Goal: Task Accomplishment & Management: Complete application form

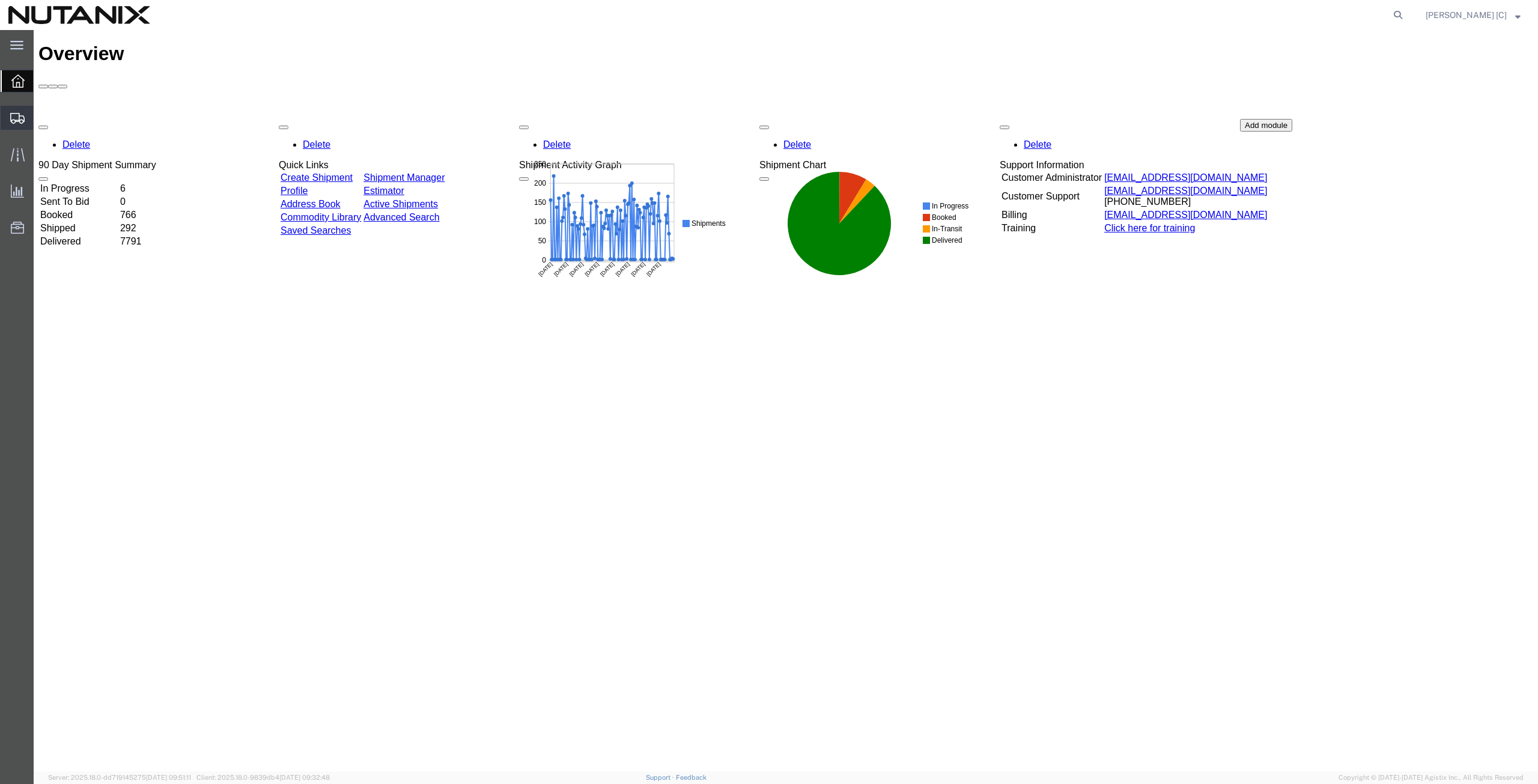
click at [0, 0] on span "Create from Template" at bounding box center [0, 0] width 0 height 0
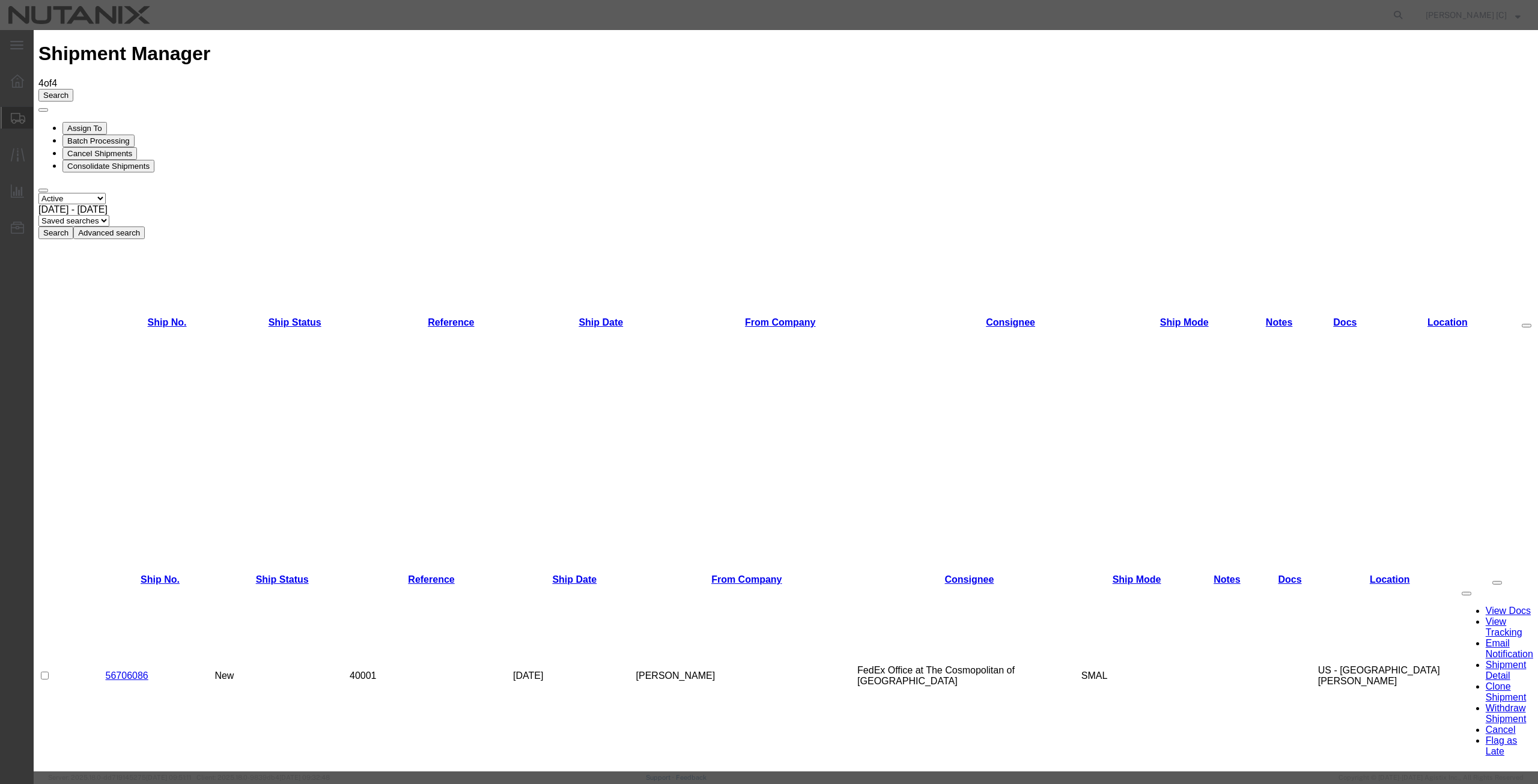
drag, startPoint x: 668, startPoint y: 169, endPoint x: 657, endPoint y: 168, distance: 11.0
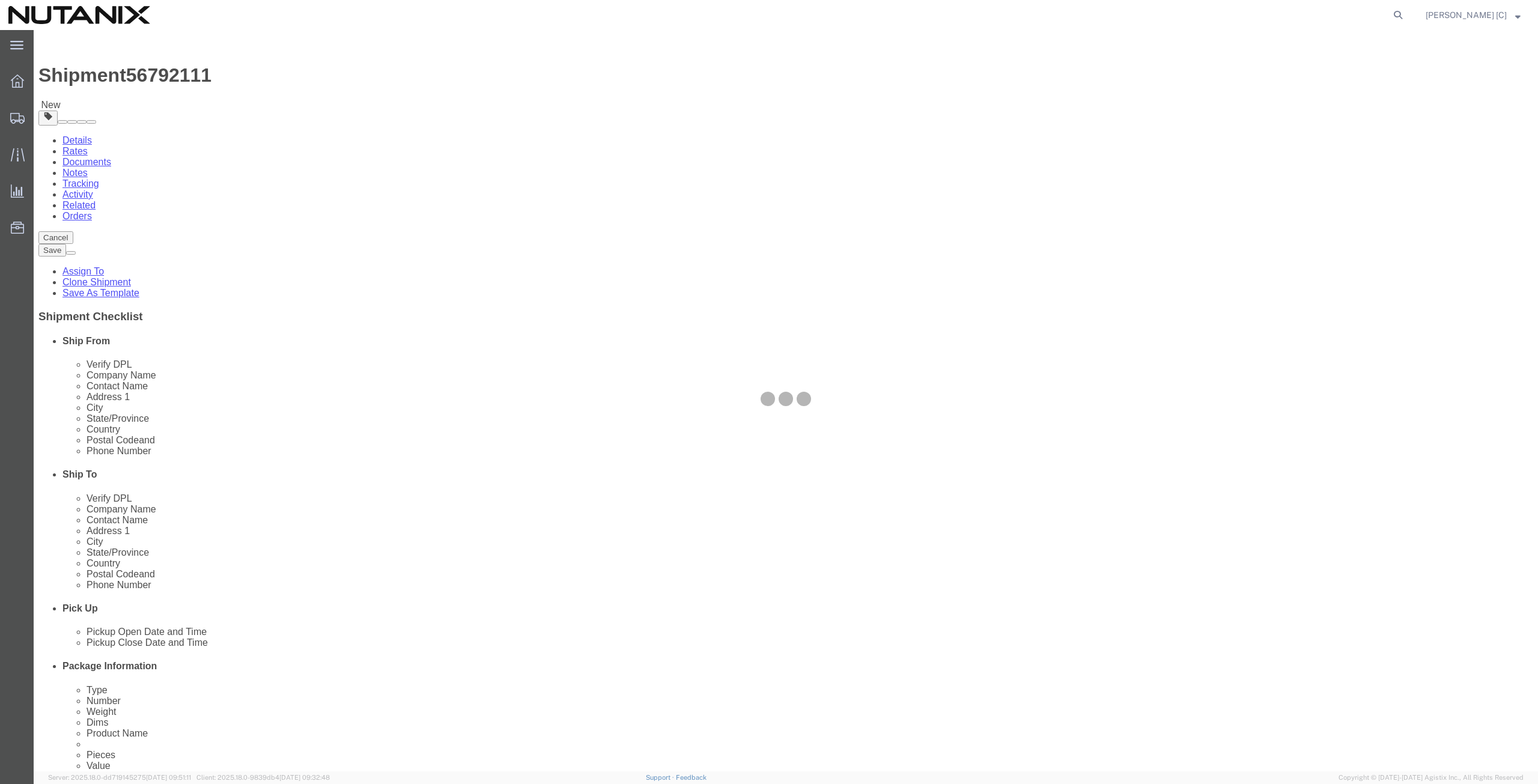
select select
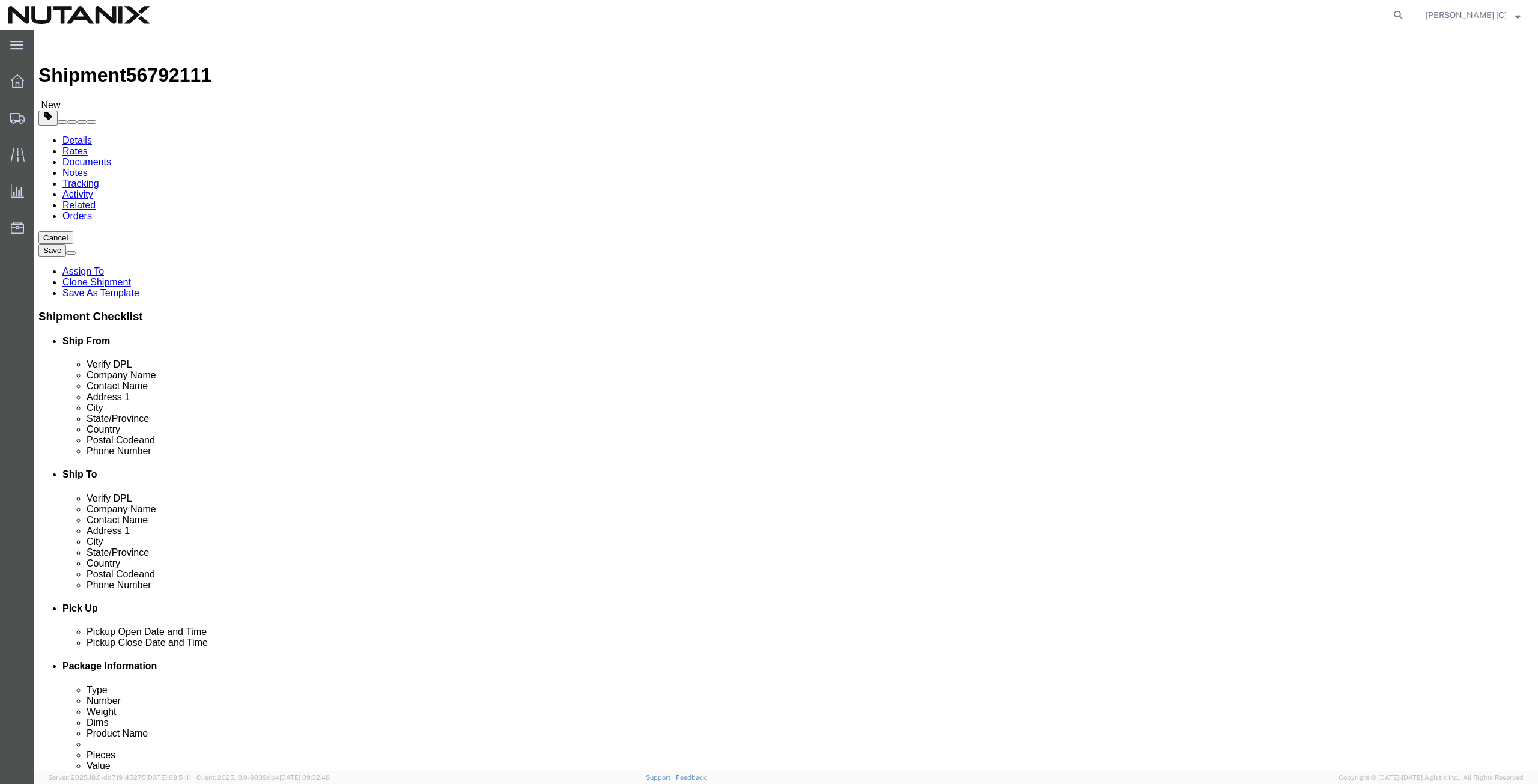
drag, startPoint x: 328, startPoint y: 240, endPoint x: -104, endPoint y: 274, distance: 433.3
click html "Shipment 56792111 New Details Rates Documents Notes Tracking Activity Related O…"
type input "art"
click p "- Nutanix HQ - (Art Campos) 1740 Technology Dr, San Jose, CA, 95110, US"
select select
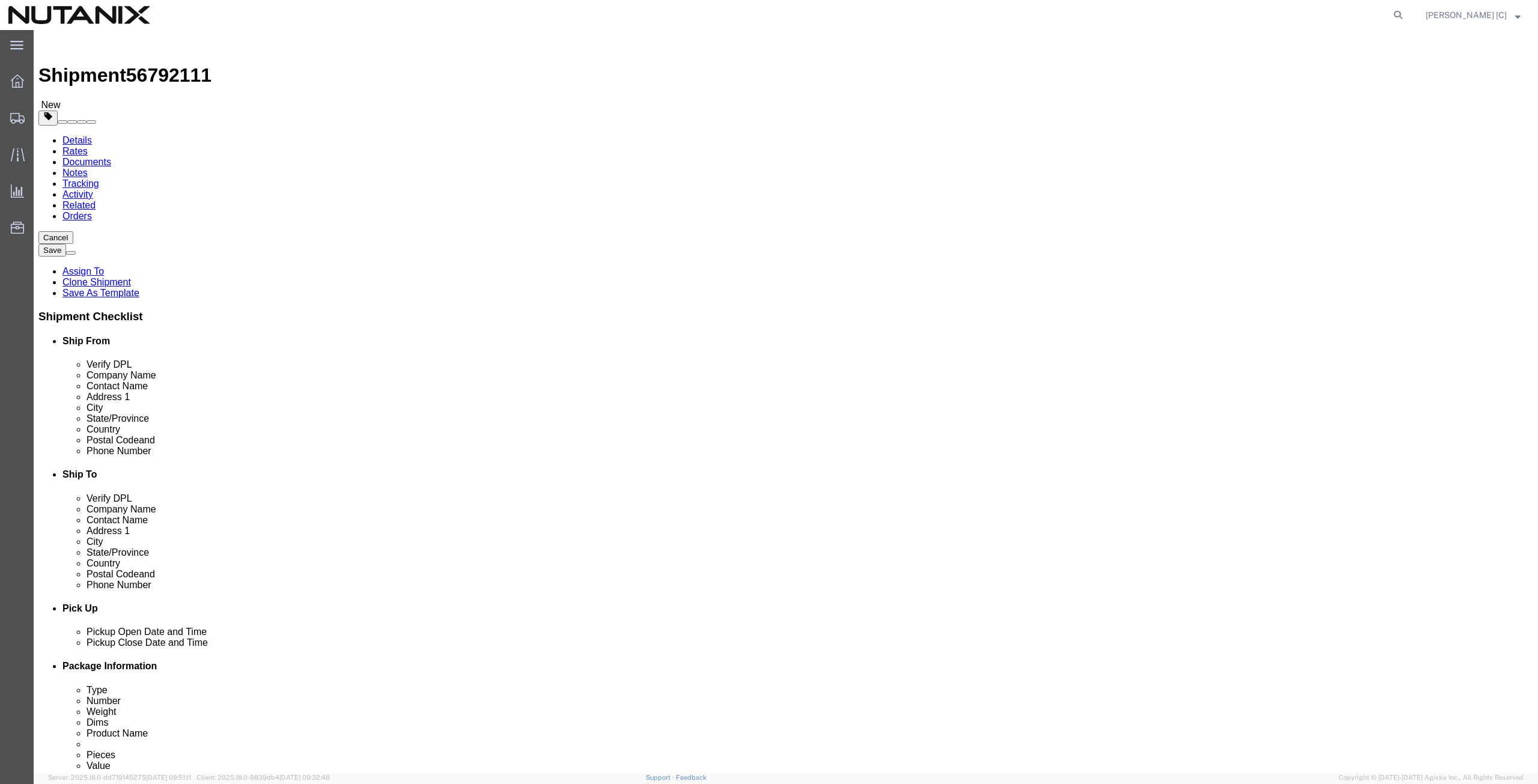
type input "Art Campos"
type input "408-398-0665"
type input "arthur.campos@nutanix.com"
select select "CA"
type input "Art Campos"
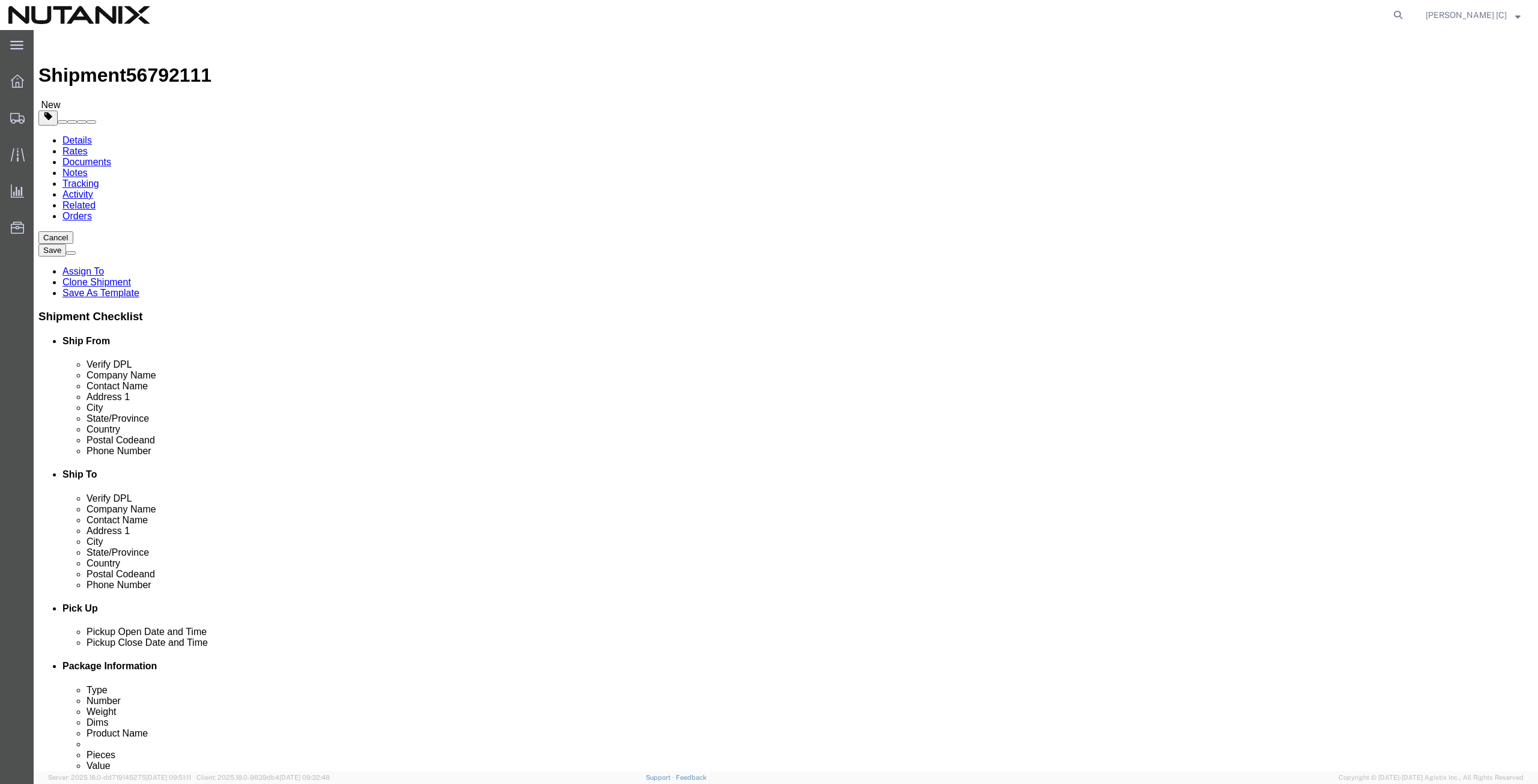
drag, startPoint x: 590, startPoint y: 214, endPoint x: 567, endPoint y: 220, distance: 23.8
click div "Ship From Location Location My Profile Location AE - Dubai City AU - Australia …"
paste input "Sydney Perry"
type input "Sydney Perry"
drag, startPoint x: 942, startPoint y: 249, endPoint x: 626, endPoint y: 304, distance: 320.8
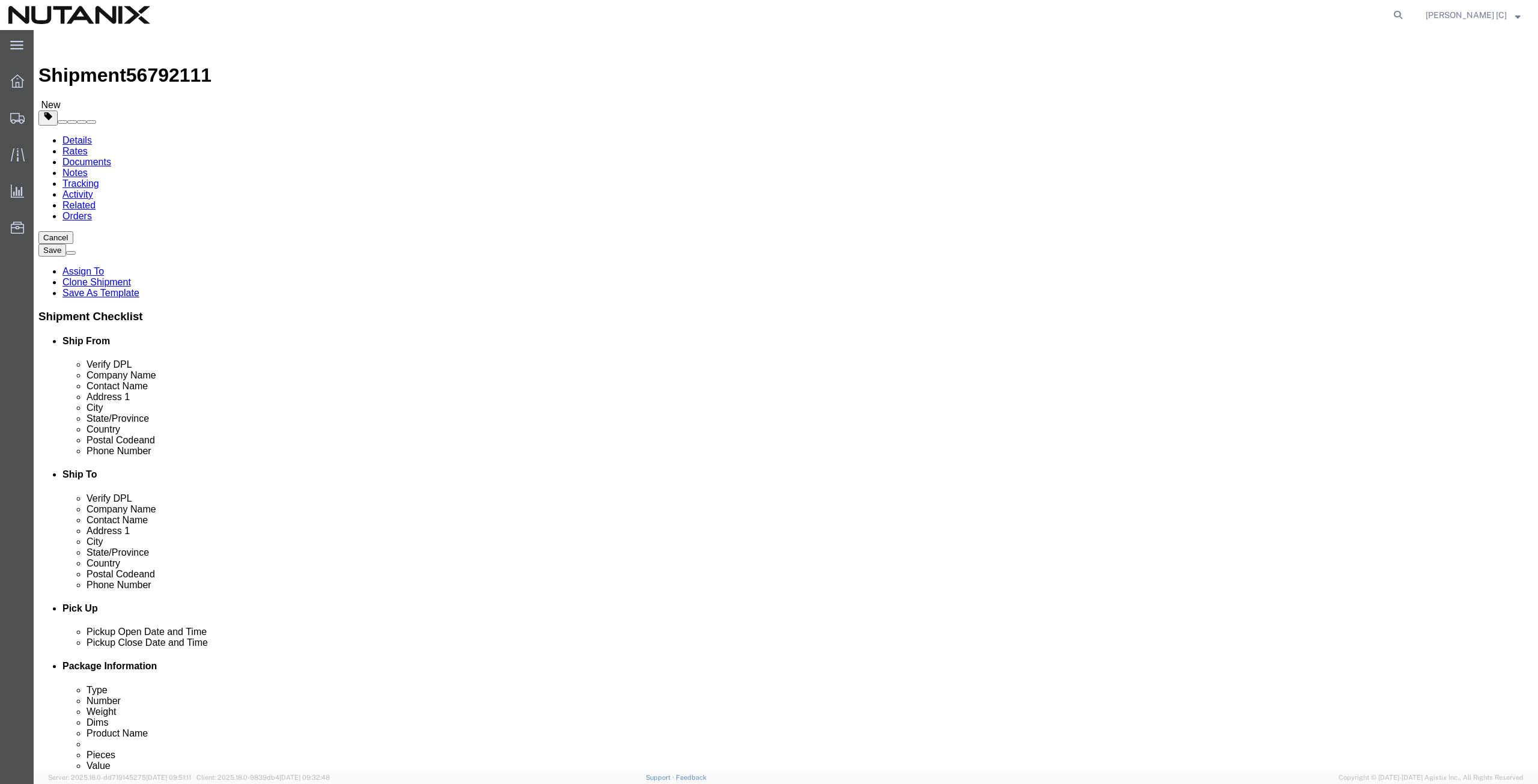
click div "Ship To Location Location My Profile Location AE - Dubai City AU - Australia DE…"
paste input "Sydney Perry"
type input "Sydney Perry"
drag, startPoint x: 946, startPoint y: 270, endPoint x: 525, endPoint y: 257, distance: 421.2
click div "Ship From Location Location My Profile Location AE - Dubai City AU - Australia …"
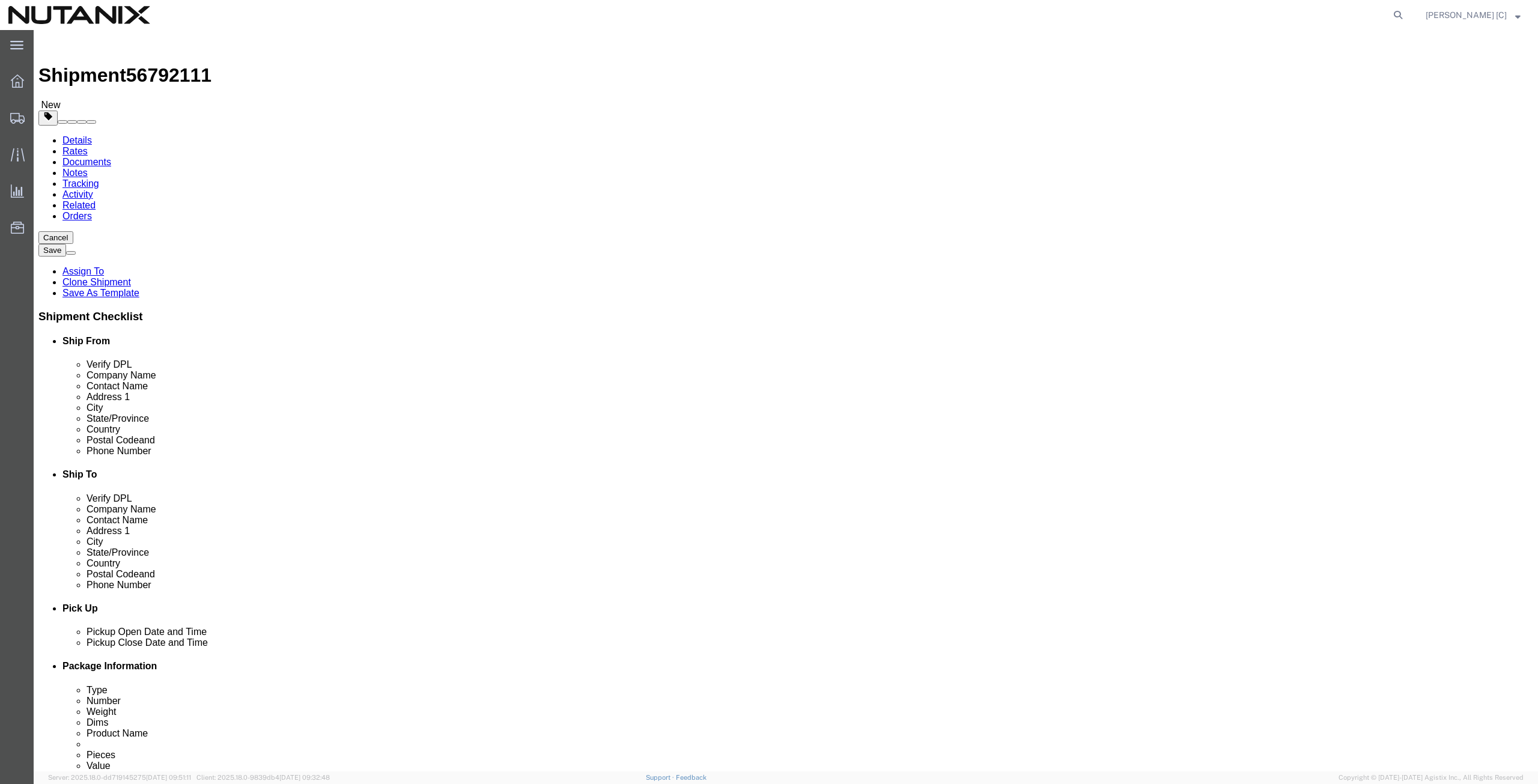
paste input "89 Rue du Faubourg Saint-Antoin"
type input "89 Rue du Faubourg Saint-Antoine"
select select
click div "Ship To Location Location My Profile Location AE - Dubai City AU - Australia DE…"
paste input "Paris"
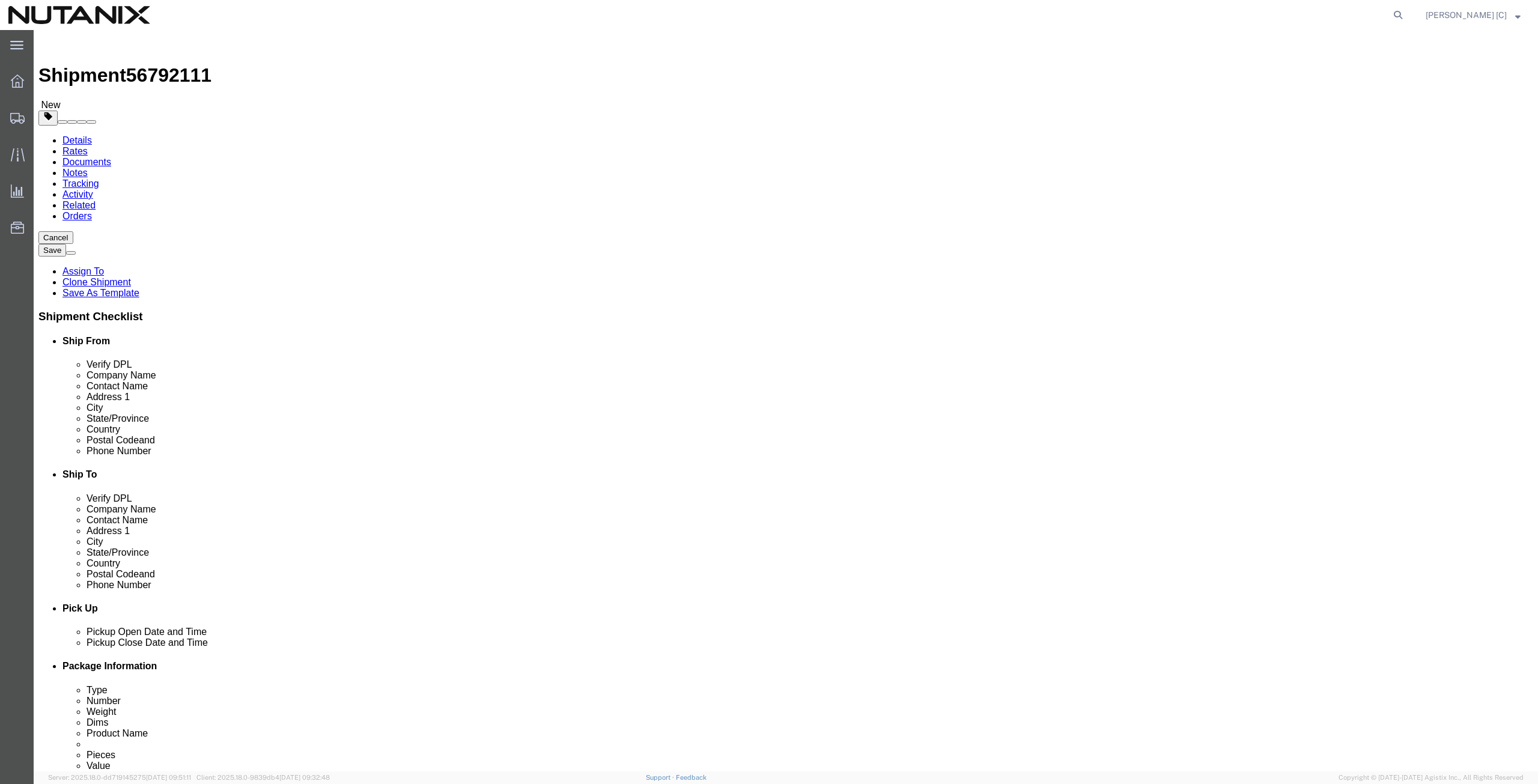
type input "Paris"
select select
type input "france"
select select
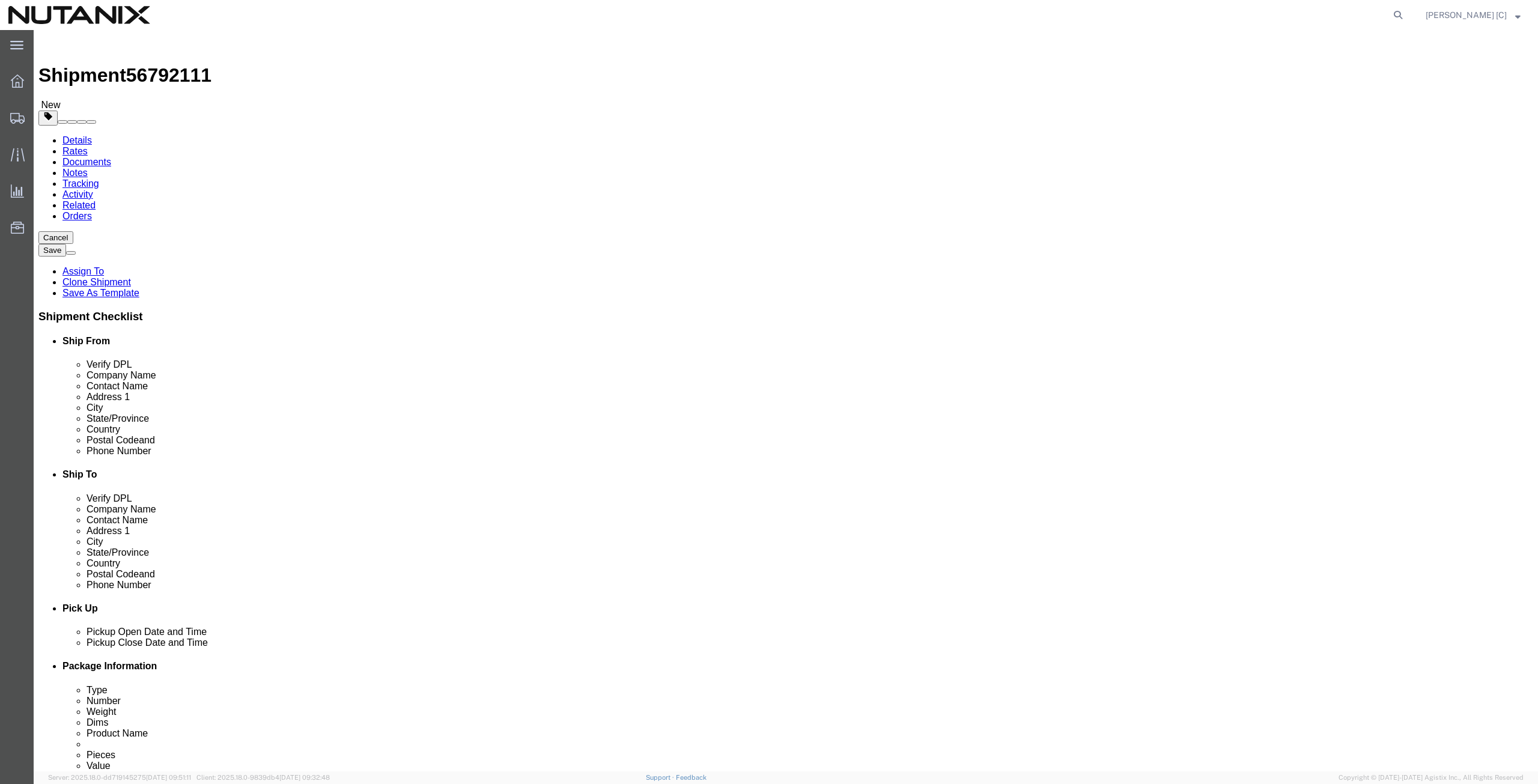
select select "FR"
drag, startPoint x: 892, startPoint y: 384, endPoint x: 796, endPoint y: 380, distance: 96.1
click div "Postal Code 11767"
paste input "75011"
type input "75011"
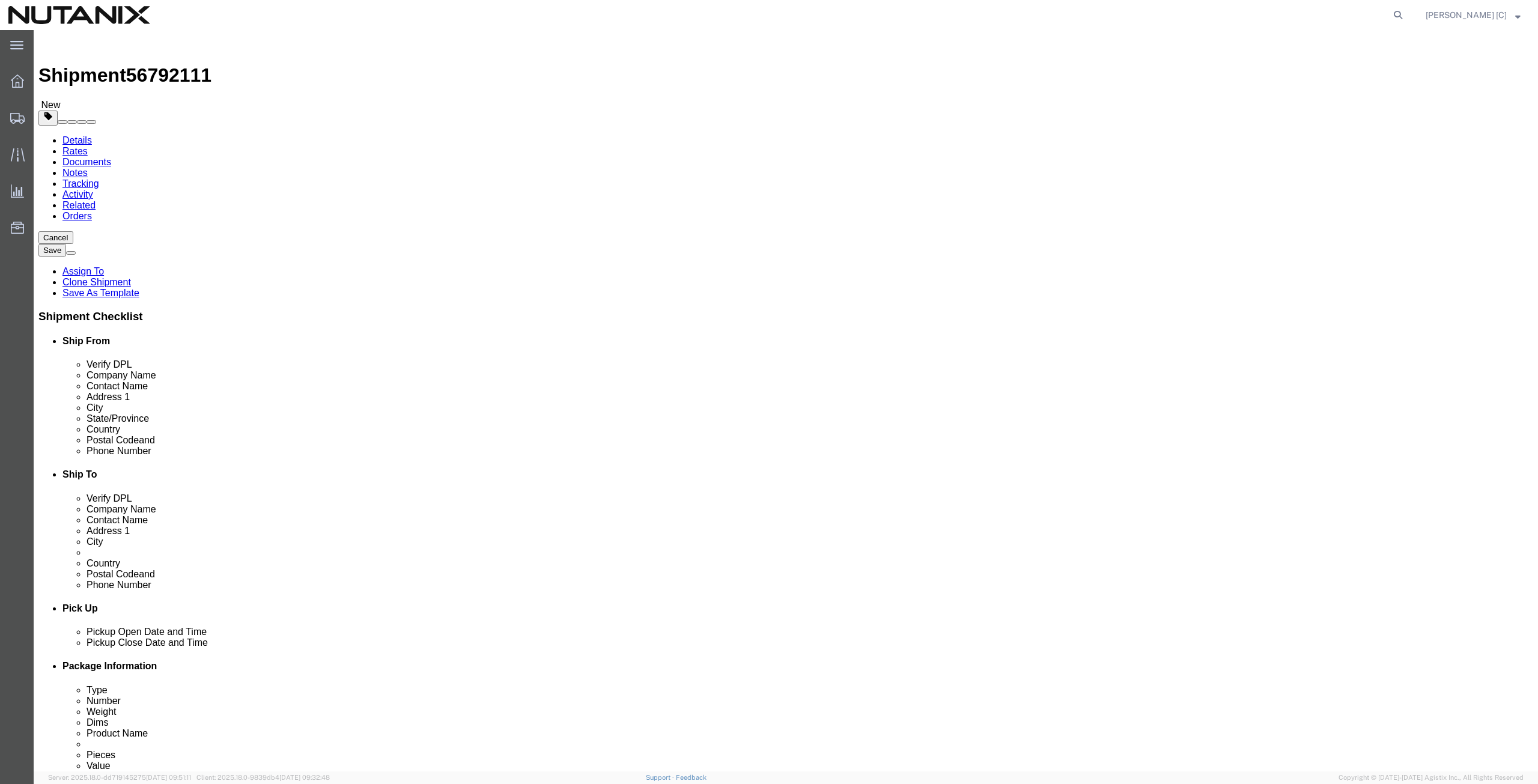
select select
drag, startPoint x: 947, startPoint y: 404, endPoint x: 786, endPoint y: 428, distance: 162.8
click div "Location My Profile Location AE - Dubai City AU - Australia DE - Munchen DE - O…"
paste input "562) 6192362"
type input "(562) 6192362"
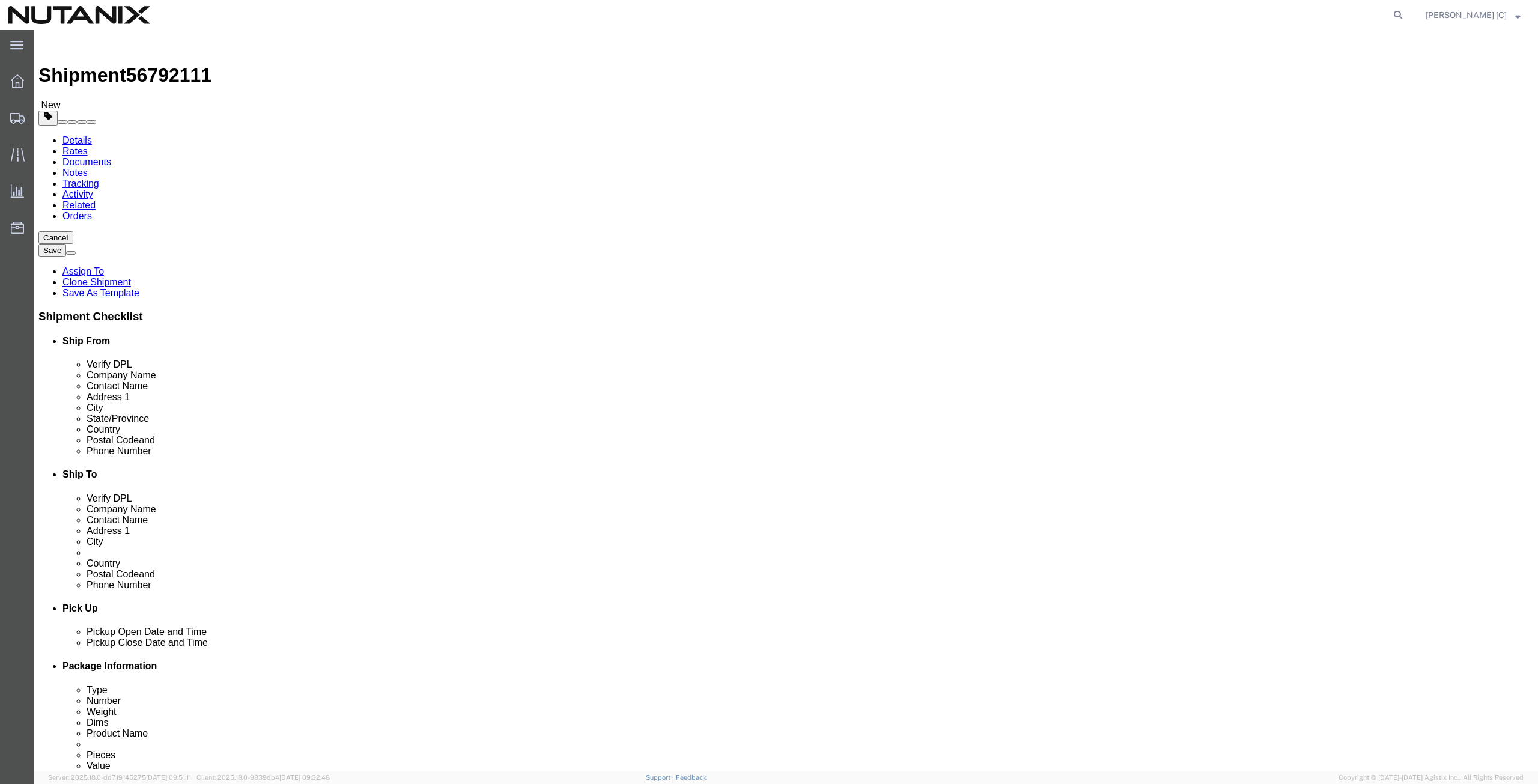
click div "Ship From Location Location My Profile Location AE - Dubai City AU - Australia …"
paste input "sydneyxxp"
type input "sydneyxxp@gmail.com"
click input "checkbox"
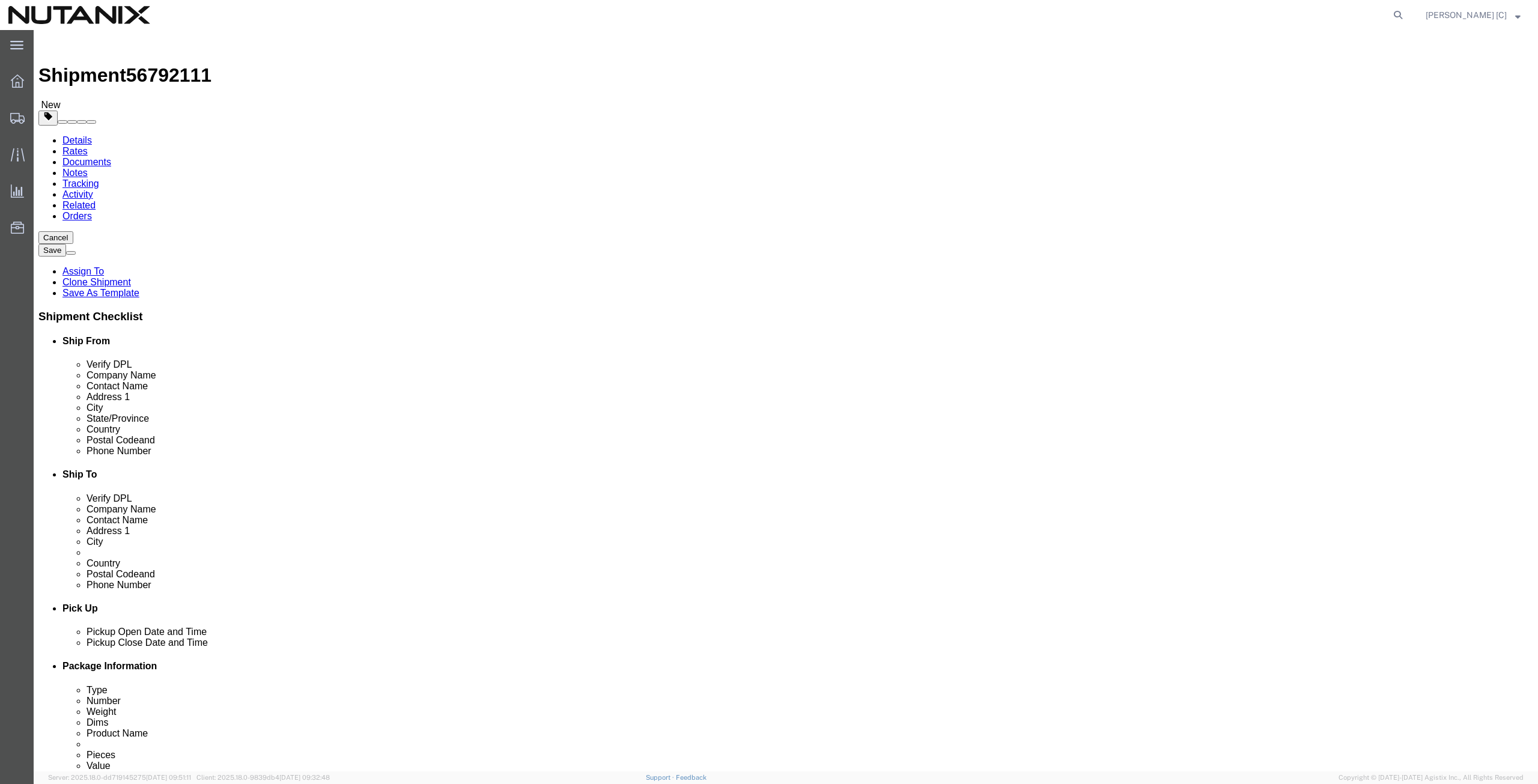
checkbox input "true"
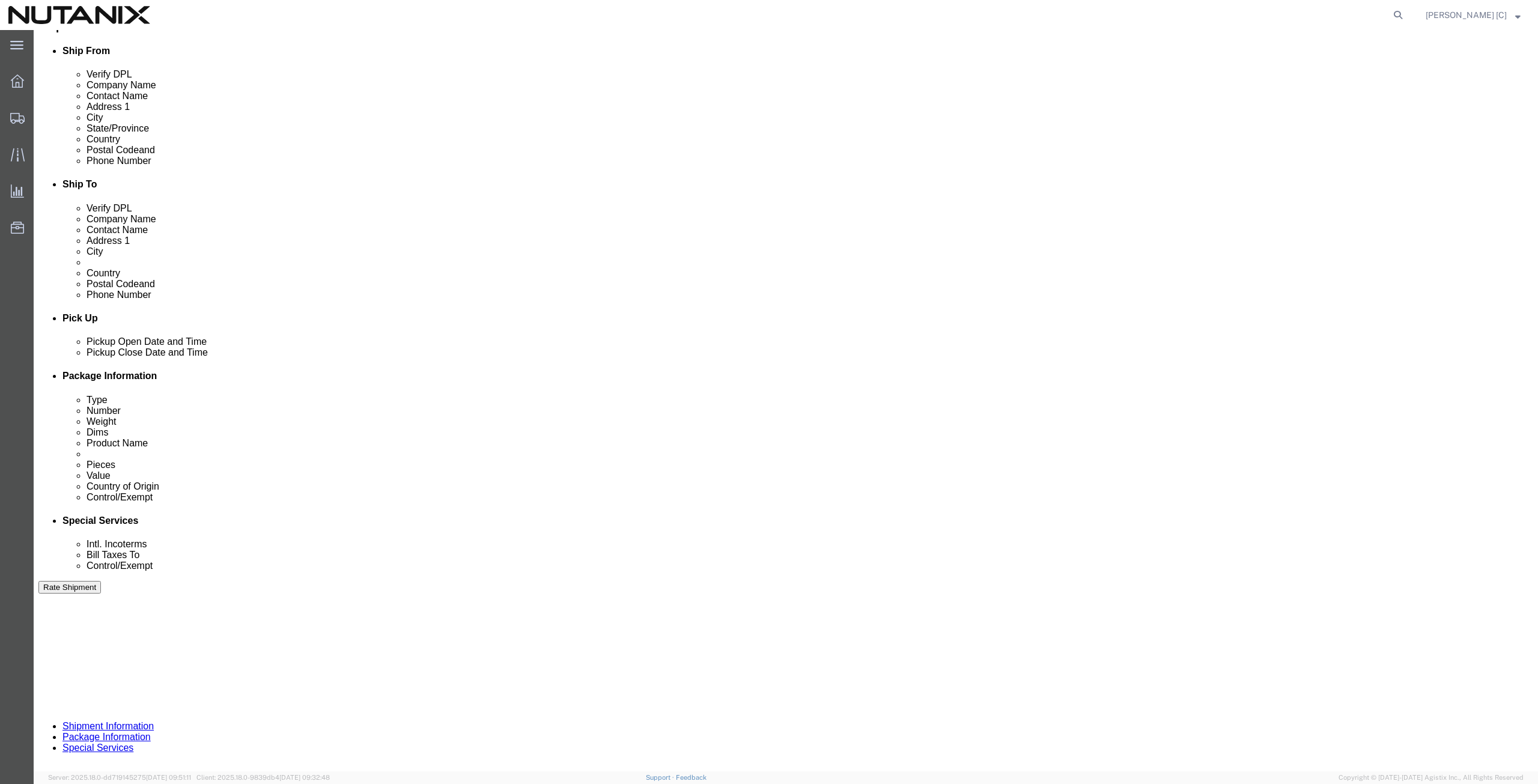
click button "Continue"
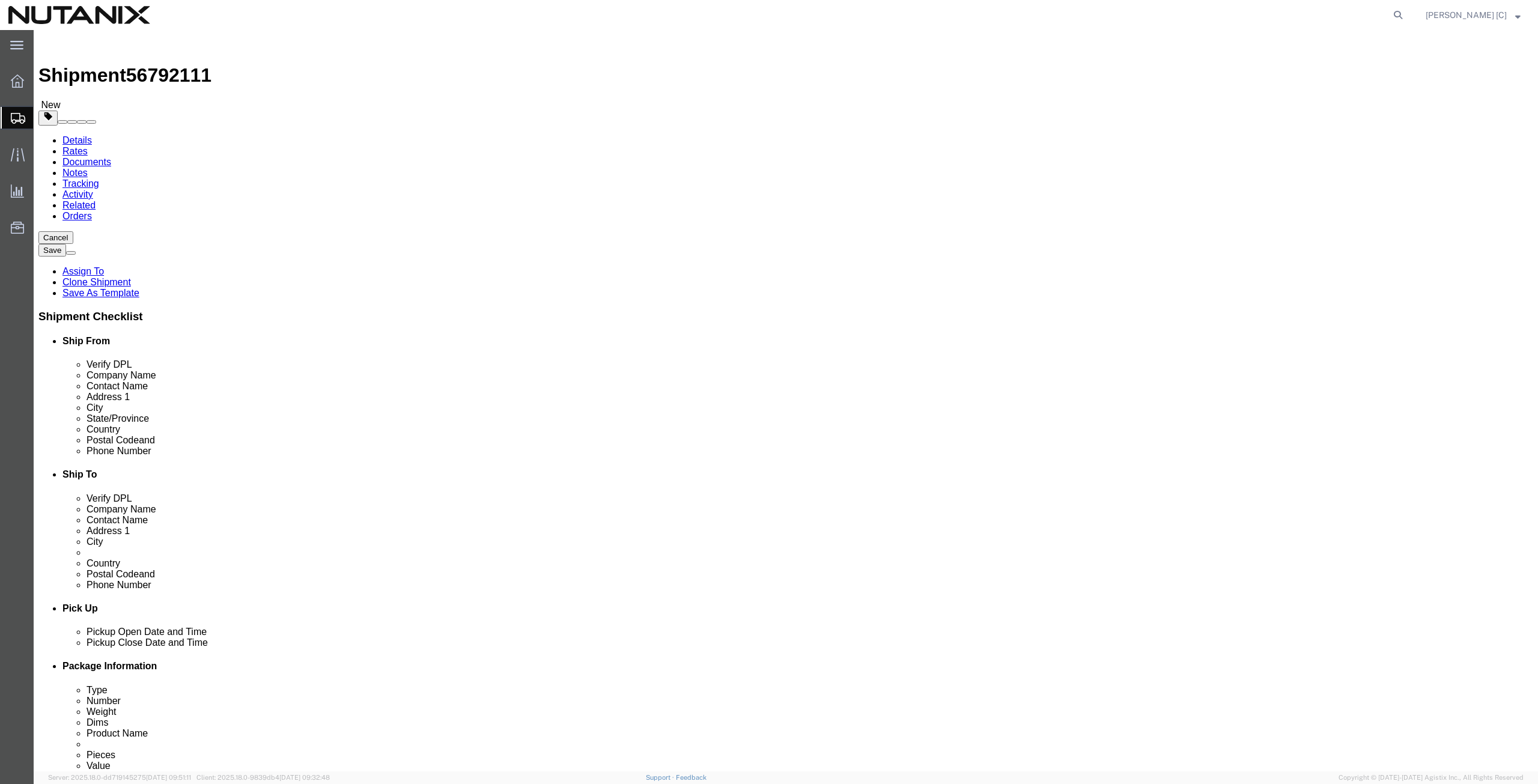
click button "Continue"
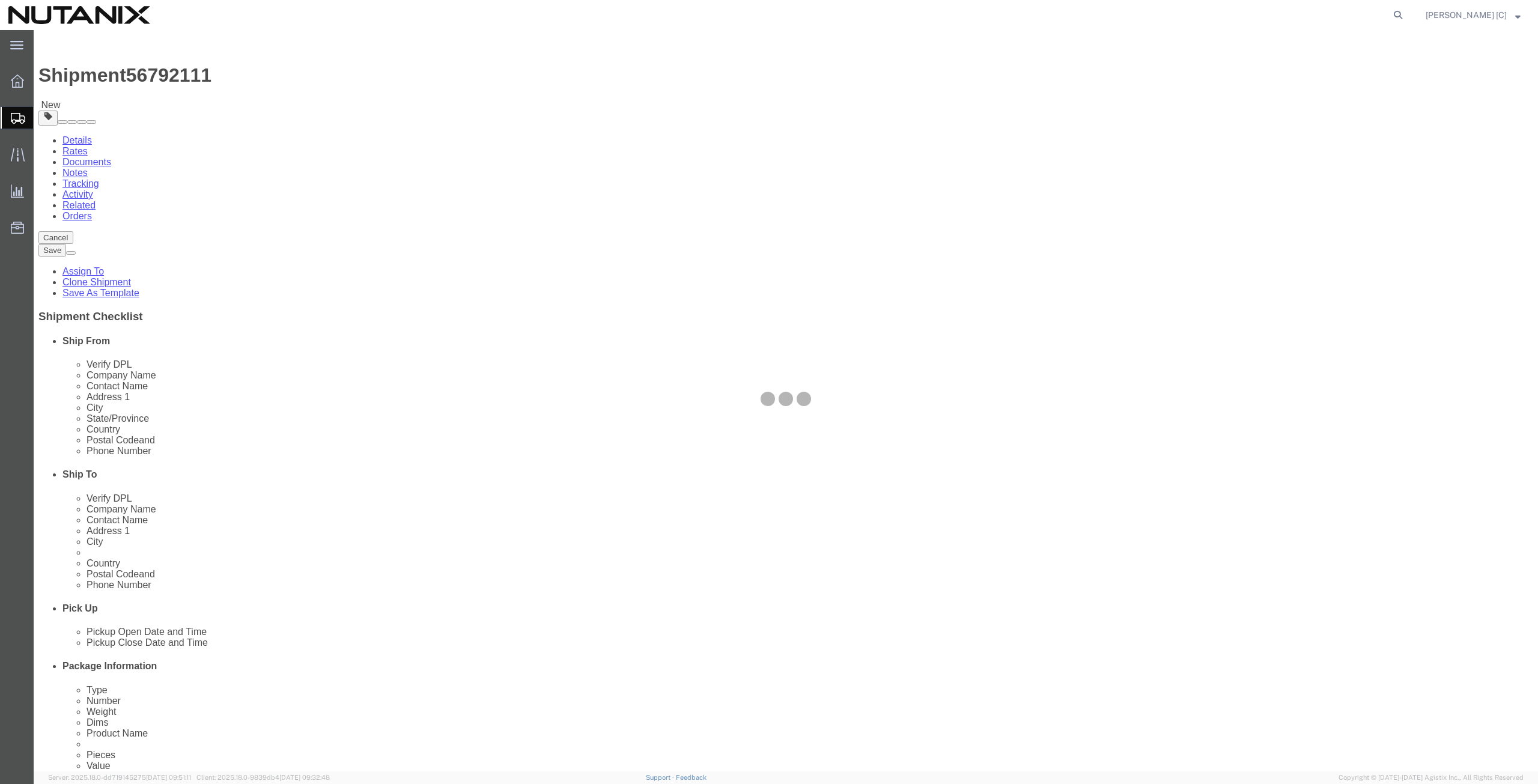
select select
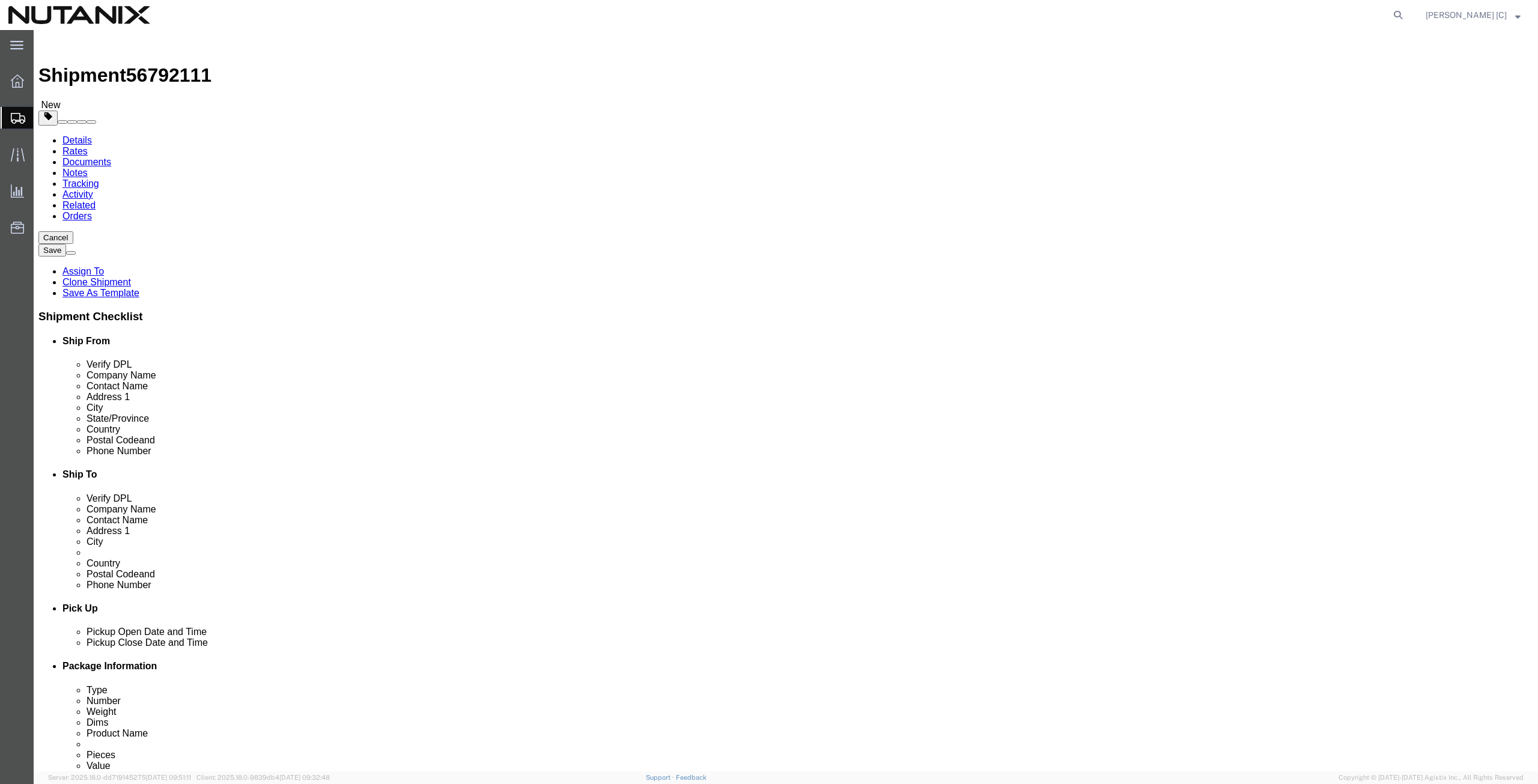
select select "COSTCENTER"
select select "59656"
click input "Return Label Required"
checkbox input "false"
select select
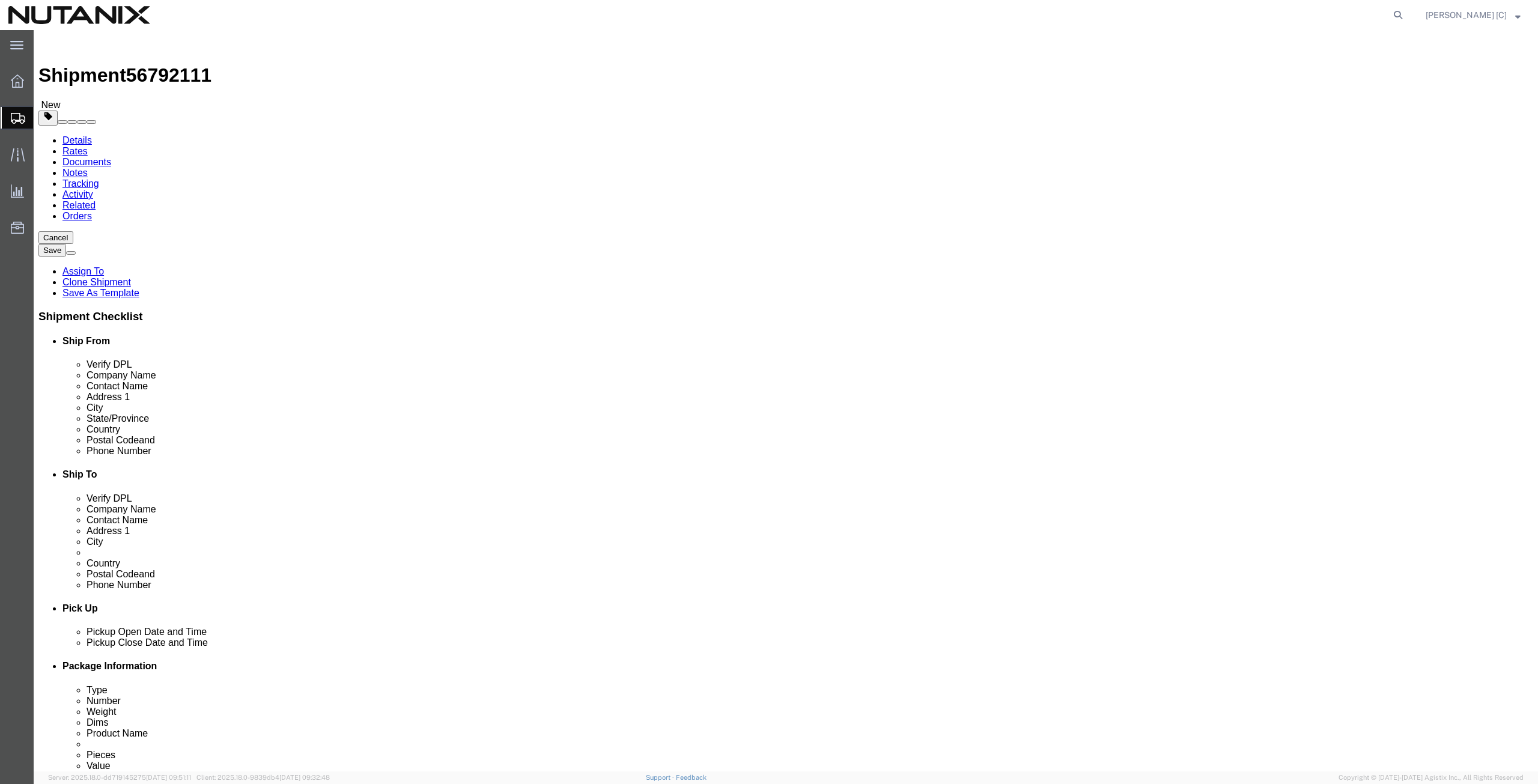
select select
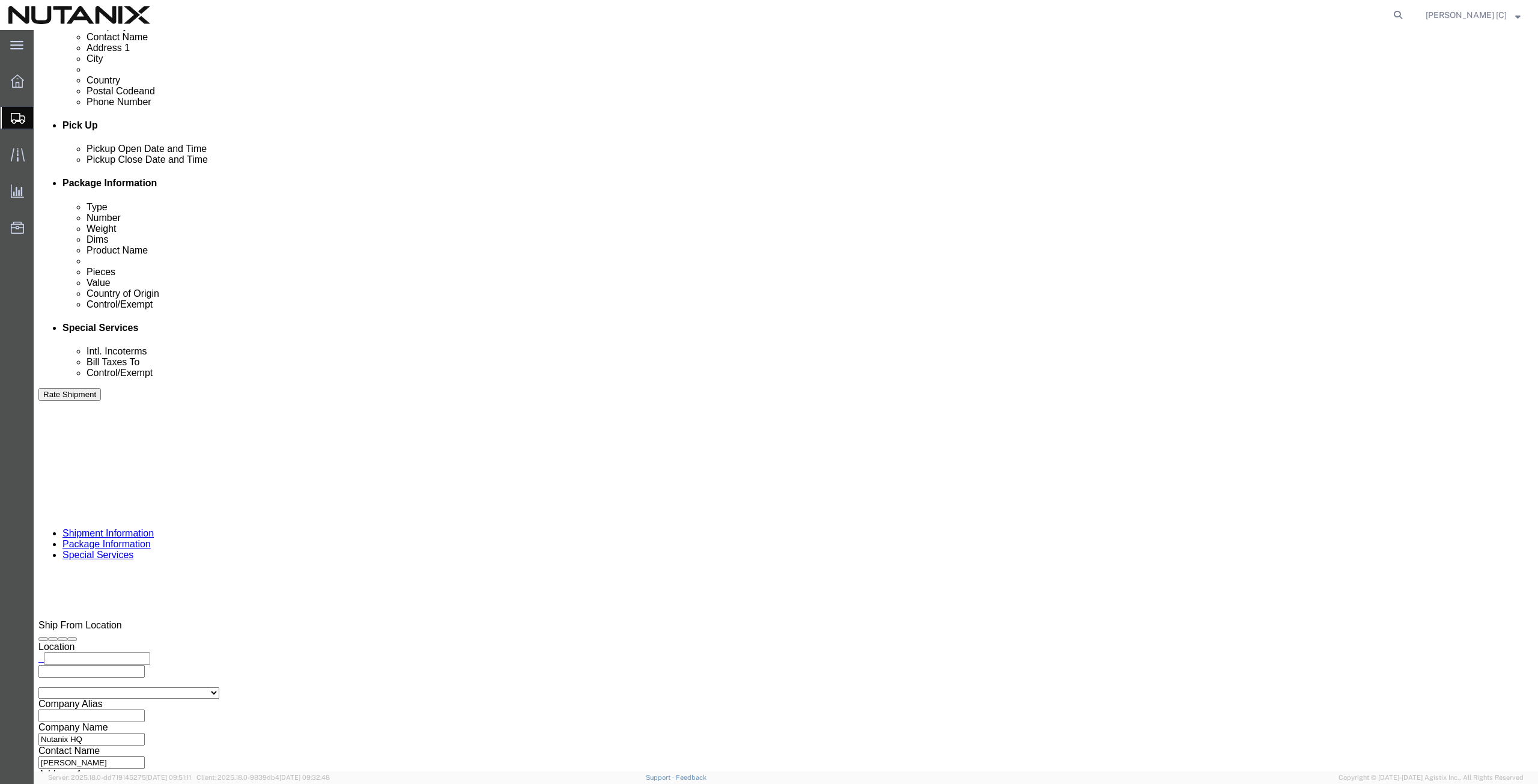
scroll to position [446, 0]
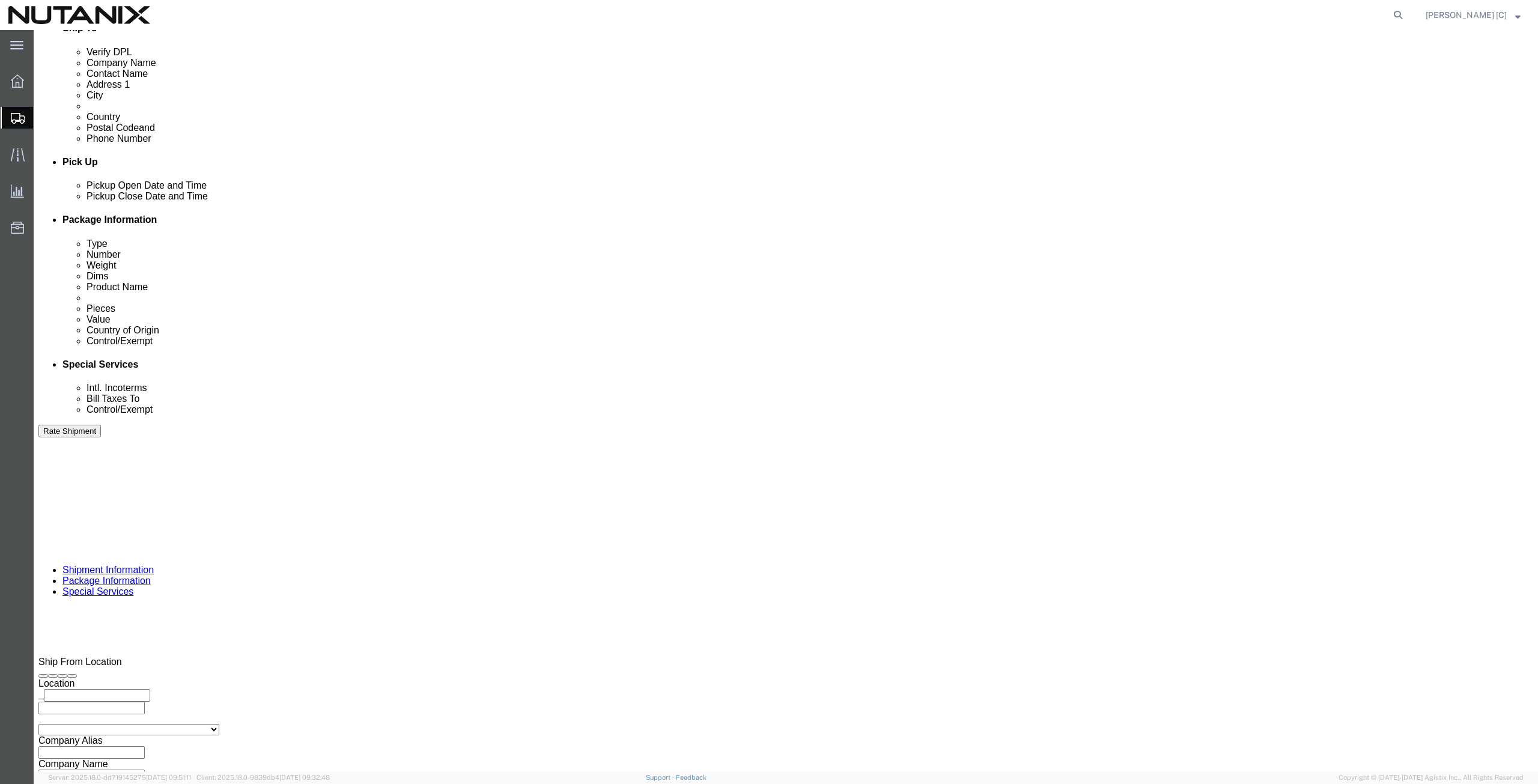
click select "Select Carriage Insurance Paid Carriage Paid To Cost and Freight Cost Insurance…"
select select "DDP"
click select "Select Carriage Insurance Paid Carriage Paid To Cost and Freight Cost Insurance…"
select select "SHIP"
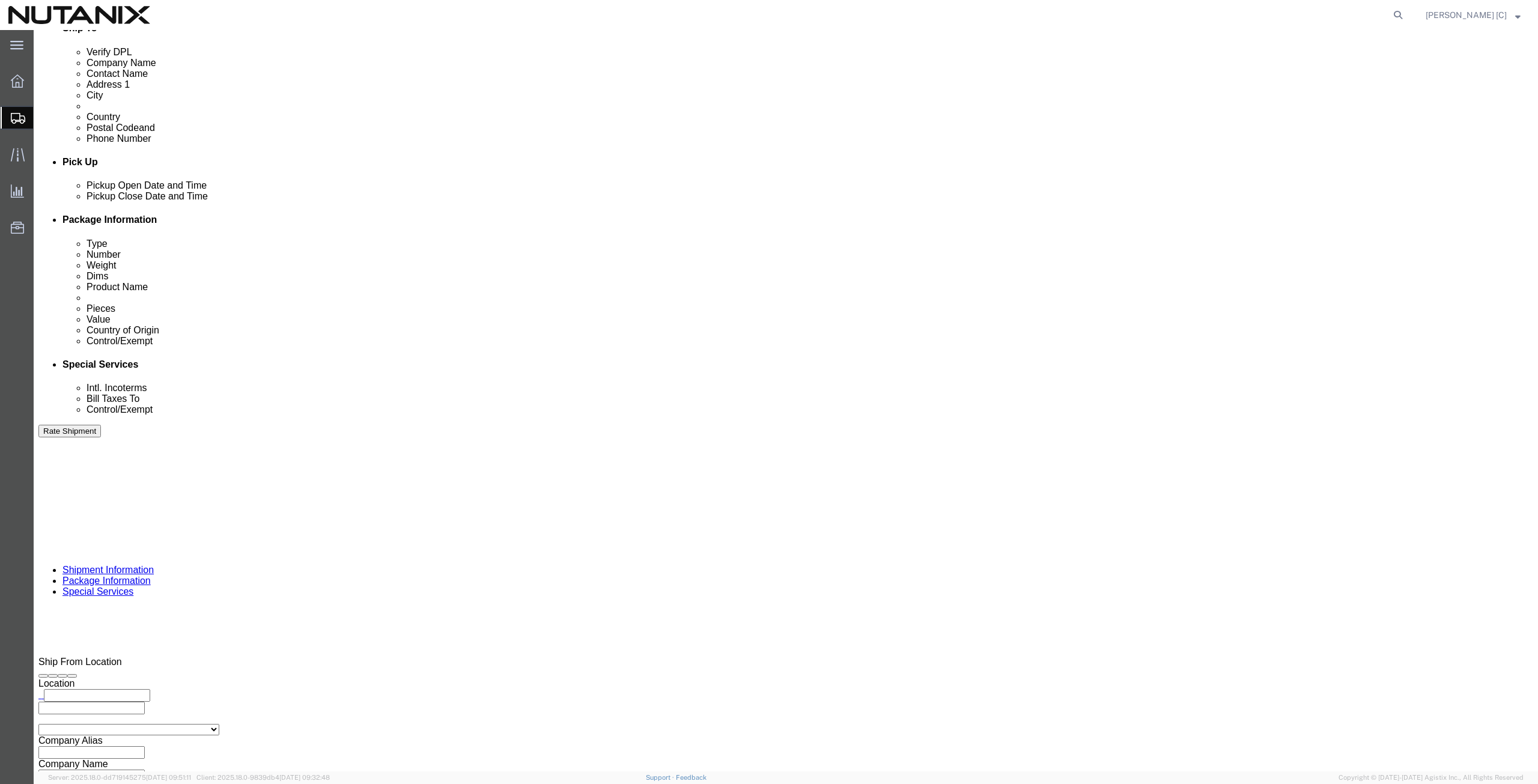
click icon
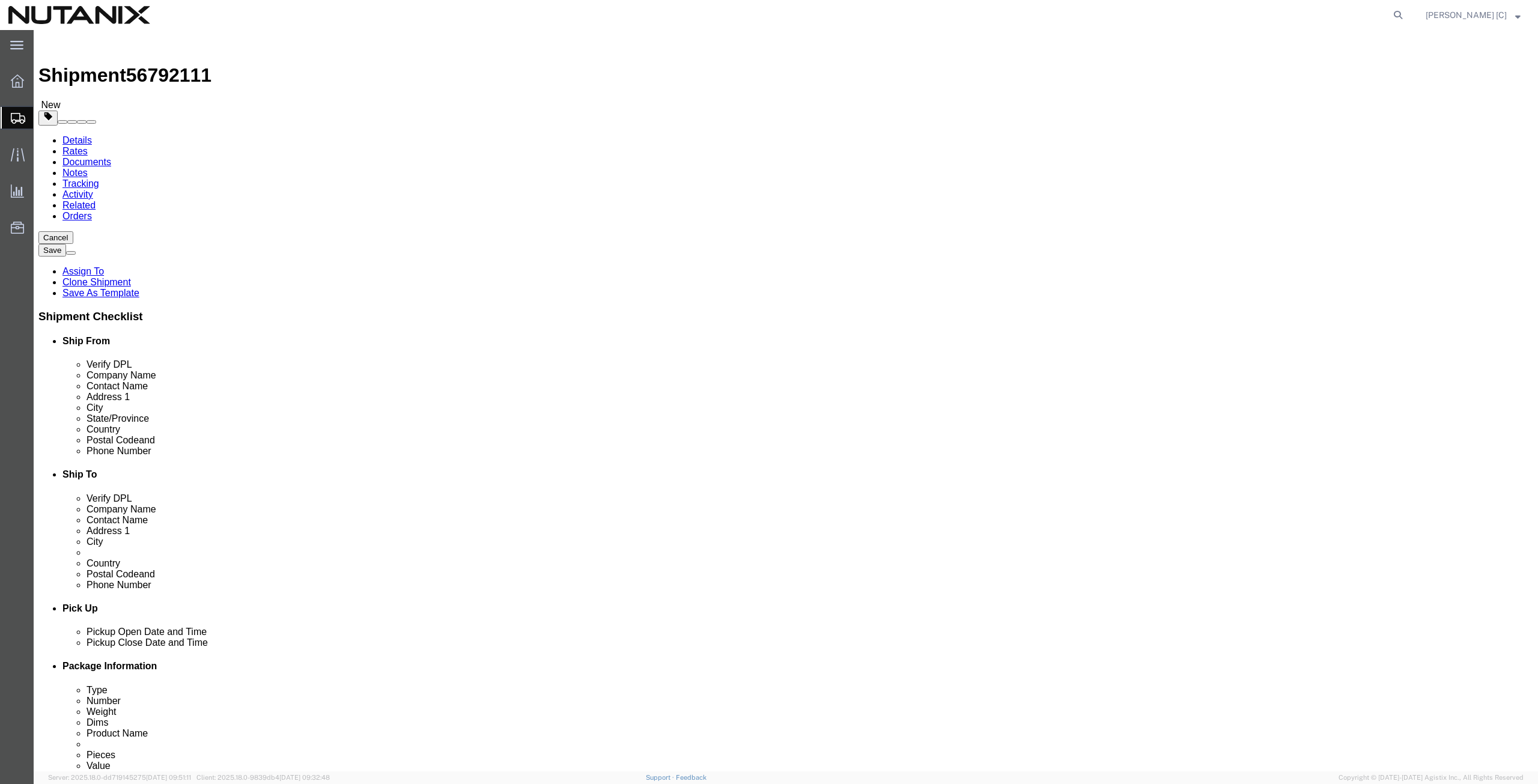
click dd "1.00 USD"
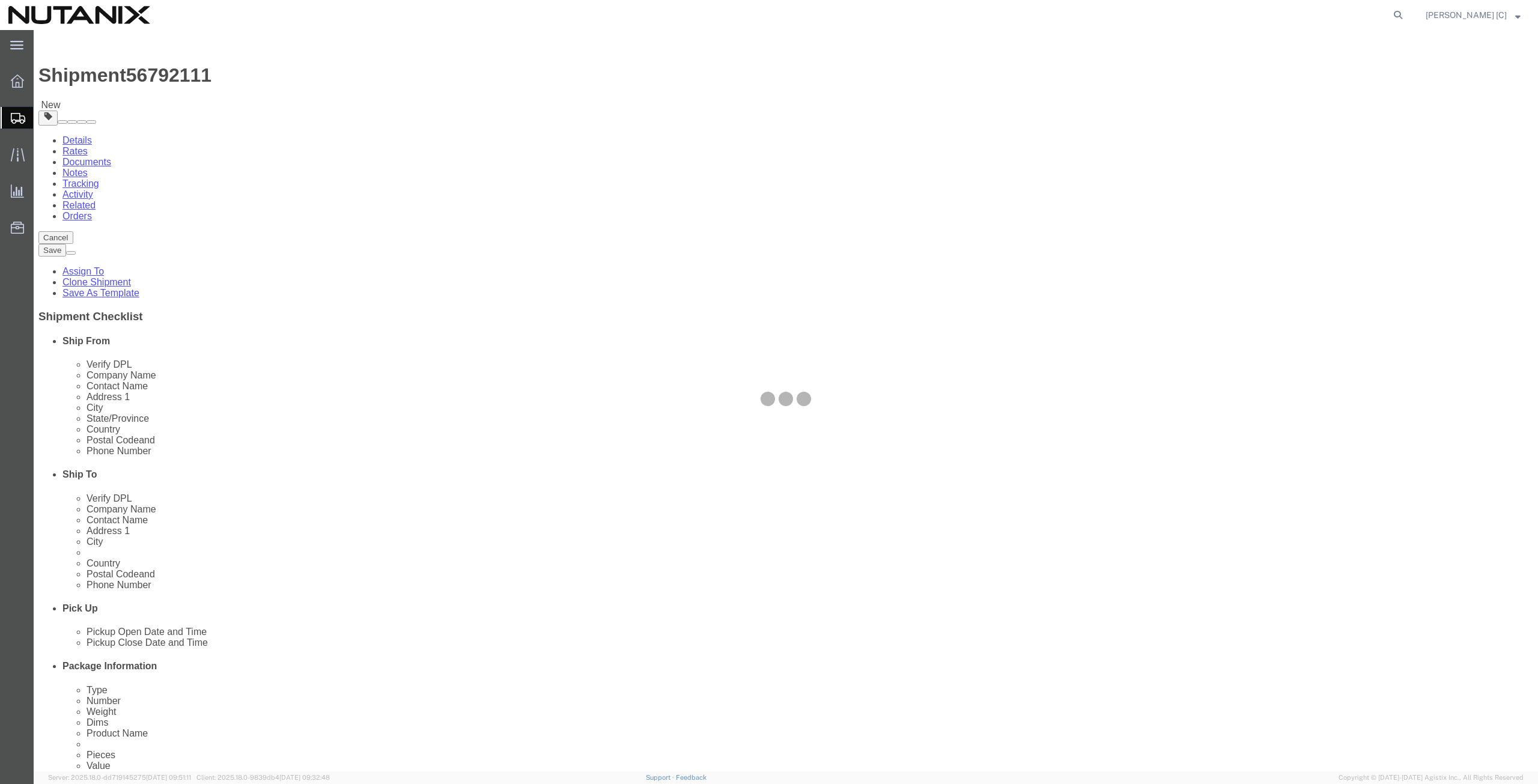
drag, startPoint x: 220, startPoint y: 352, endPoint x: 264, endPoint y: 387, distance: 56.2
click div
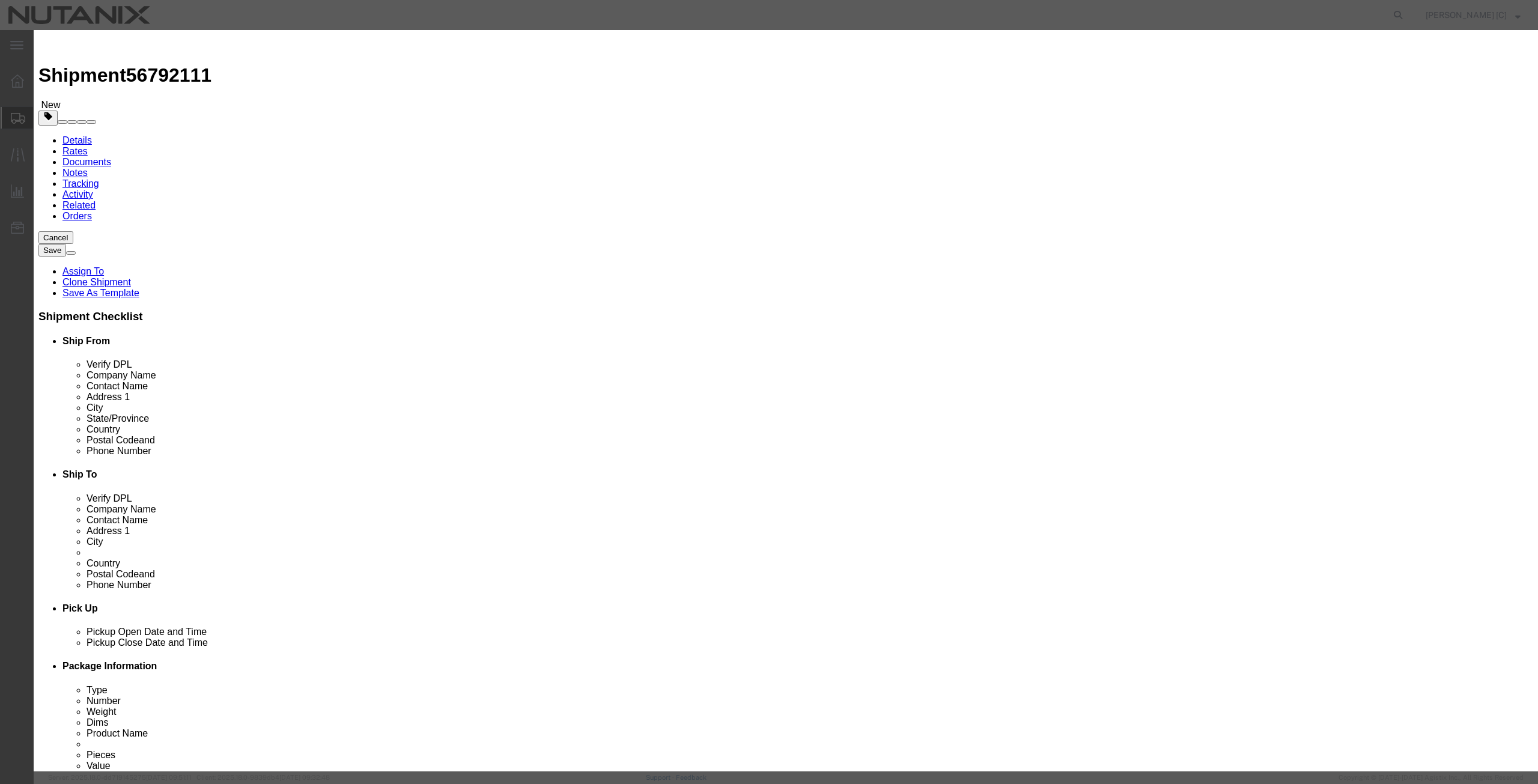
click select "Select Afghanistan Åland Islands Albania Algeria American Samoa Andorra Angola …"
select select "US"
click select "Select Afghanistan Åland Islands Albania Algeria American Samoa Andorra Angola …"
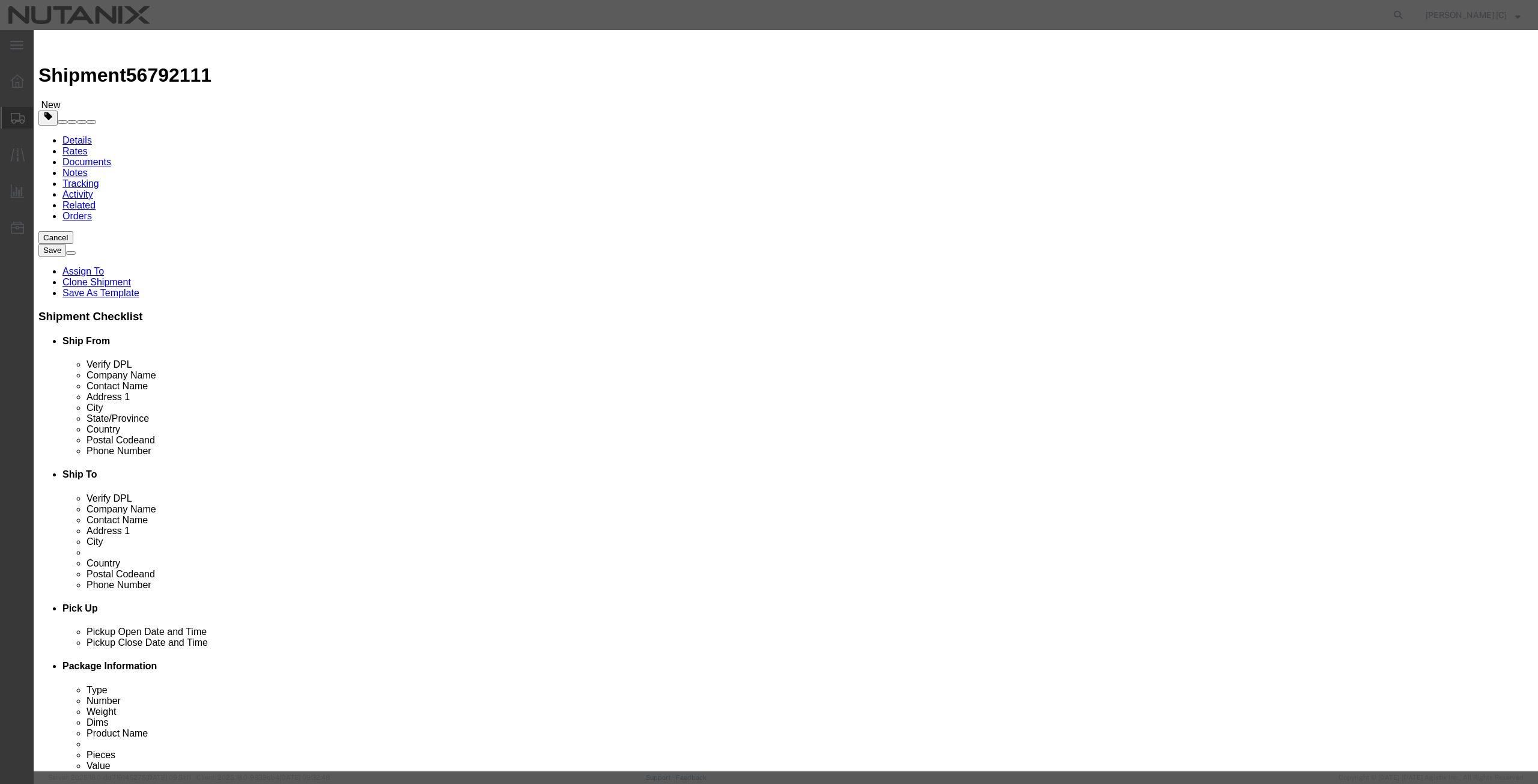
type input "48191000"
select select "KGS"
type input "4819100040"
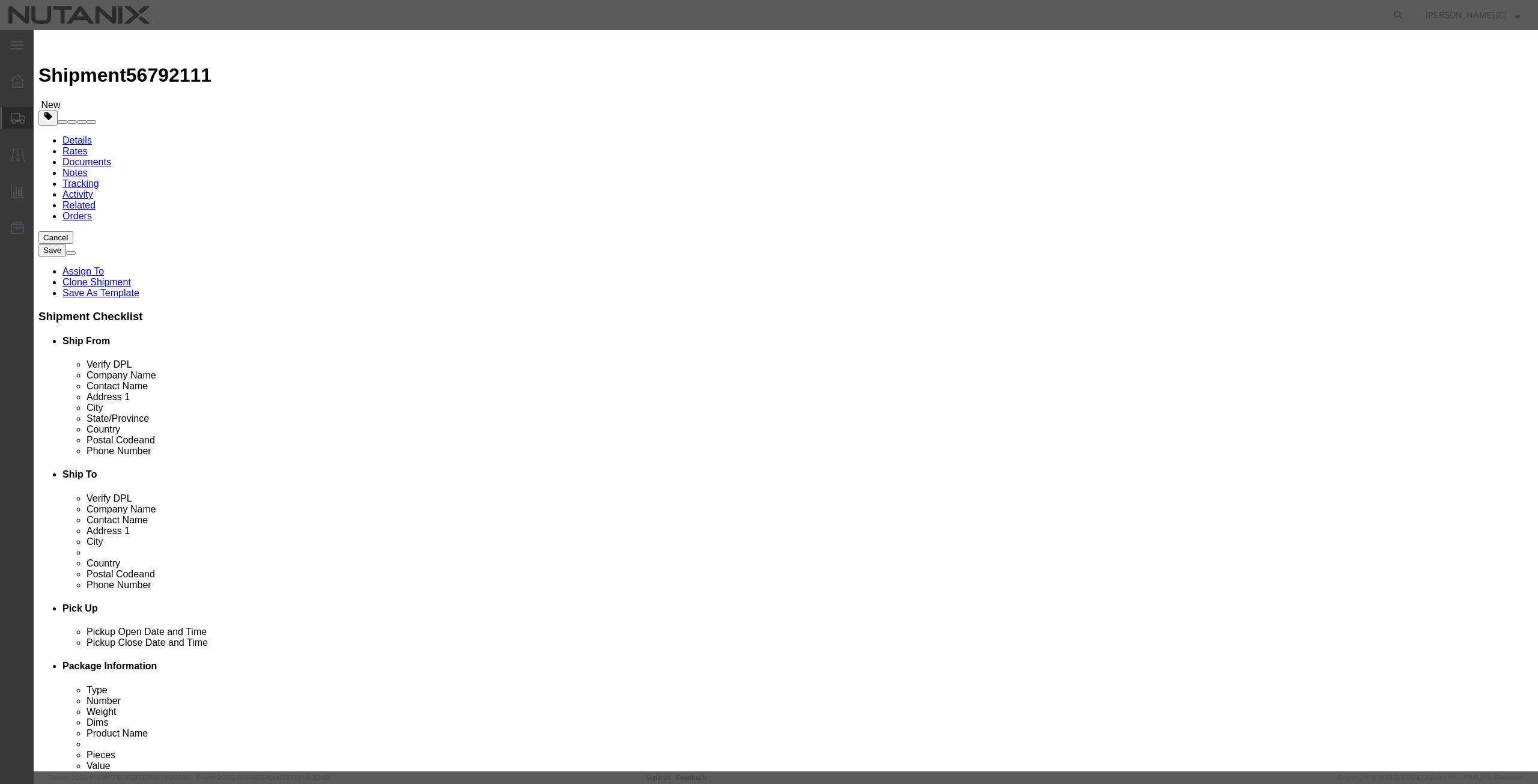
click textarea
drag, startPoint x: 961, startPoint y: 90, endPoint x: 870, endPoint y: 87, distance: 91.0
click div "Empty cardboard box"
type textarea "Empty cardboard box"
click button "Save & Close"
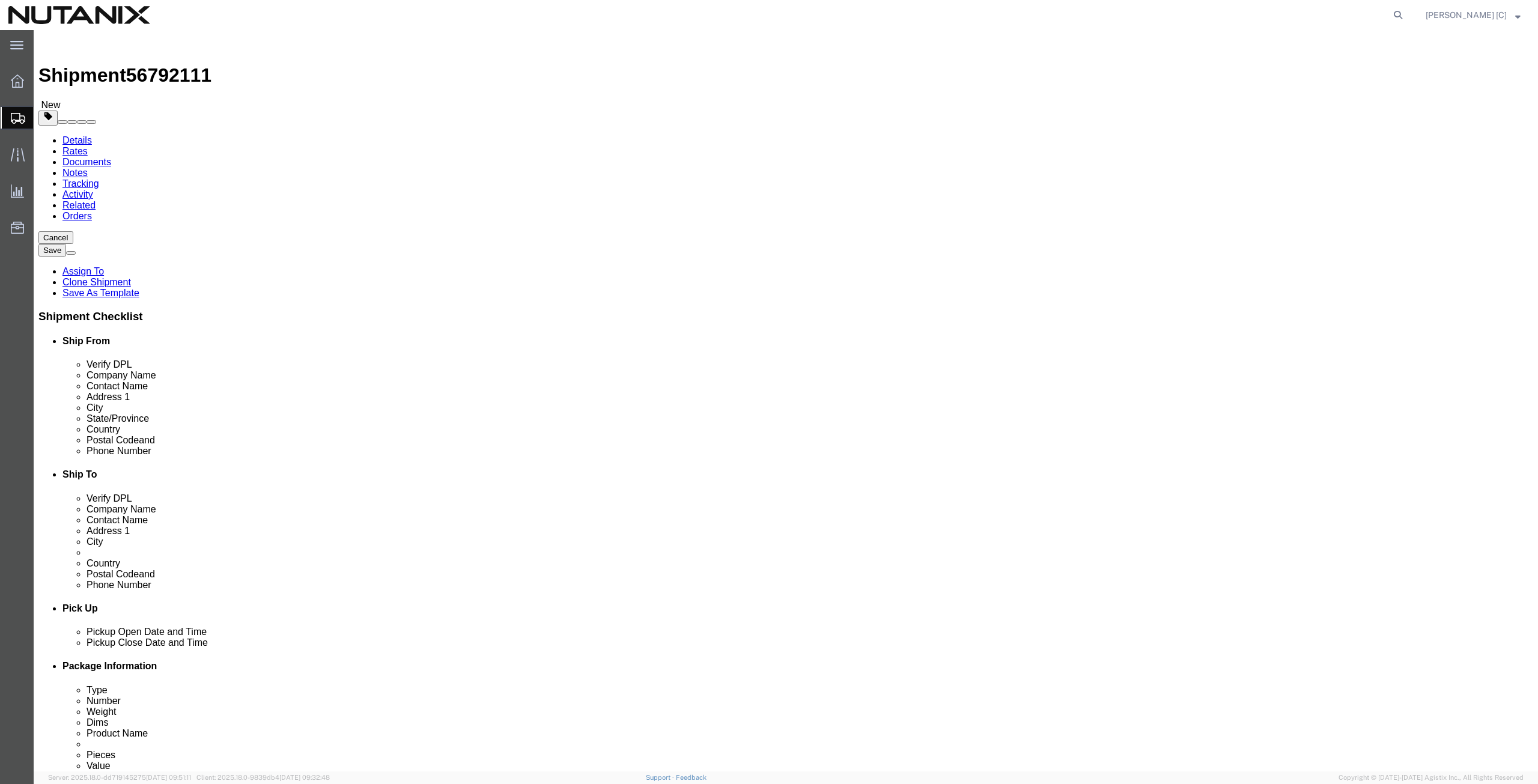
click button "Continue"
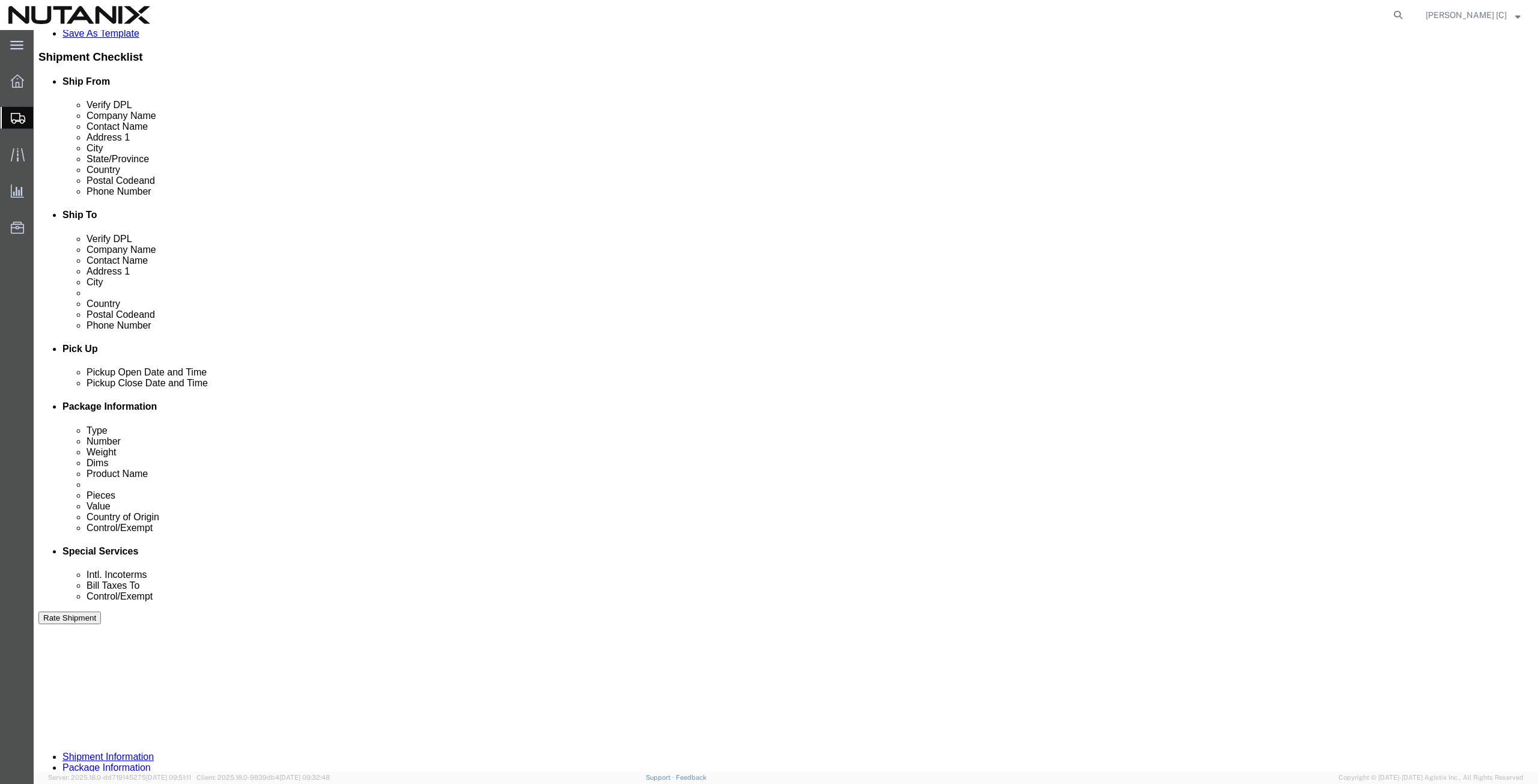
scroll to position [560, 0]
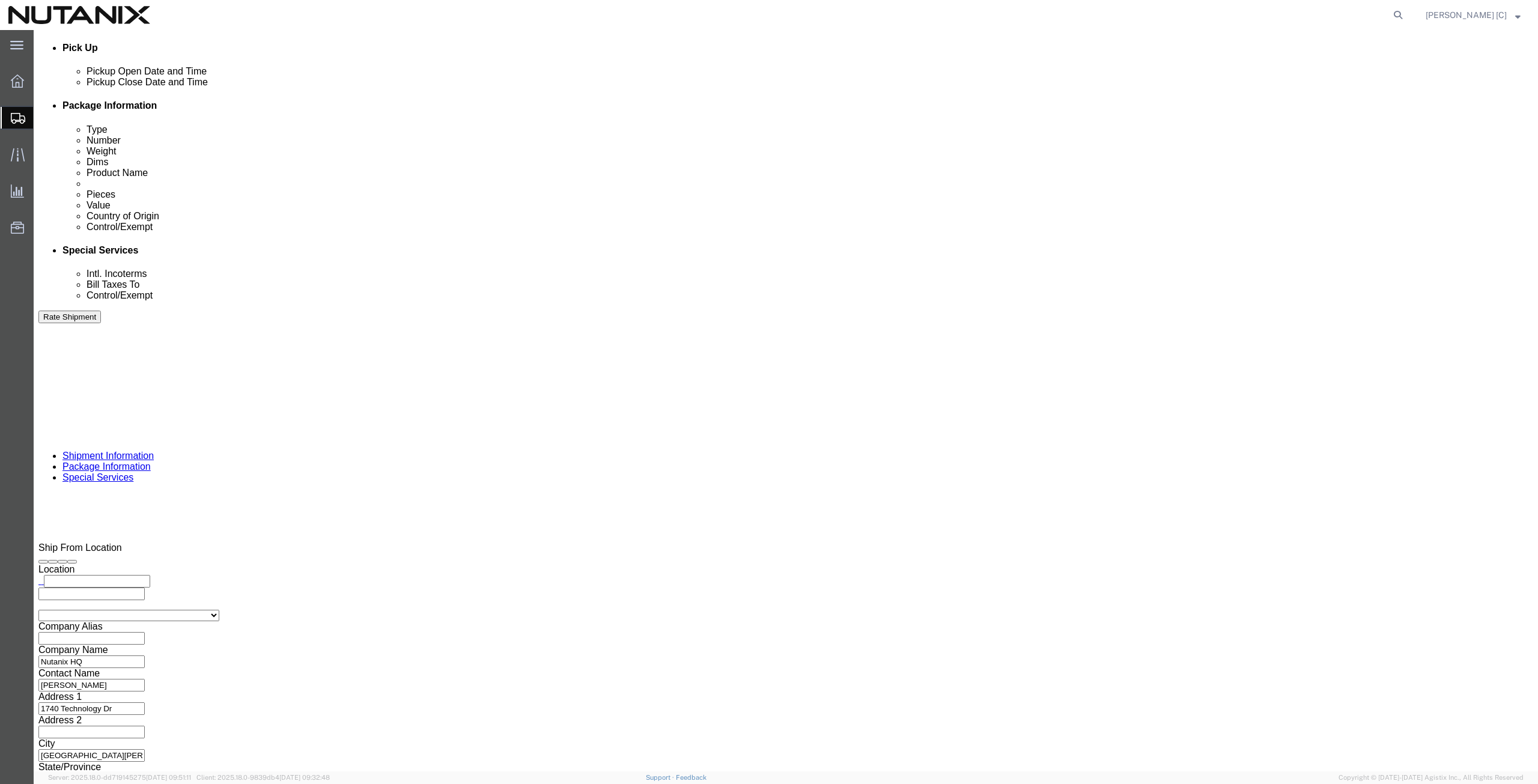
click select "Select ATF BIS DEA EPA FDA FTR ITAR OFAC Other (OPA)"
select select "FTR"
click select "Select ATF BIS DEA EPA FDA FTR ITAR OFAC Other (OPA)"
click select "Select 30.2(d)(2) 30.36 30.37(a) 30.37(f) 30.37(g) 30.37(h) 30.37(i) 30.37(j) 3…"
select select "30.37(a)"
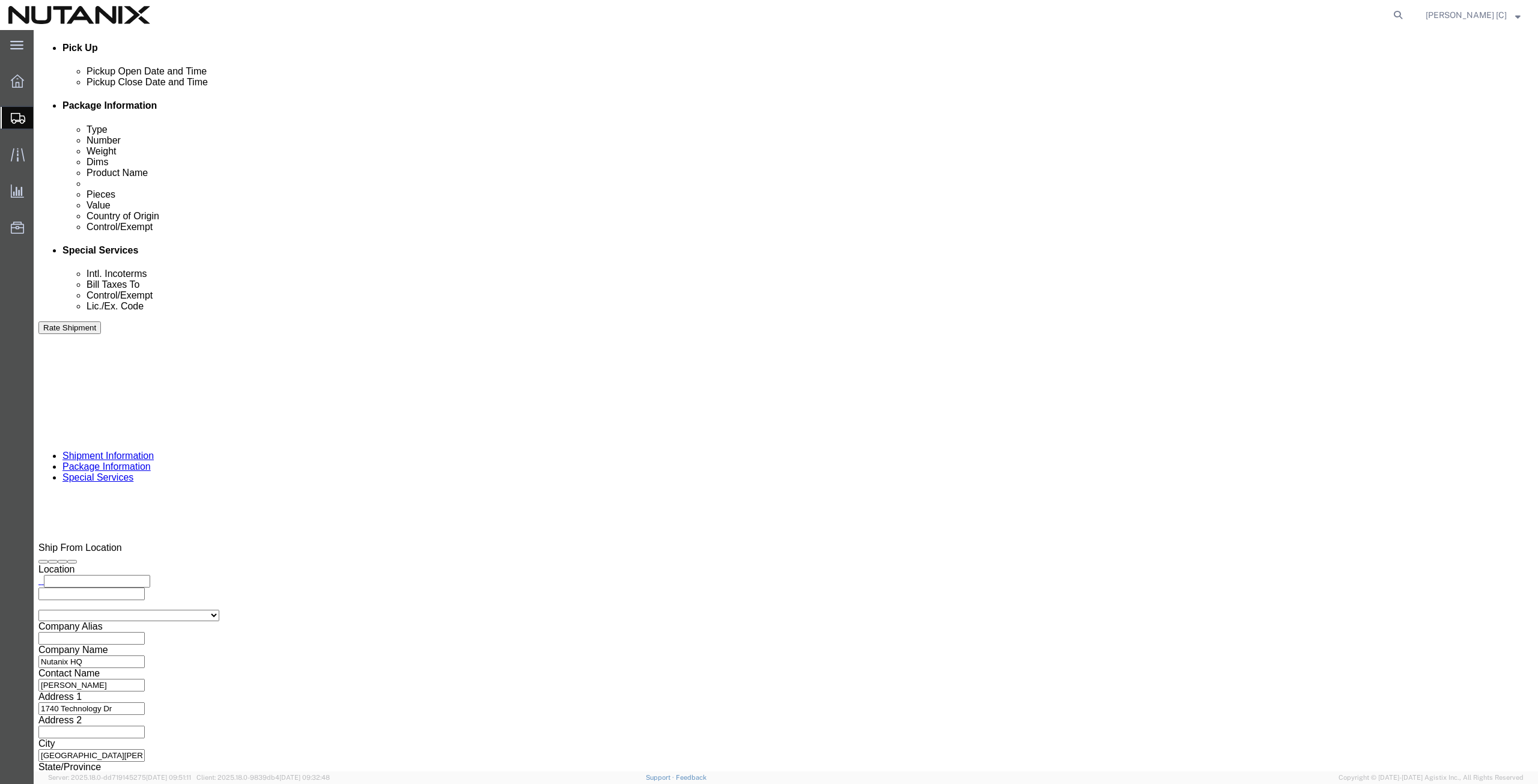
click select "Select 30.2(d)(2) 30.36 30.37(a) 30.37(f) 30.37(g) 30.37(h) 30.37(i) 30.37(j) 3…"
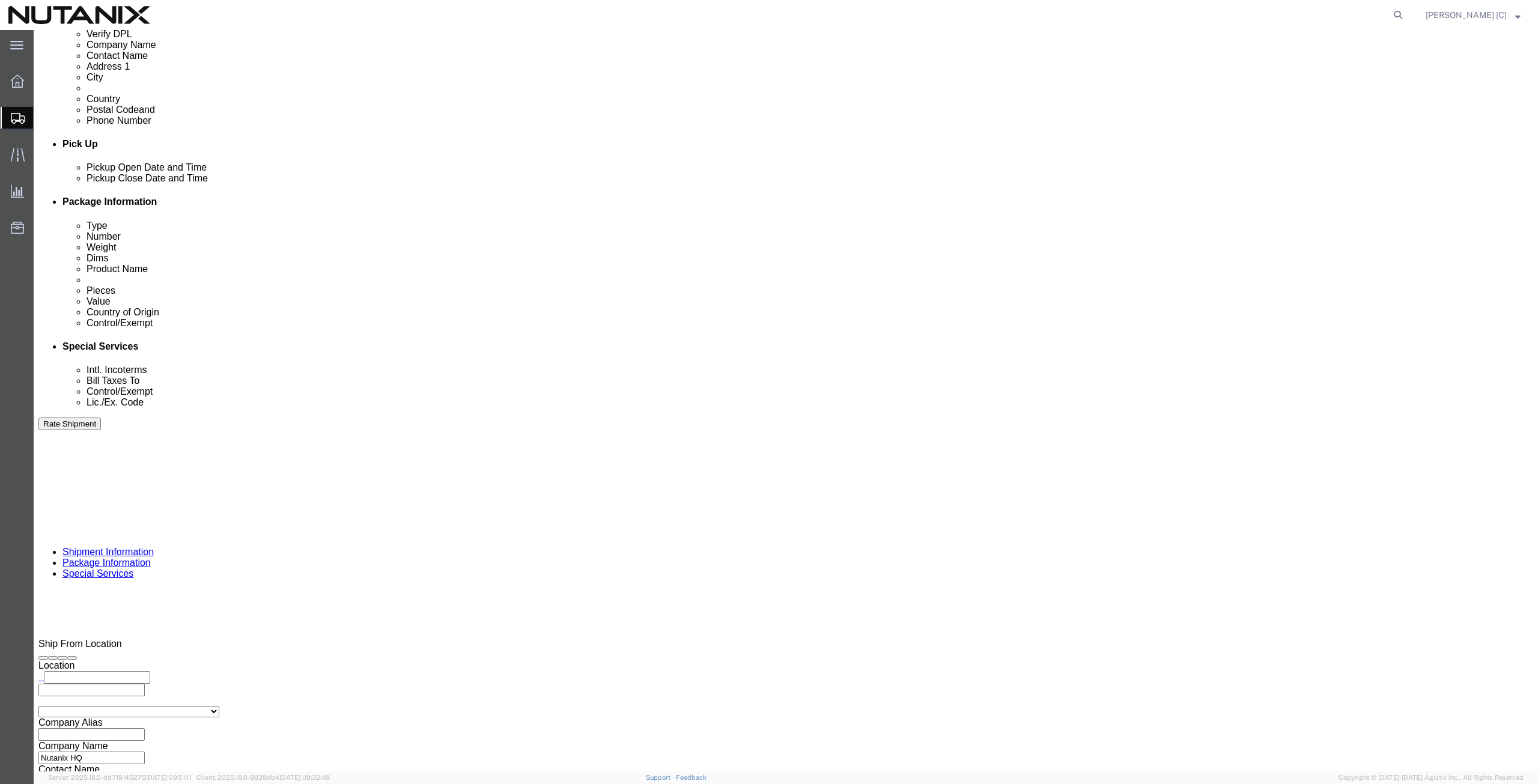
scroll to position [586, 0]
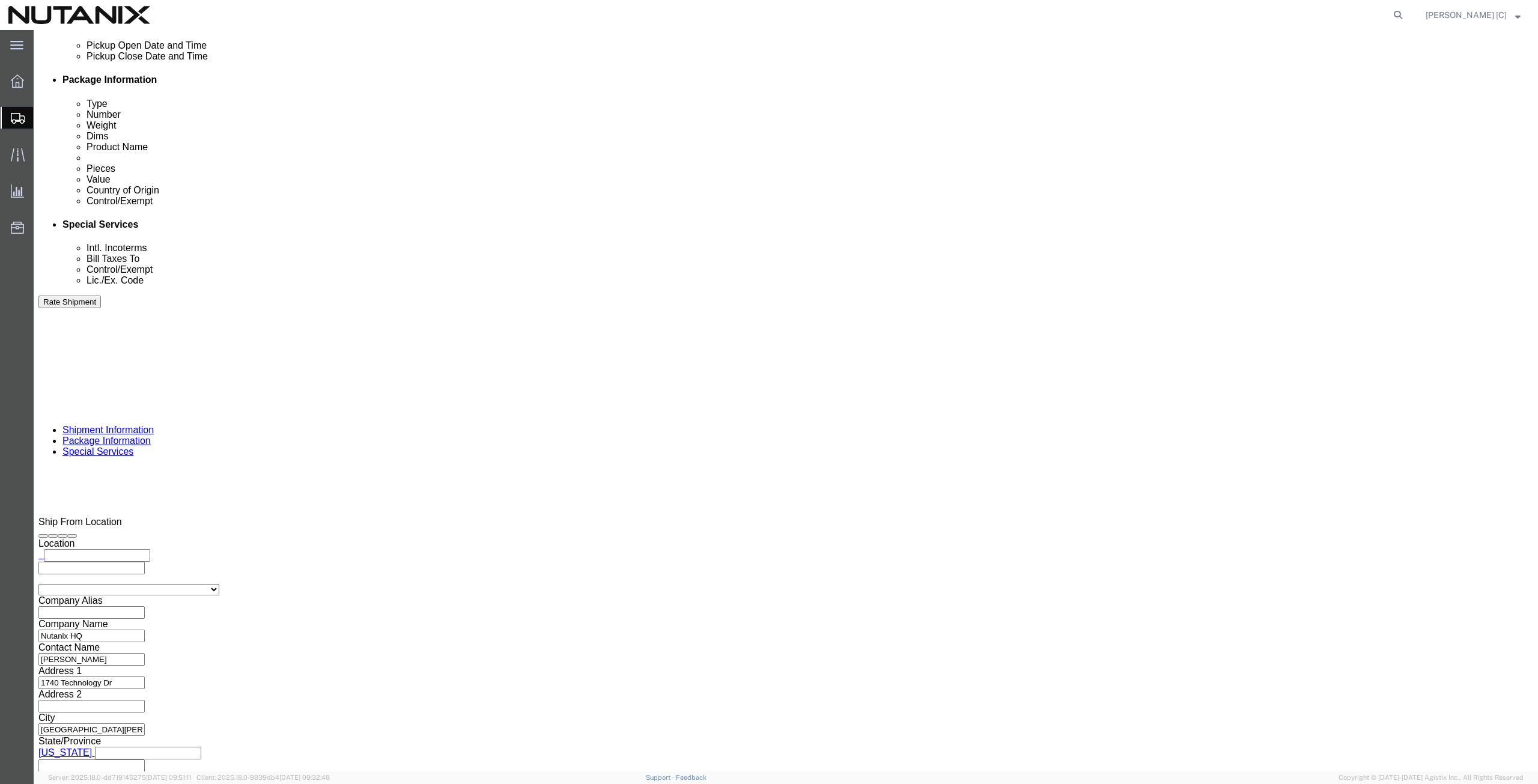
click button "Rate Shipment"
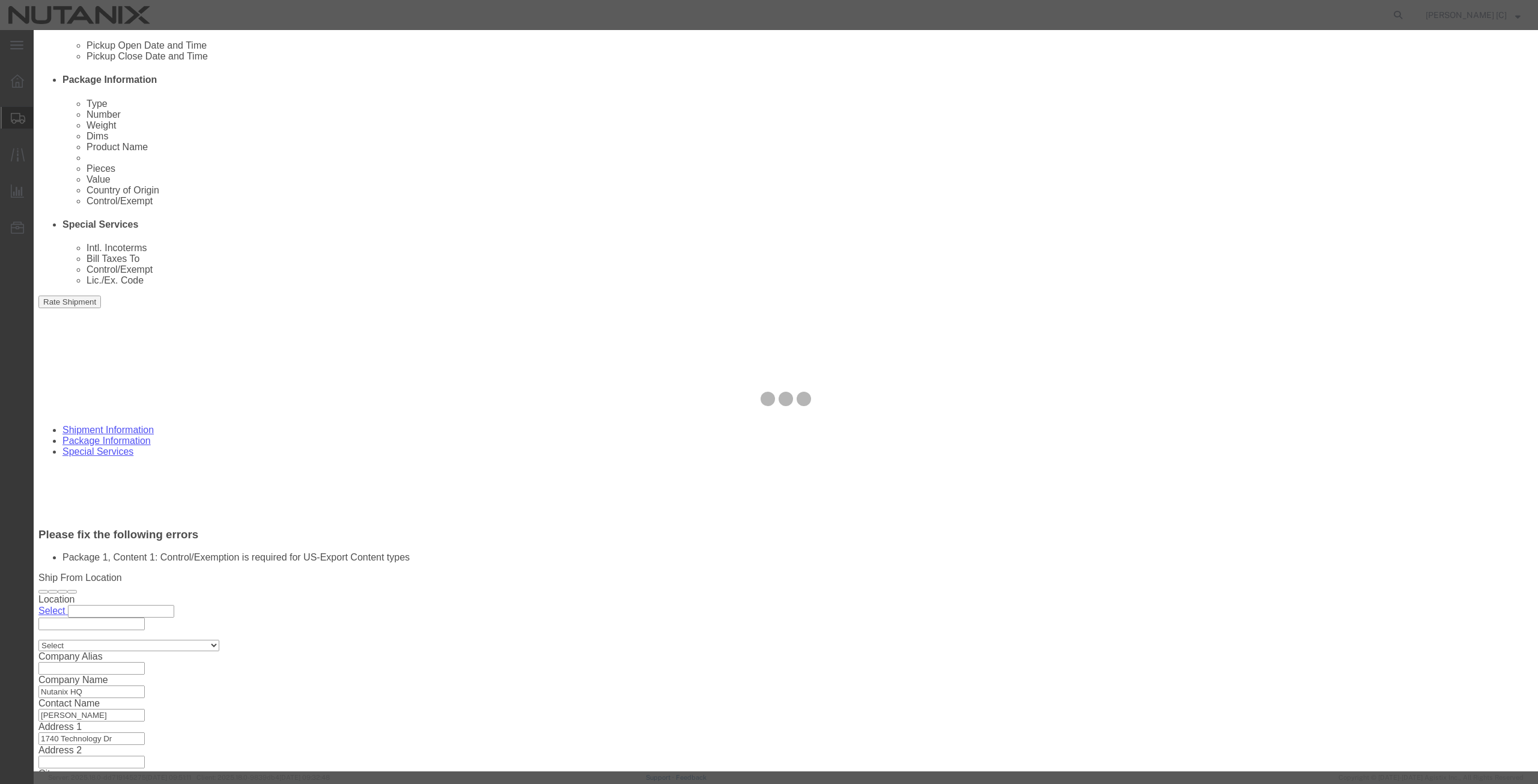
scroll to position [339, 0]
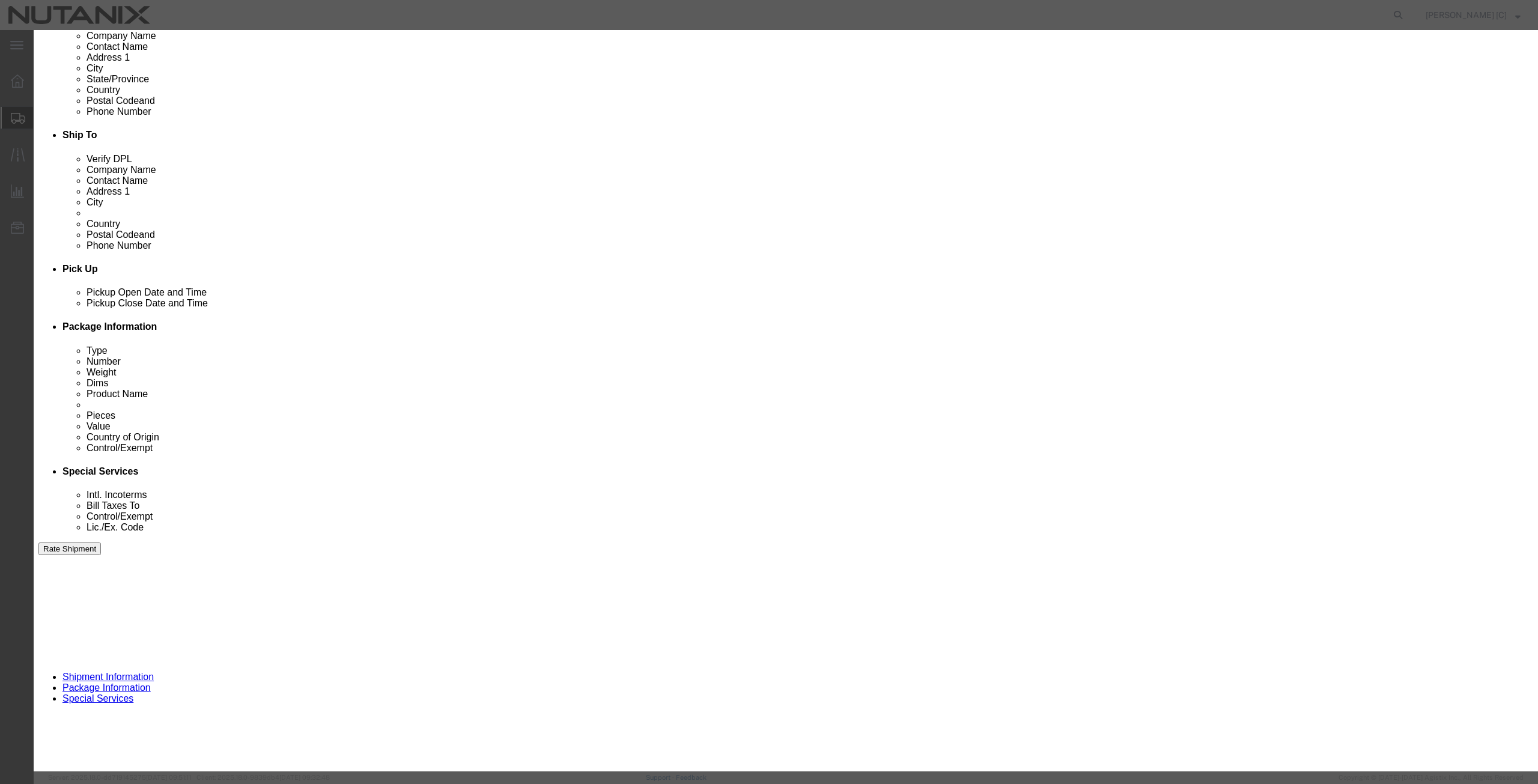
click button "Close"
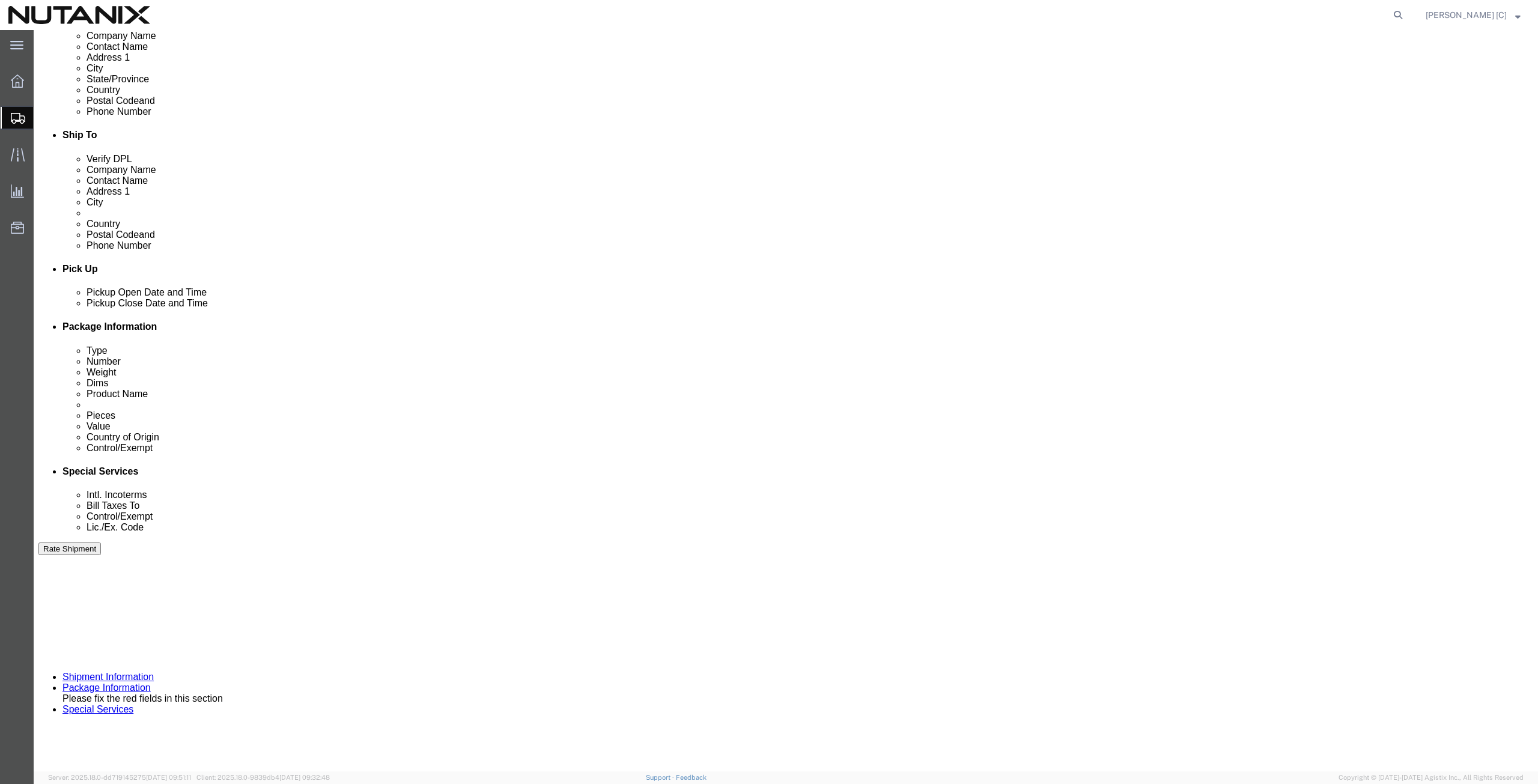
click link "Package Information"
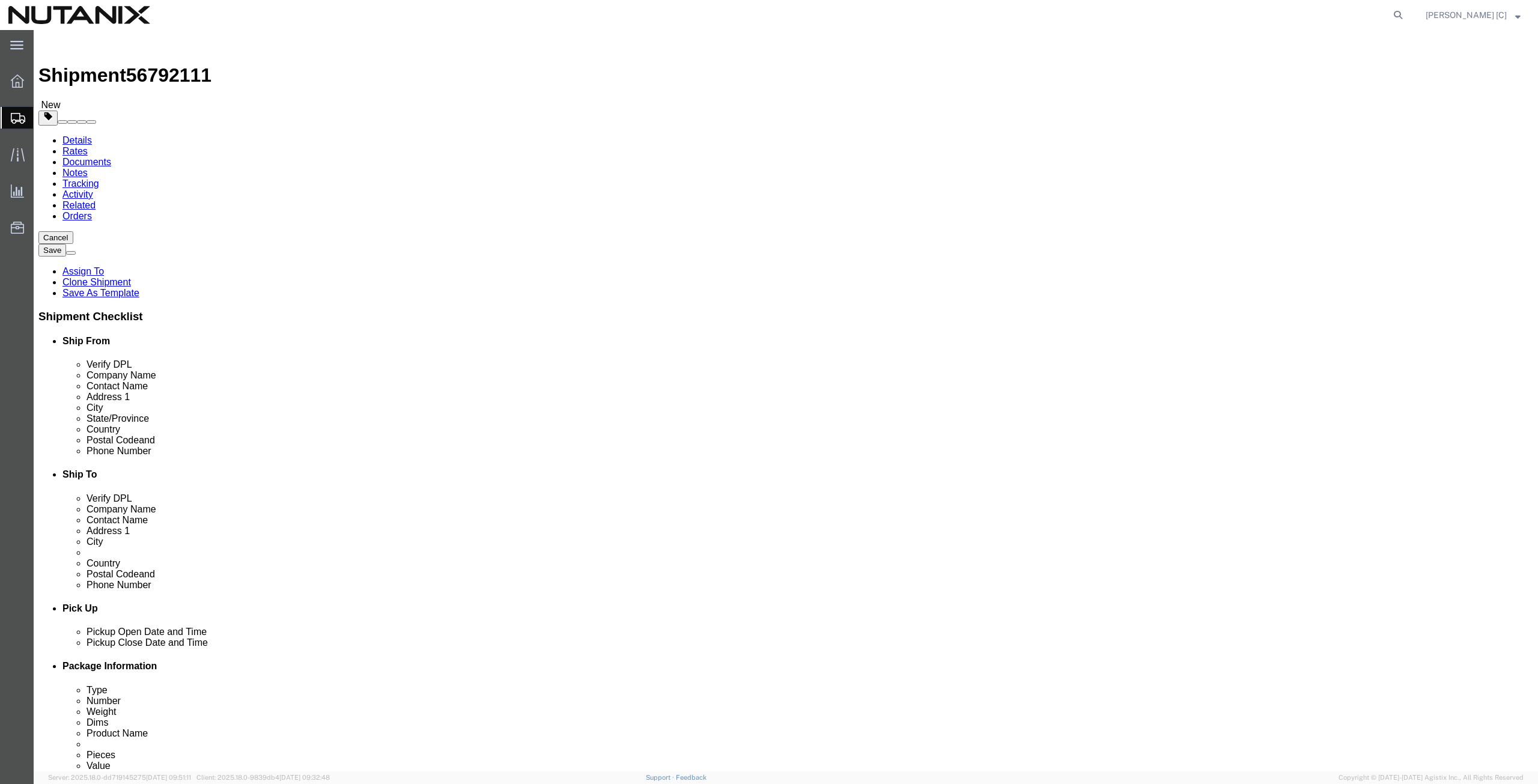
click dd "1.00 Kilogram"
click div
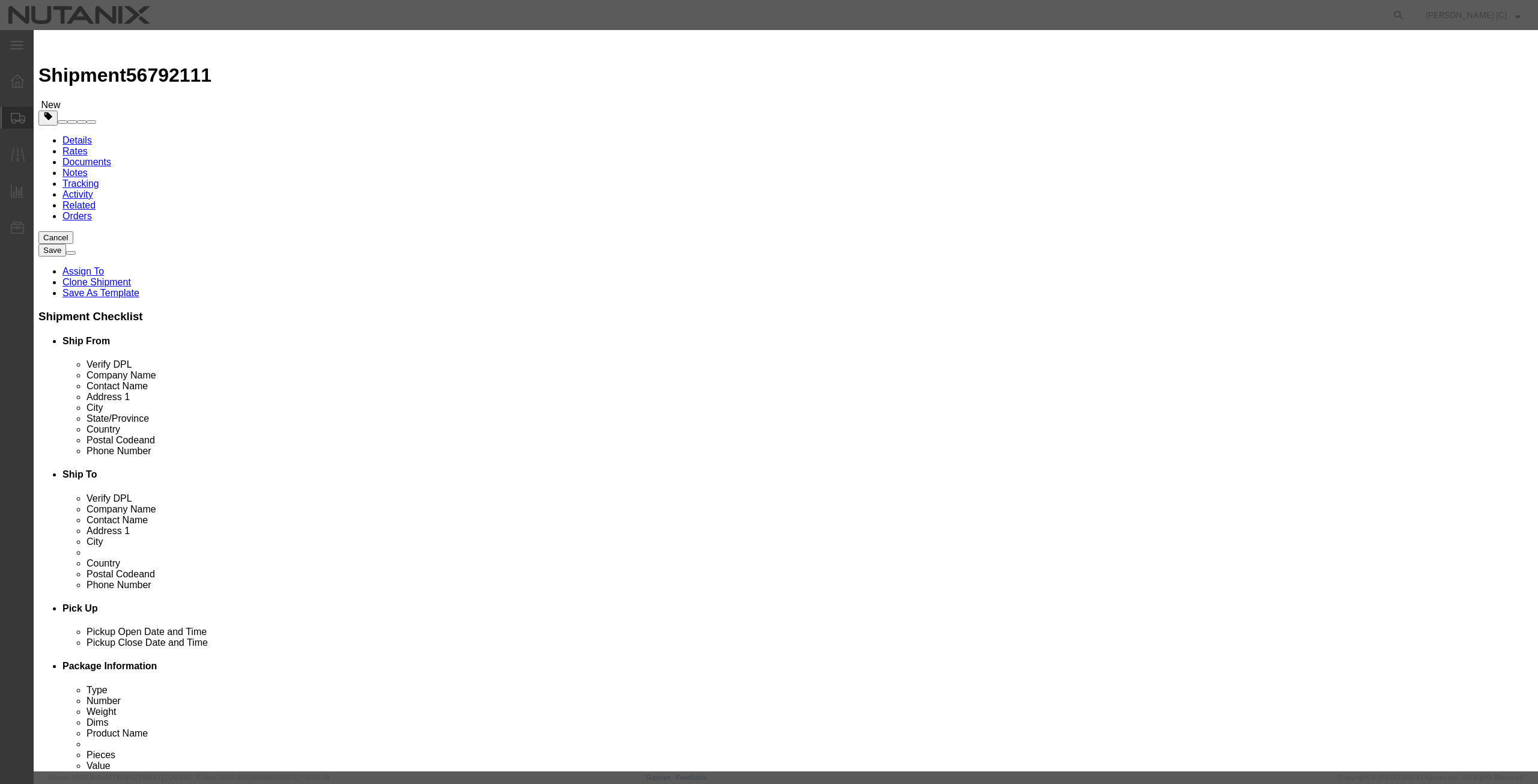
click select "Select ATF BIS DEA EPA FDA FTR ITAR OFAC Other (OPA)"
select select "FTR"
click select "Select ATF BIS DEA EPA FDA FTR ITAR OFAC Other (OPA)"
click select "Select 30.2(d)(2) 30.36 30.37(a) 30.37(f) 30.37(g) 30.37(h) 30.37(i) 30.37(j) 3…"
select select "30.37(a)"
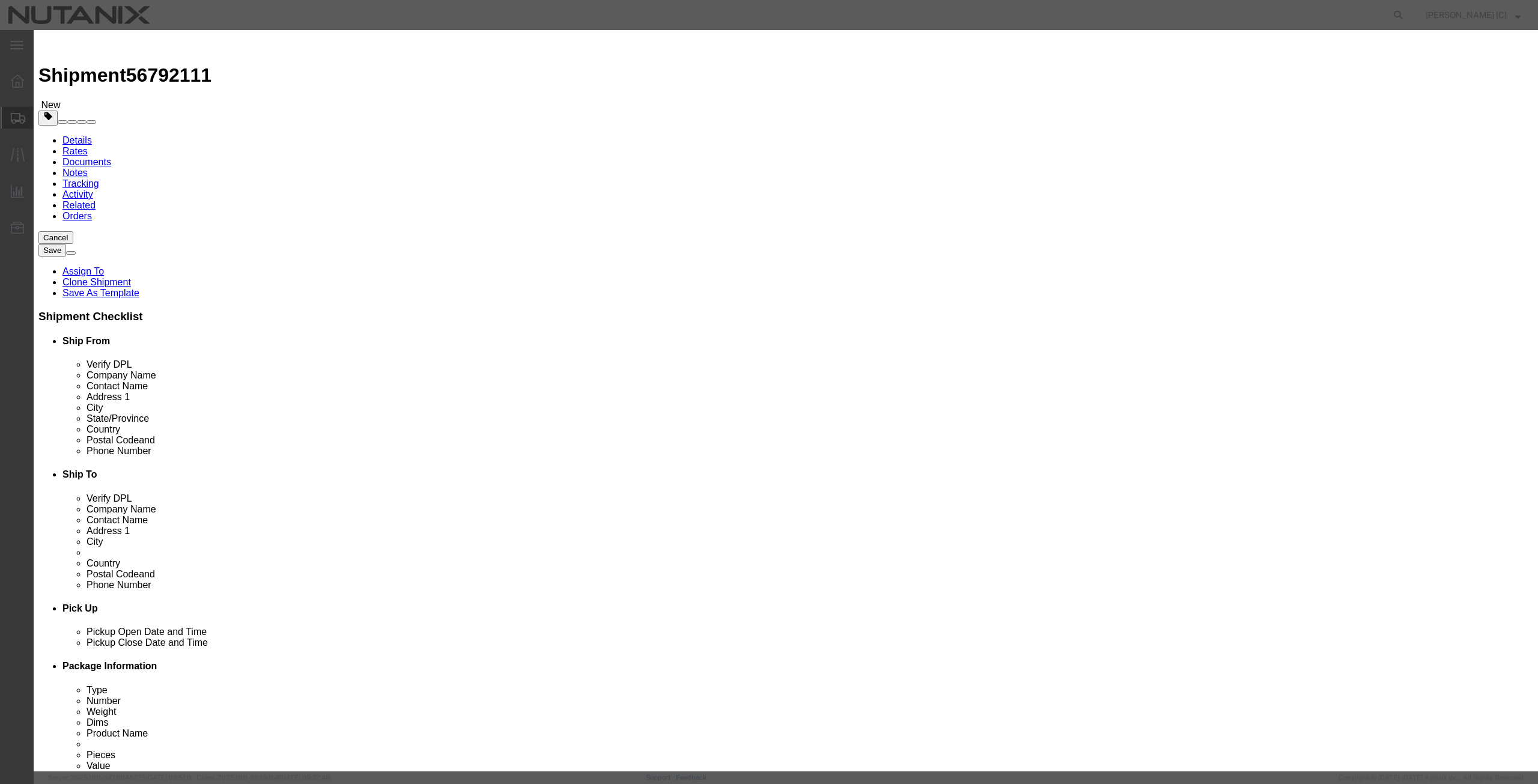
click select "Select 30.2(d)(2) 30.36 30.37(a) 30.37(f) 30.37(g) 30.37(h) 30.37(i) 30.37(j) 3…"
click button "Save & Close"
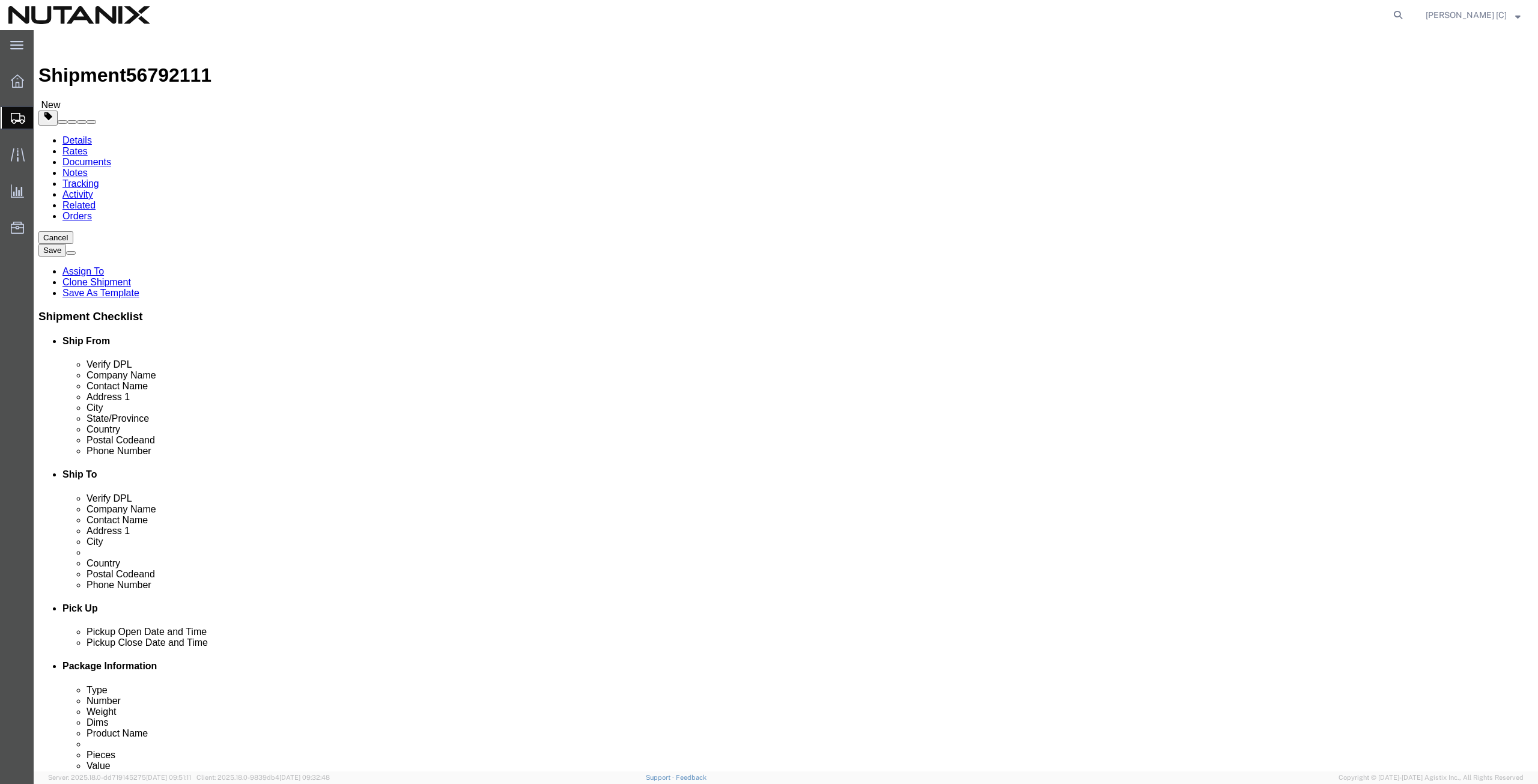
click icon
click icon "button"
click select "Select EIN EORI TIN VAT Other"
select select "EIN"
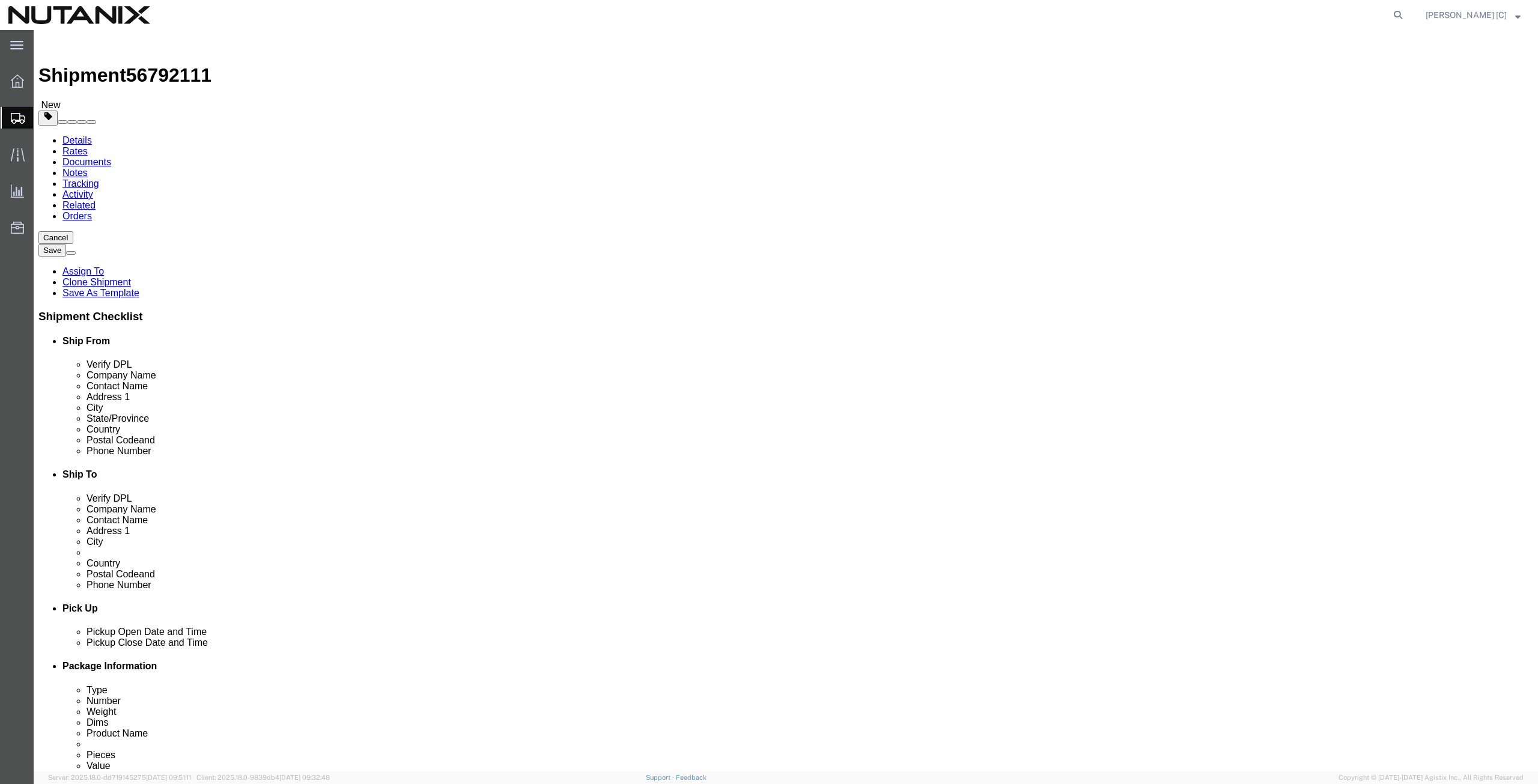
click select "Select EIN EORI TIN VAT Other"
click input "text"
paste input "270989767"
type input "270989767"
click icon
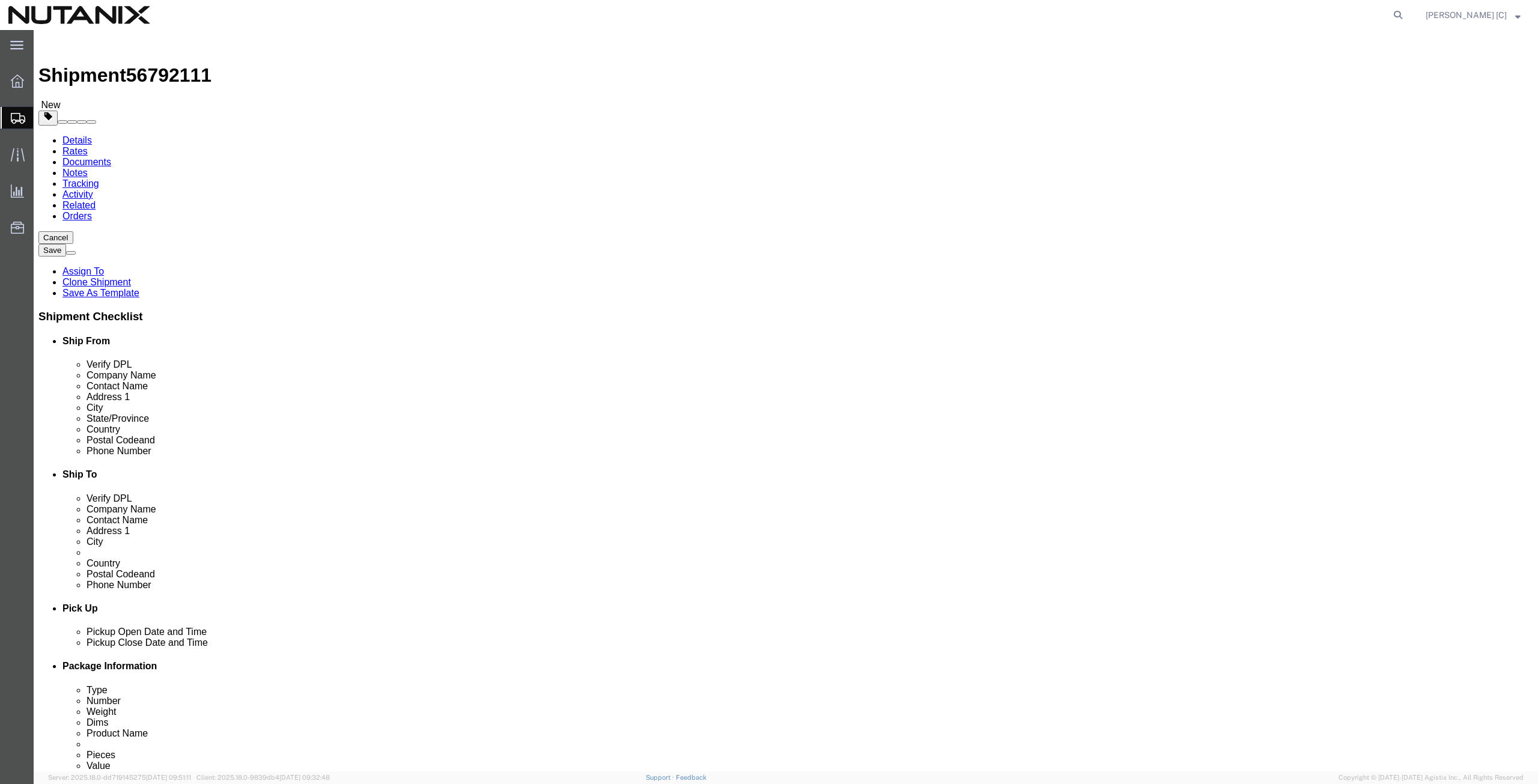
click icon "button"
click select "Select EIN EORI TIN VAT Other"
select select "EORI"
click select "Select EIN EORI TIN VAT Other"
click input "text"
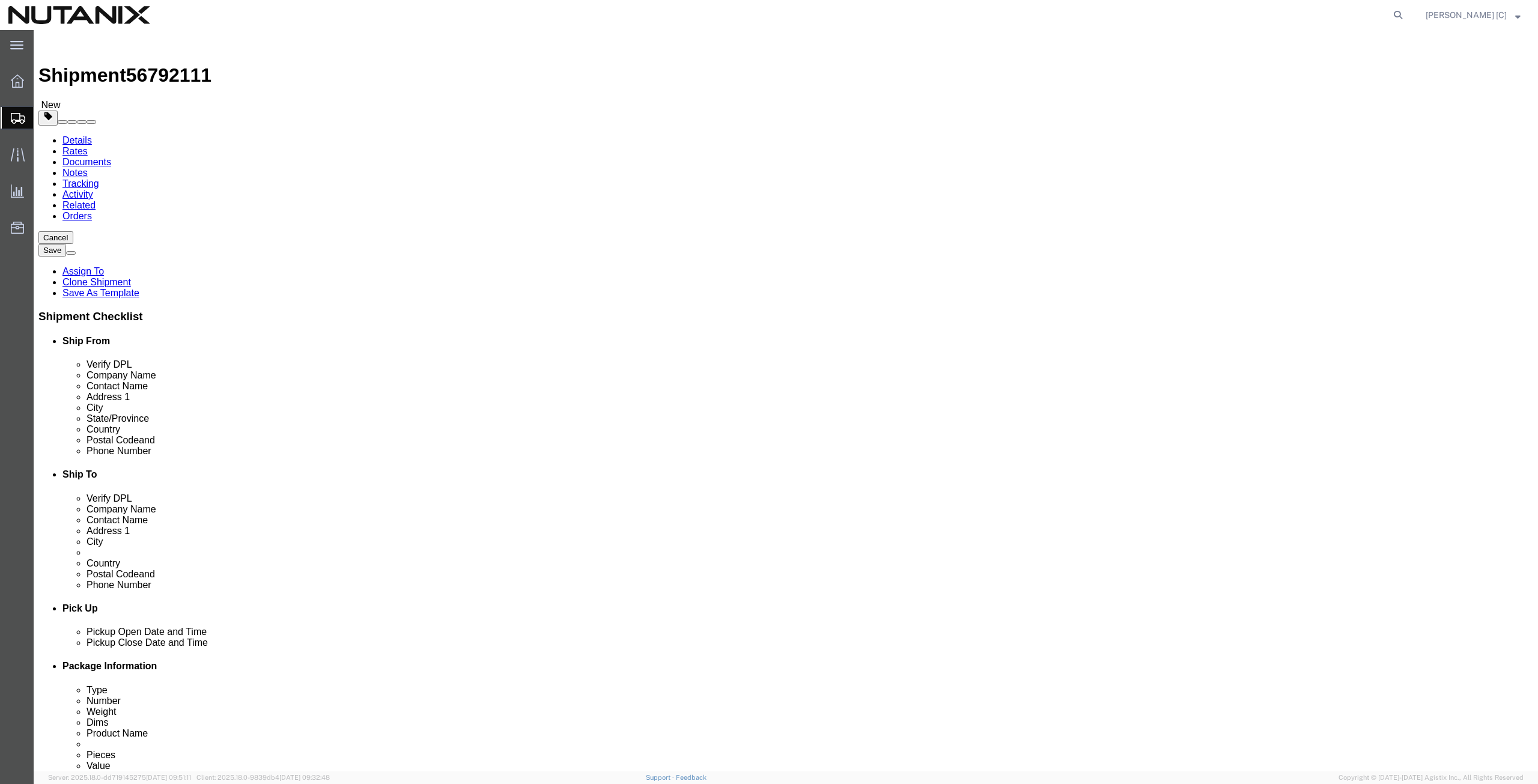
click input "text"
paste input "NL853057746"
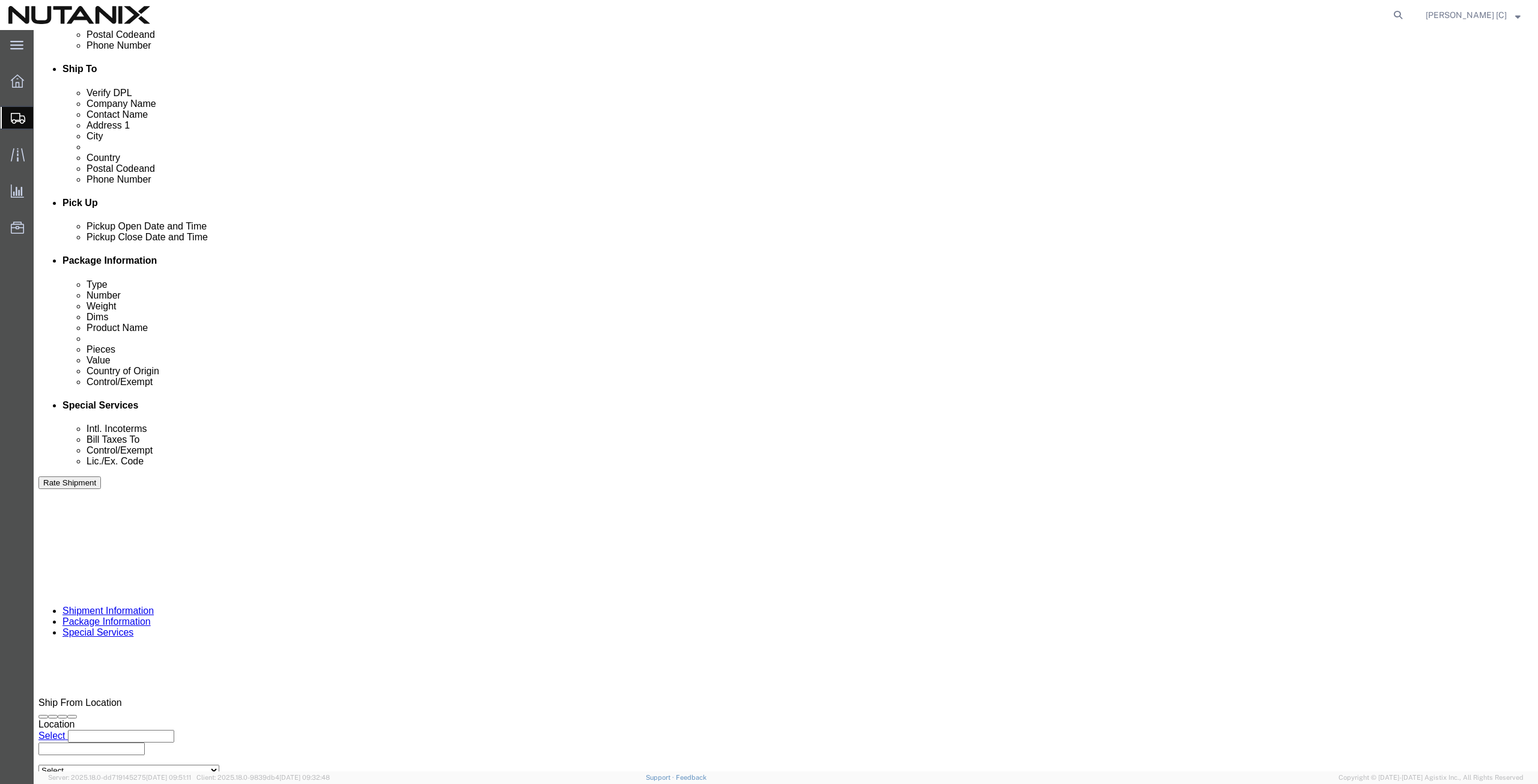
type input "NL853057746"
click button "Continue"
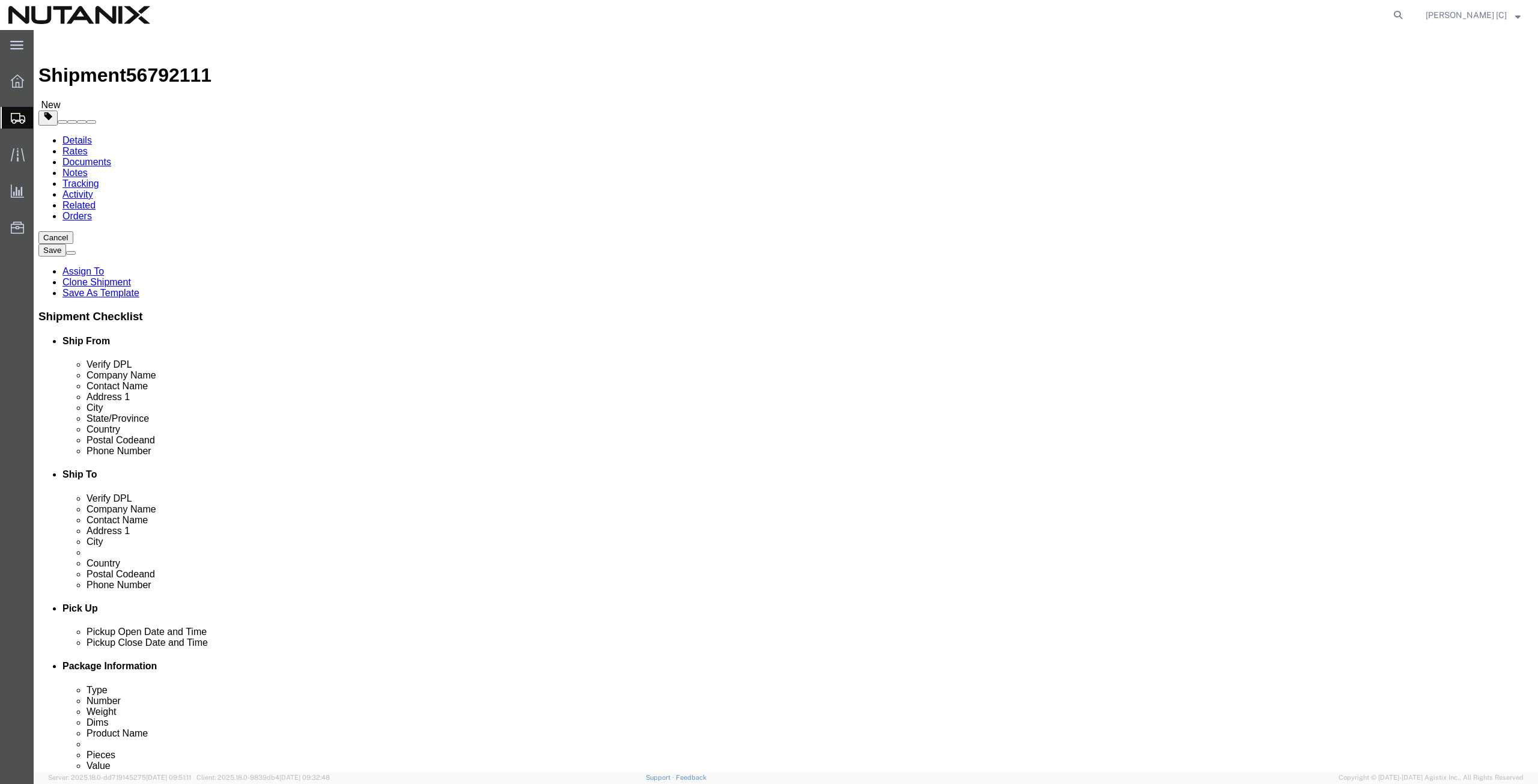
click button "Continue"
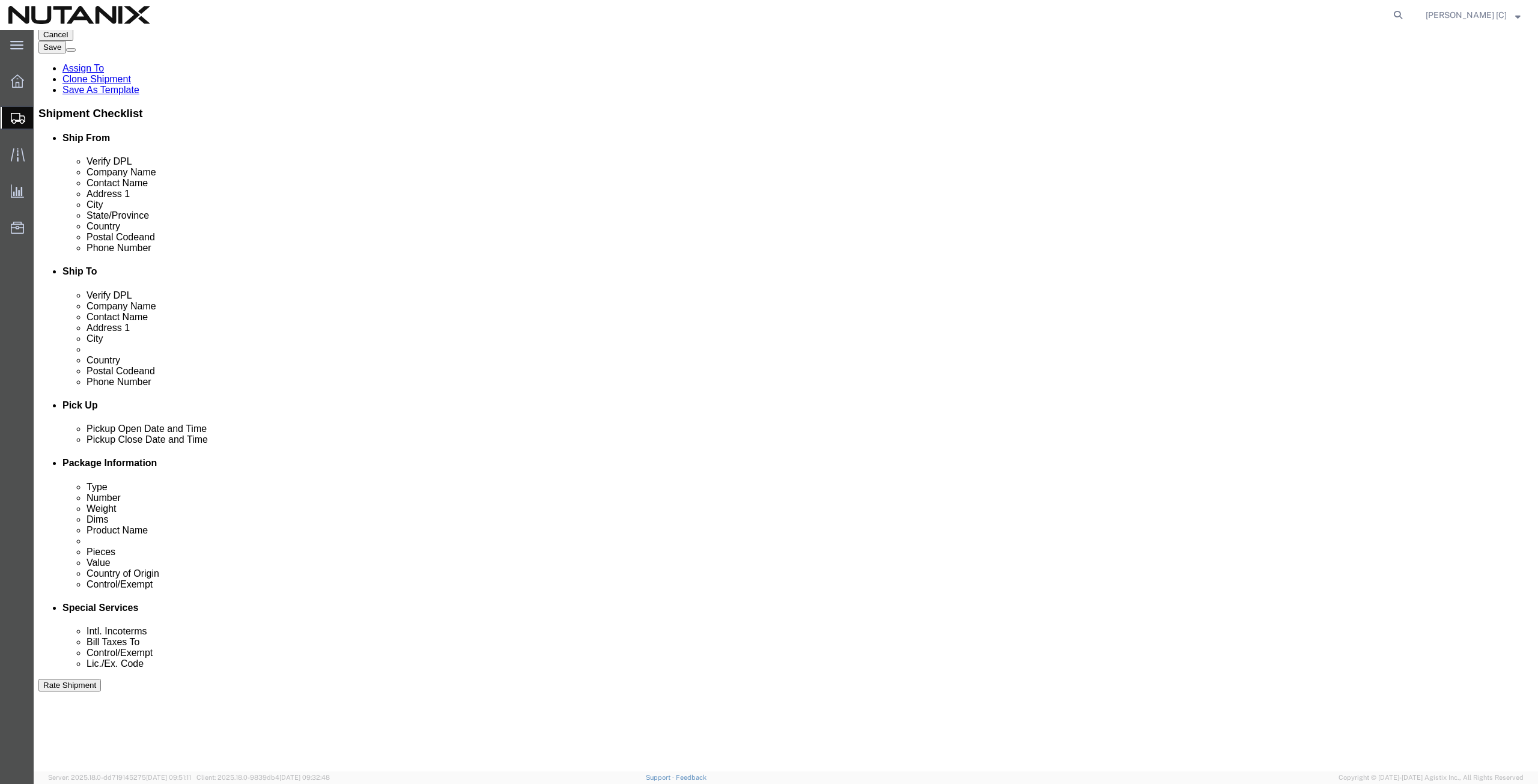
scroll to position [166, 0]
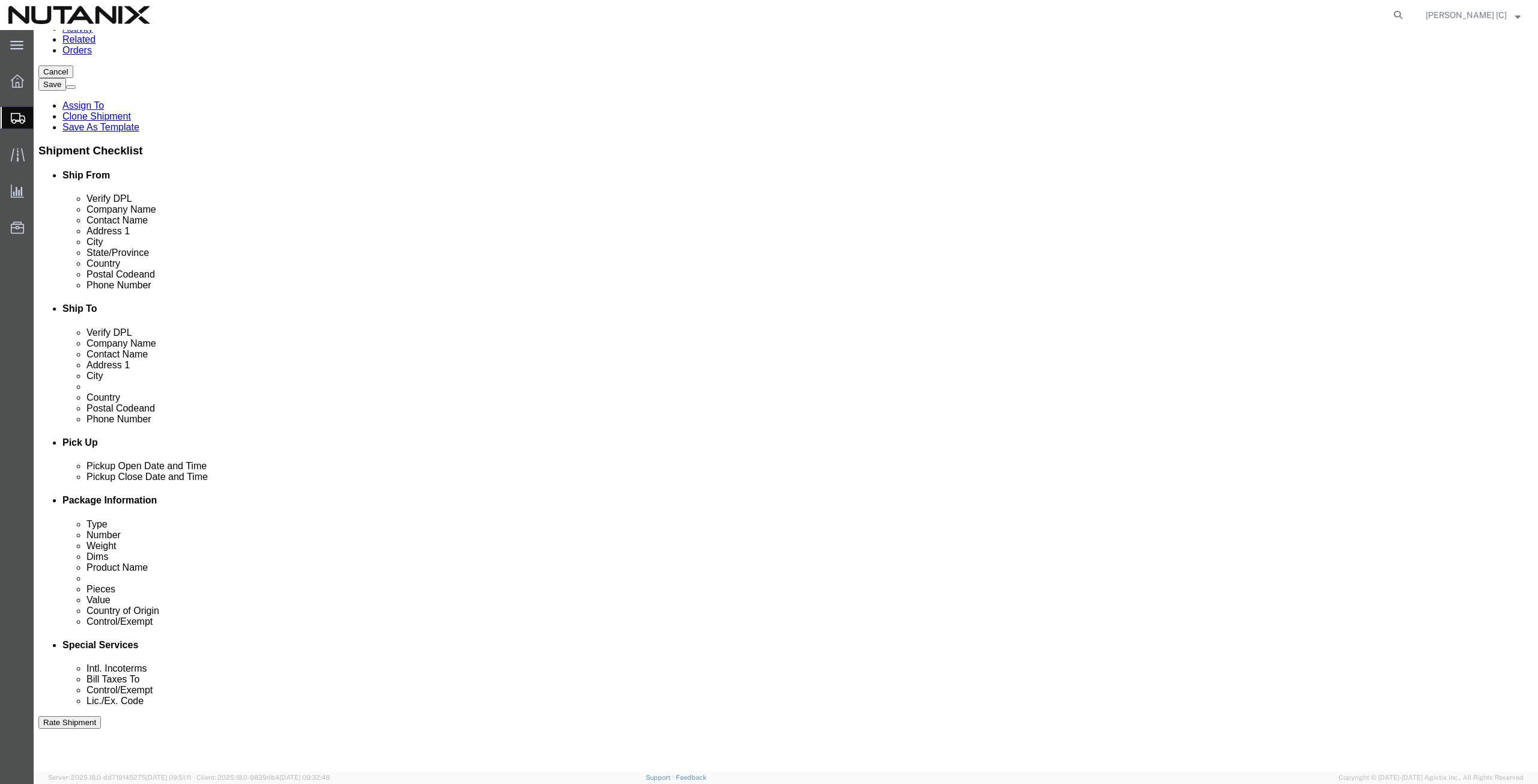
click button "Rate Shipment"
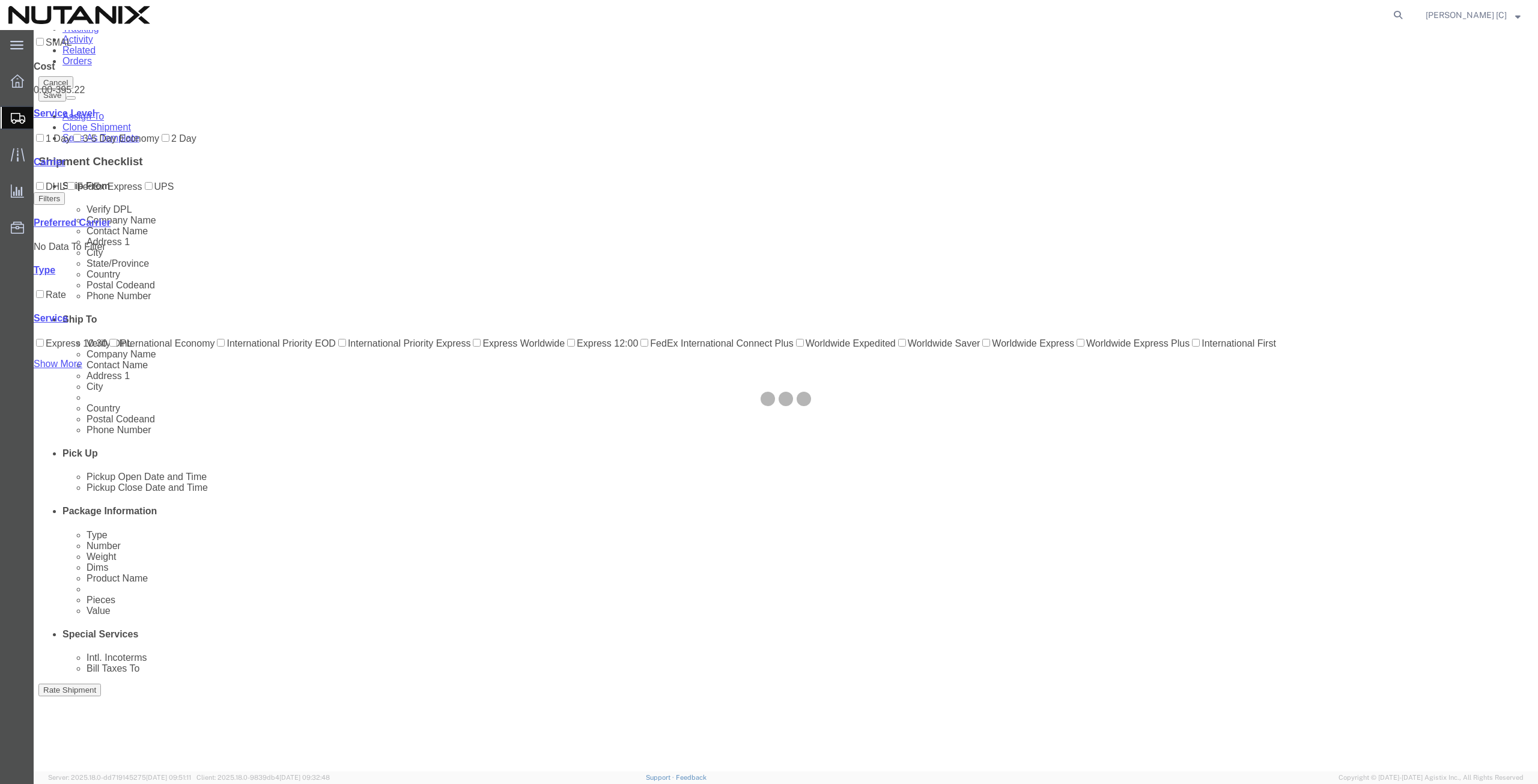
scroll to position [0, 0]
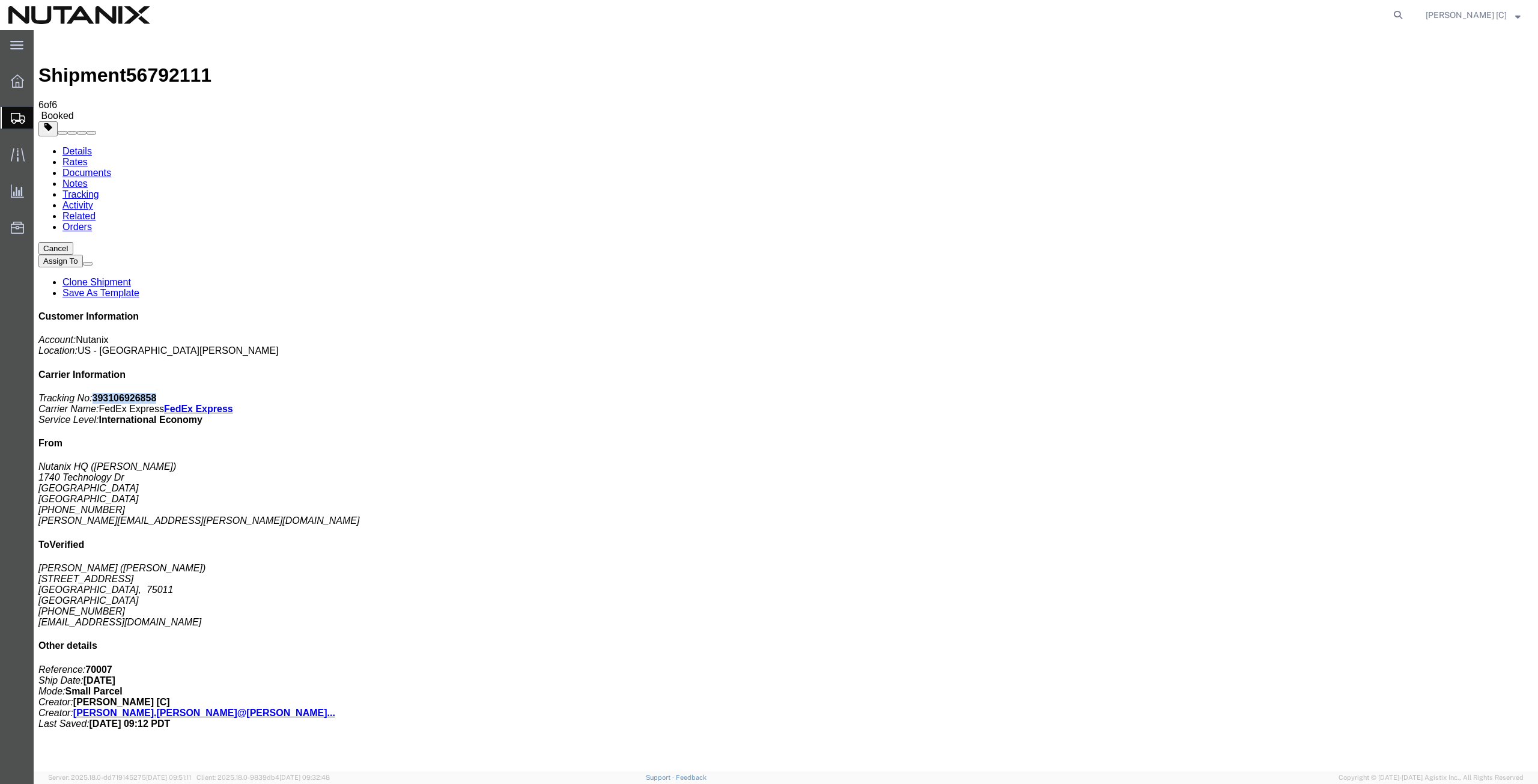
drag, startPoint x: 1428, startPoint y: 185, endPoint x: 1367, endPoint y: 182, distance: 61.1
click at [1367, 393] on p "Tracking No: 393106926858 Carrier Name: FedEx Express FedEx Express Service Lev…" at bounding box center [786, 409] width 1495 height 32
copy b "393106926858"
click at [131, 277] on link "Clone Shipment" at bounding box center [97, 282] width 69 height 10
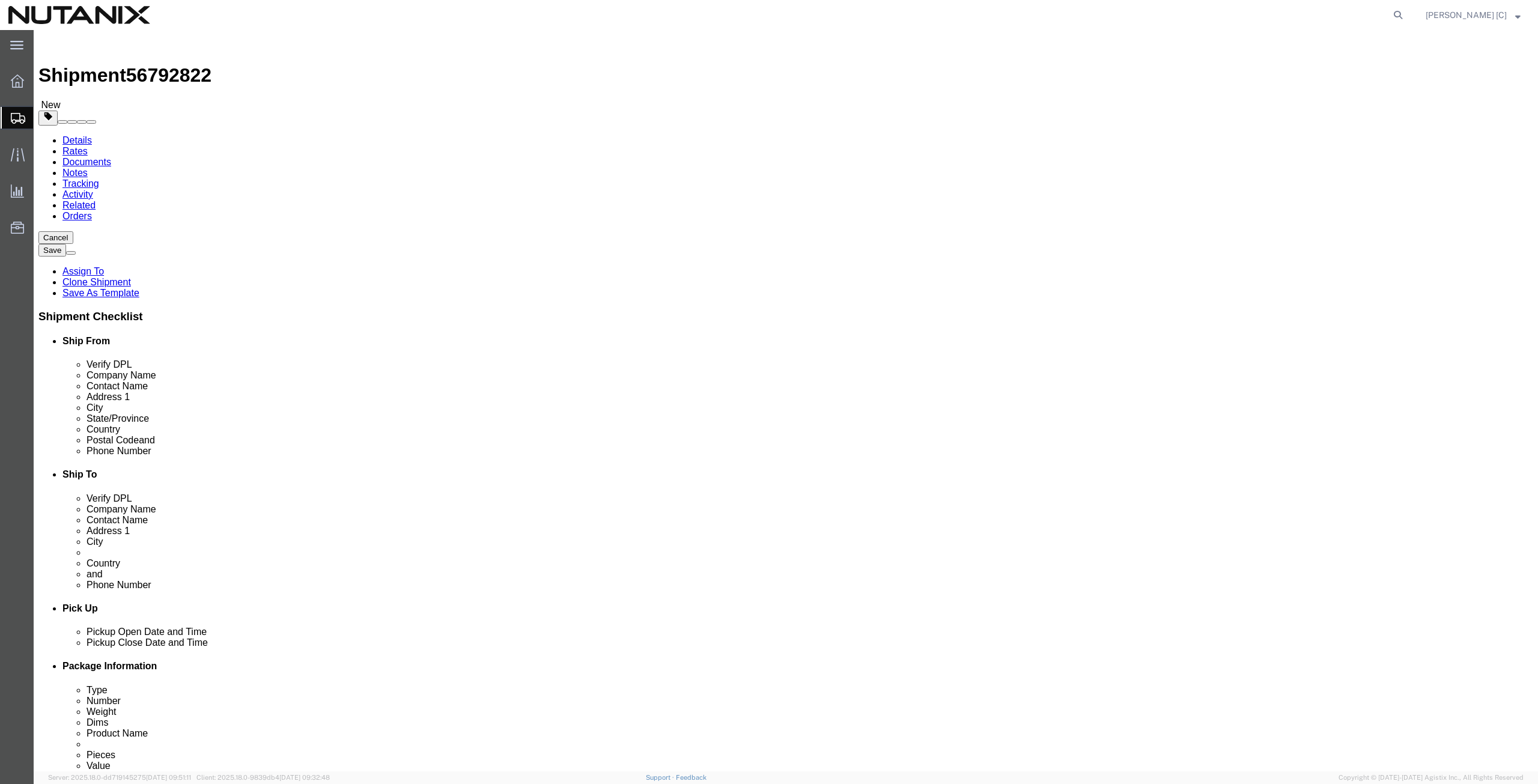
click button
type input "Sydney Perry"
type input "89 Rue du Faubourg Saint-Antoine"
type input "Paris"
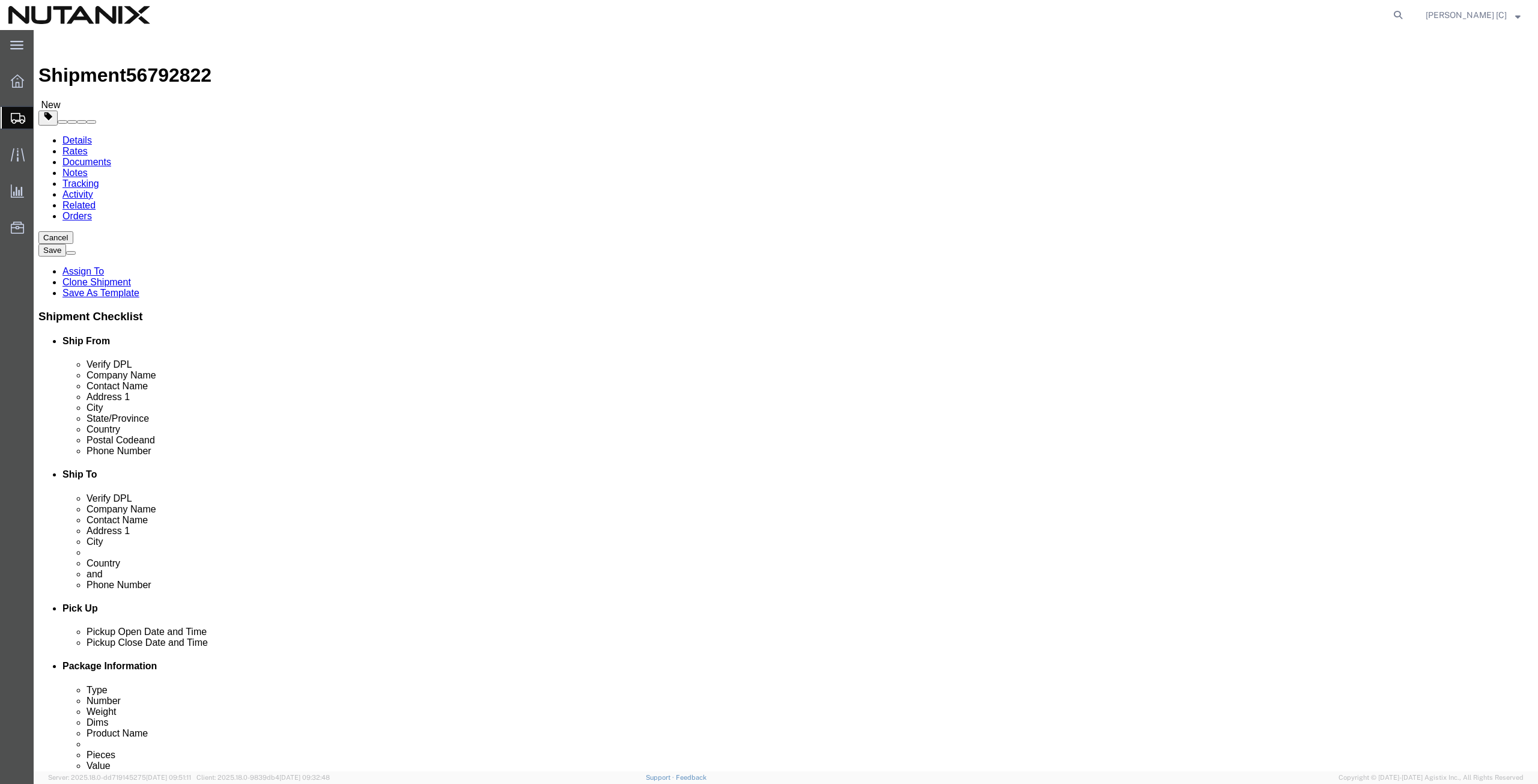
select select
select select "FR"
type input "75011"
type input "(562) 6192362"
type input "sydneyxxp@gmail.com"
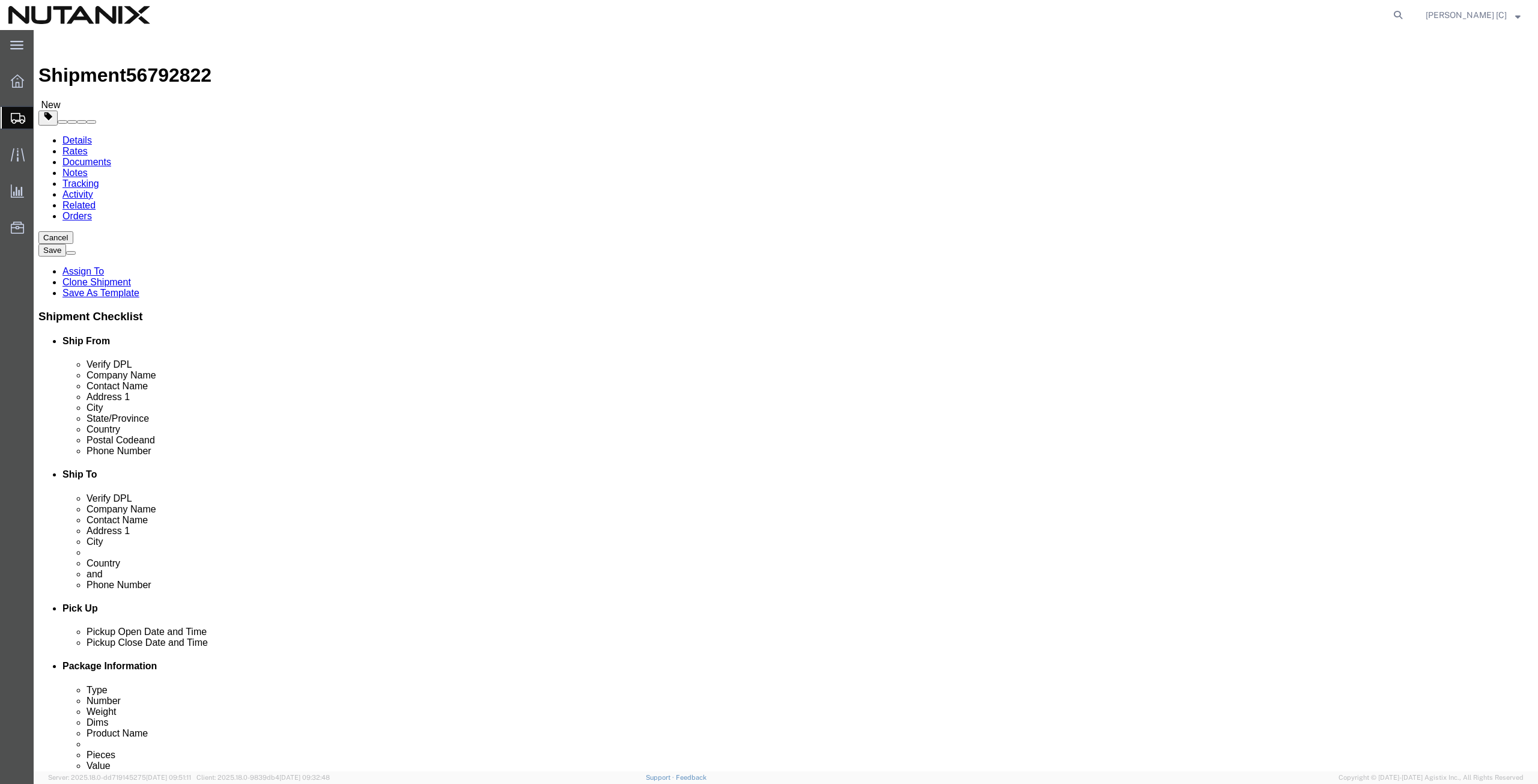
type input "Nutanix HQ"
type input "Art Campos"
type input "1740 Technology Dr"
type input "San Jose"
select select "US"
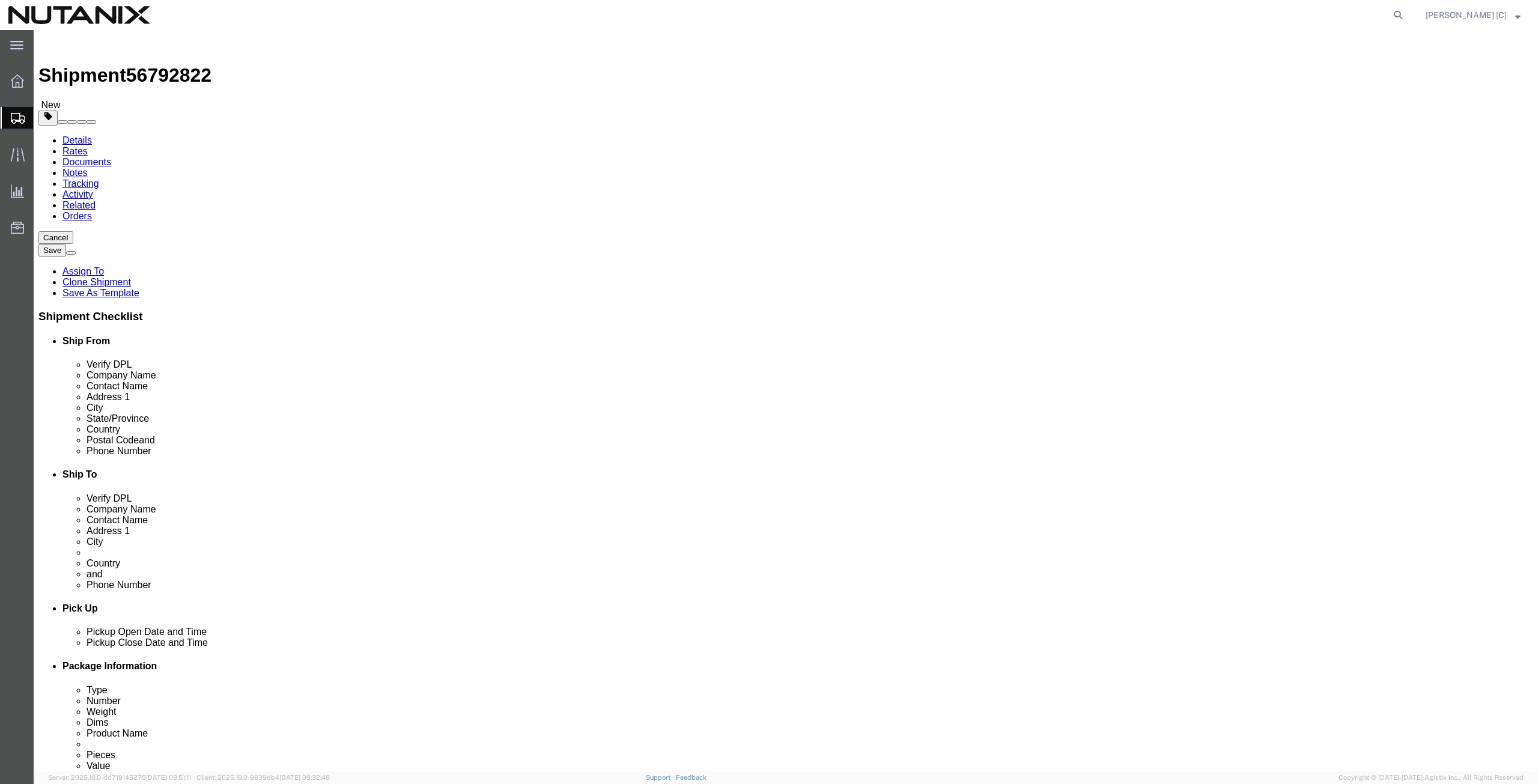
type input "95110"
type input "408-398-0665"
type input "arthur.campos@nutanix.com"
select select "CA"
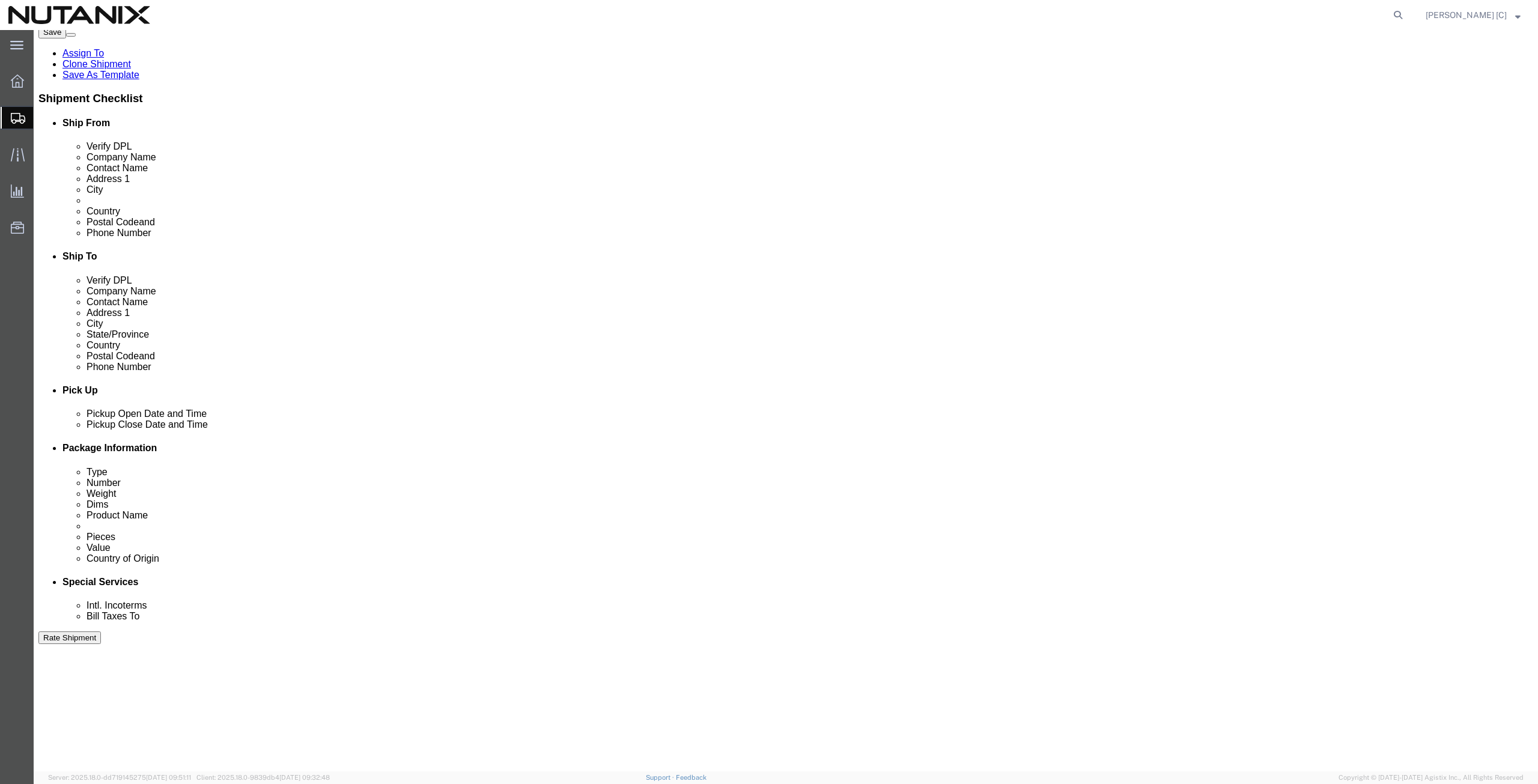
scroll to position [290, 0]
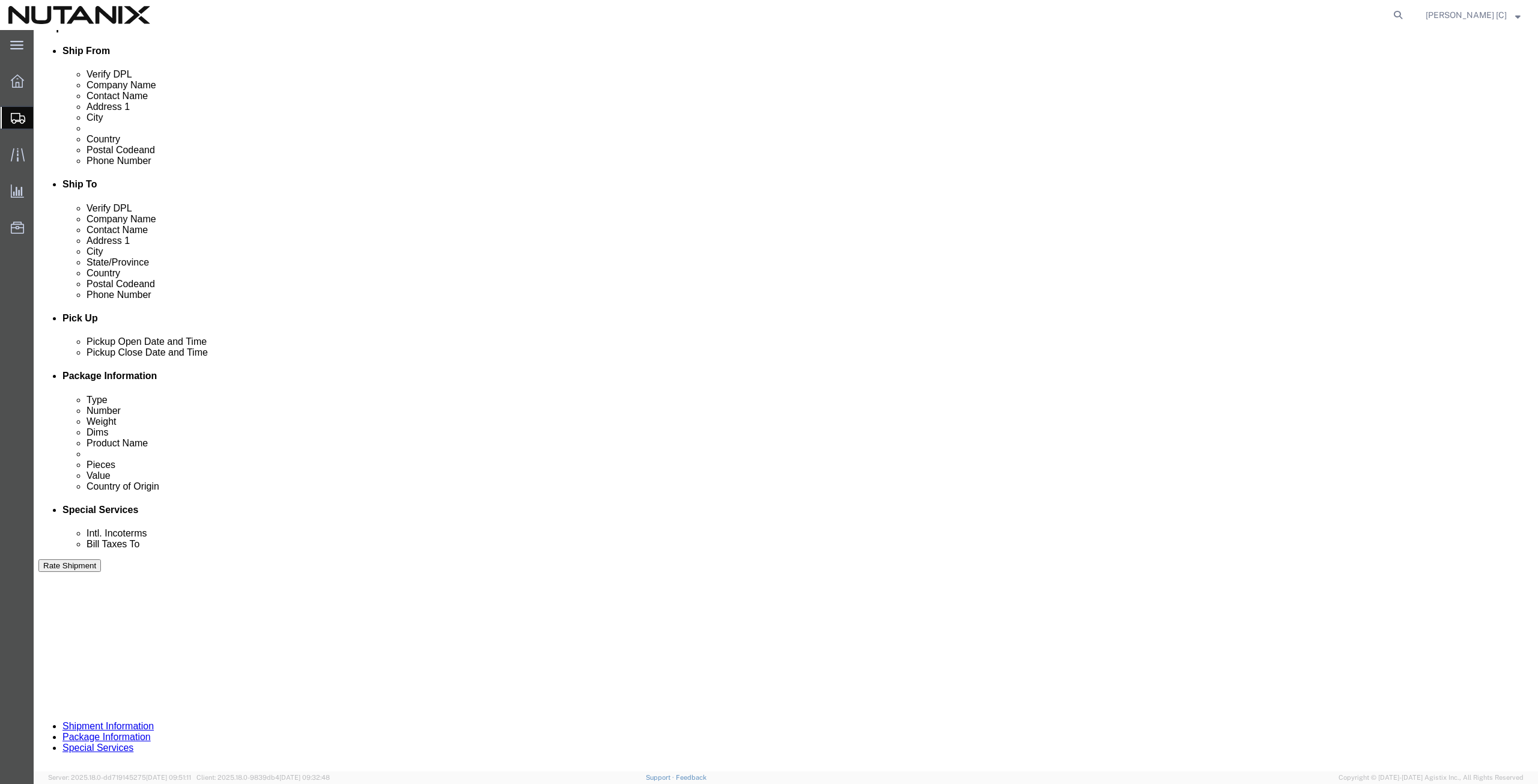
click button "Continue"
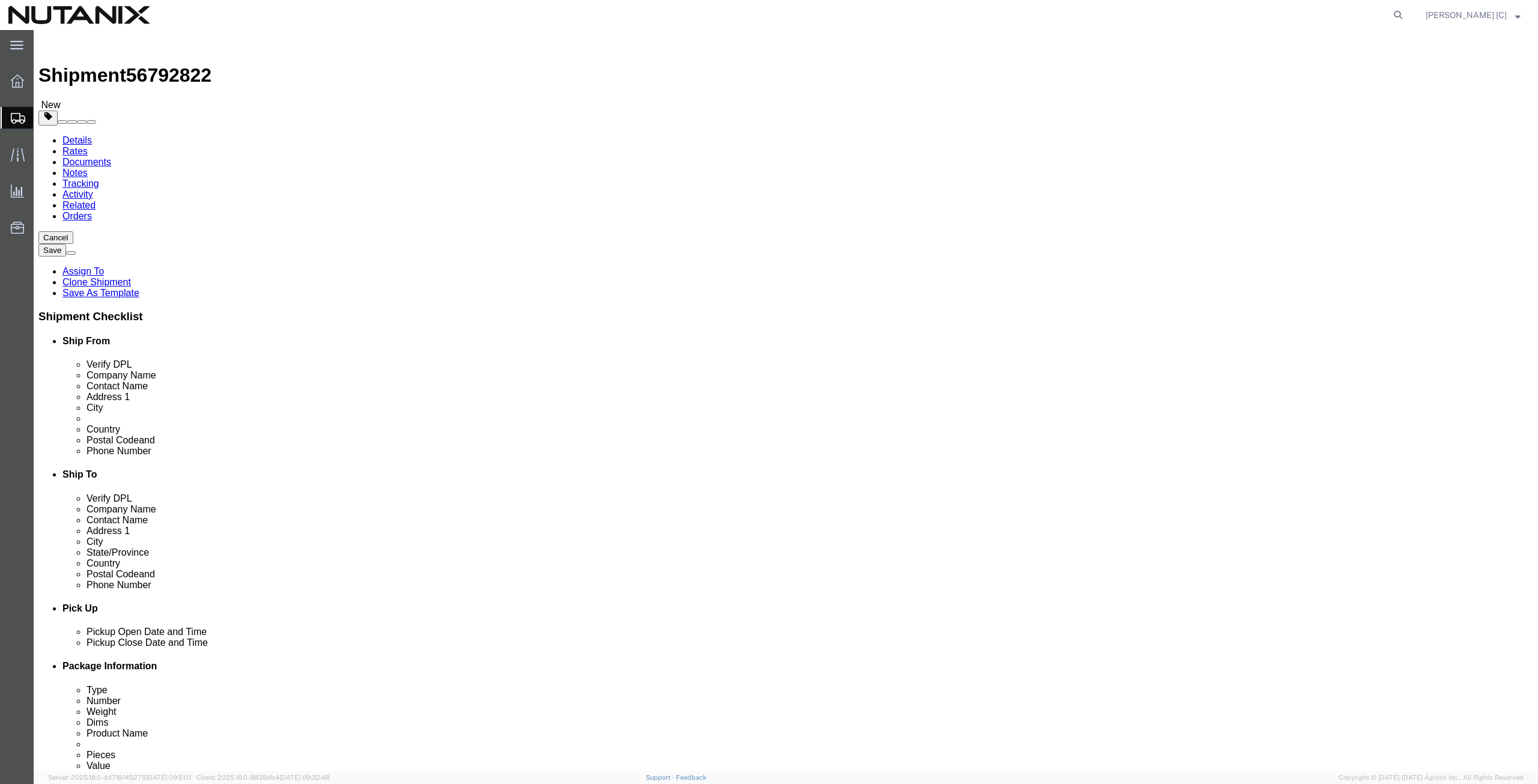
drag, startPoint x: 251, startPoint y: 280, endPoint x: 158, endPoint y: 266, distance: 94.0
click div "Package Type Select Envelope Large Box Medium Box PAK Rack Small Box Tube Your …"
type input "6"
click dd "1.00 Kilogram"
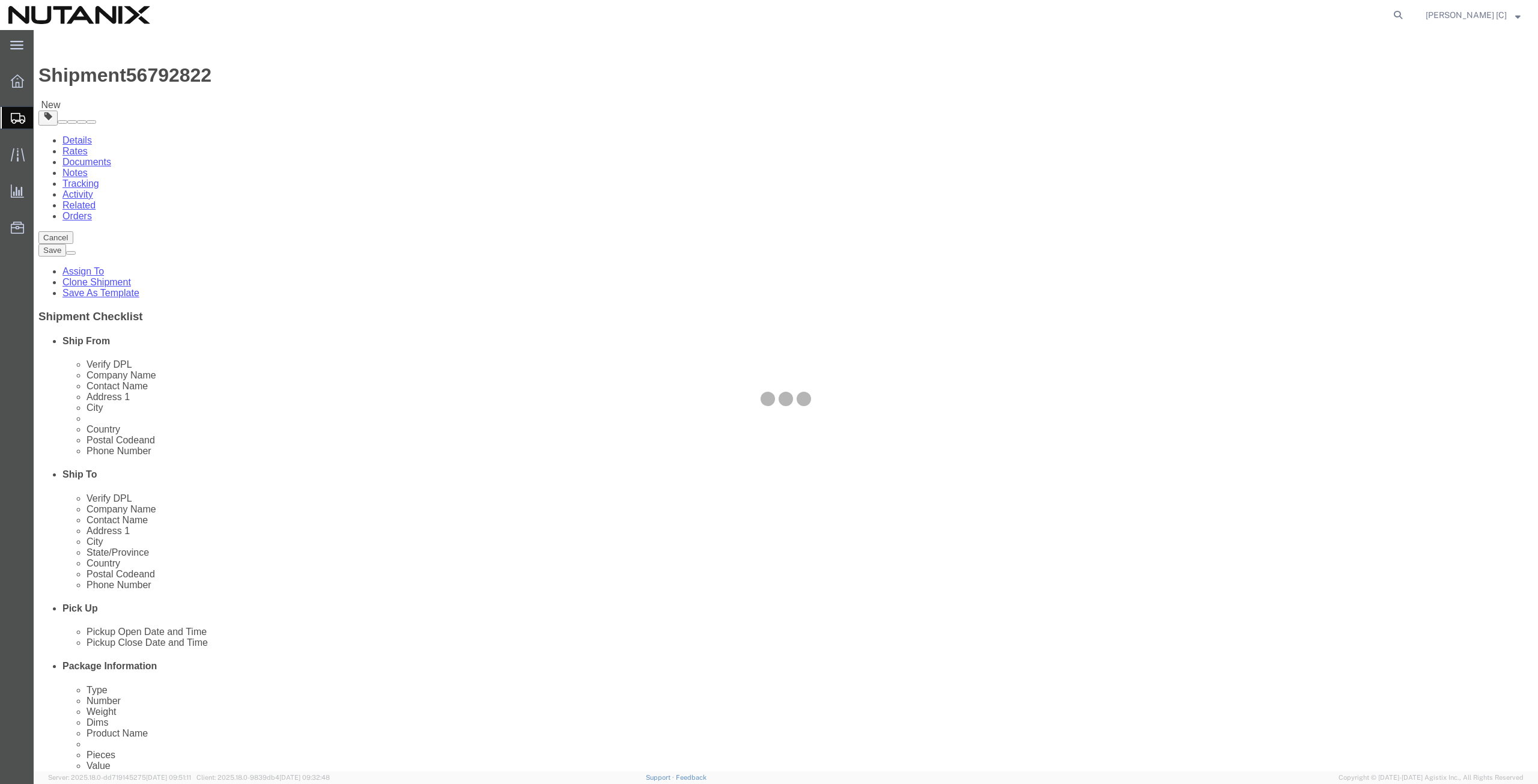
drag, startPoint x: 259, startPoint y: 346, endPoint x: 264, endPoint y: 397, distance: 51.2
click div
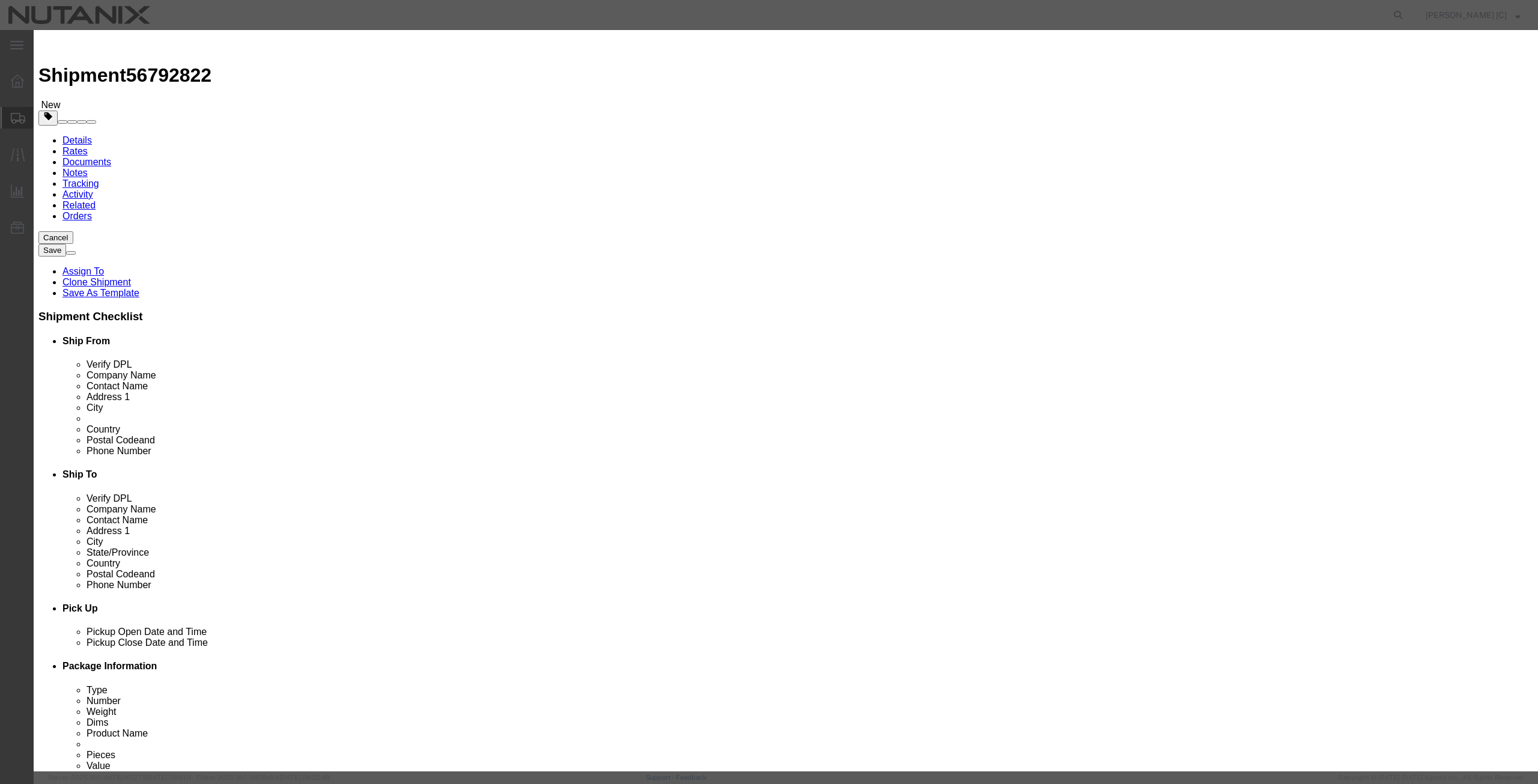
drag, startPoint x: 577, startPoint y: 132, endPoint x: 400, endPoint y: 154, distance: 178.4
click div "Edit content Commodity library Product Name Empty RLTB Pieces 1.00 Select Bag B…"
type input "1000"
drag, startPoint x: 613, startPoint y: 97, endPoint x: 454, endPoint y: 92, distance: 159.1
click div "Product Name Empty RLTB"
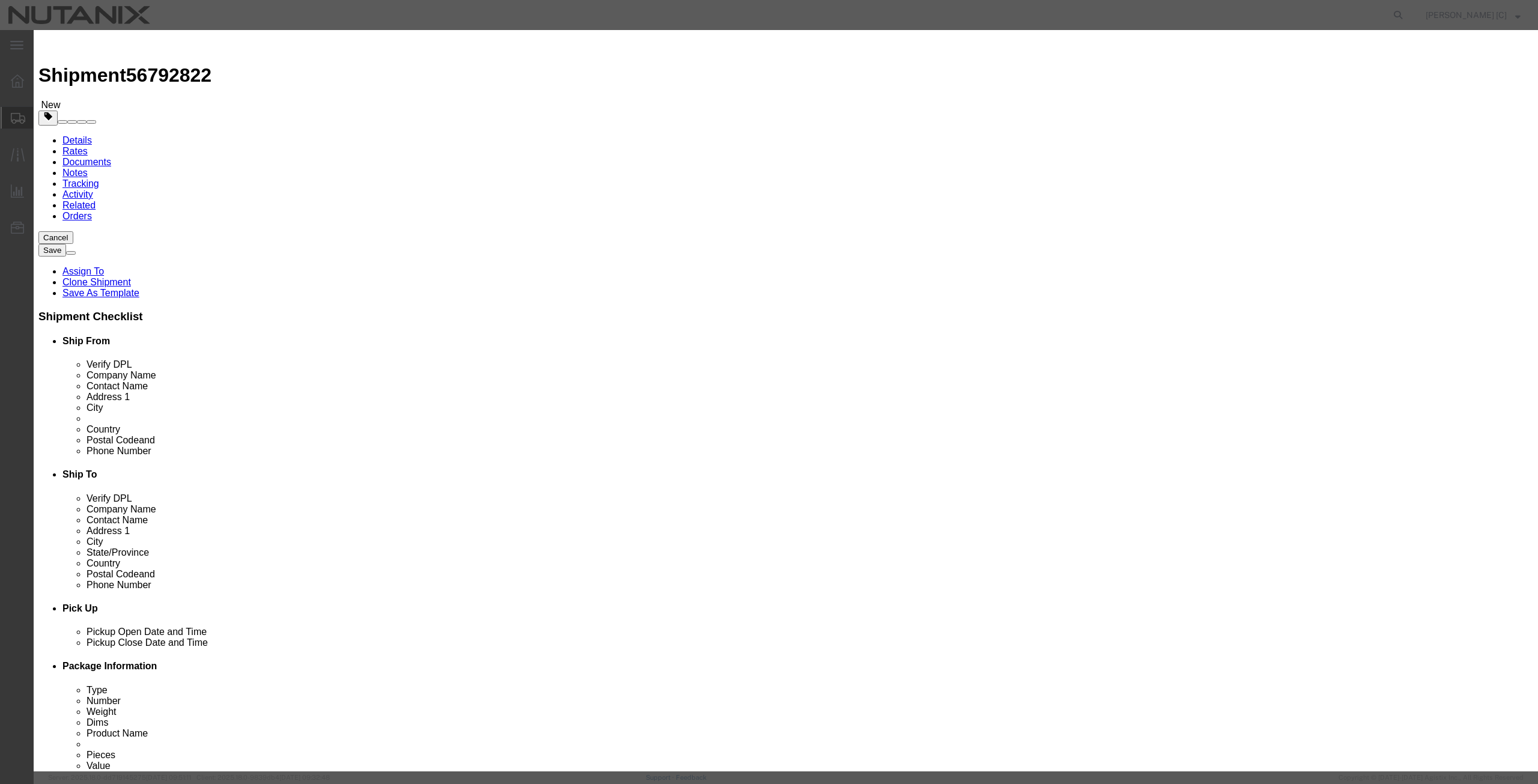
type input "mac"
click strong "Mac"
type input "1"
select select "EA"
select select "USD"
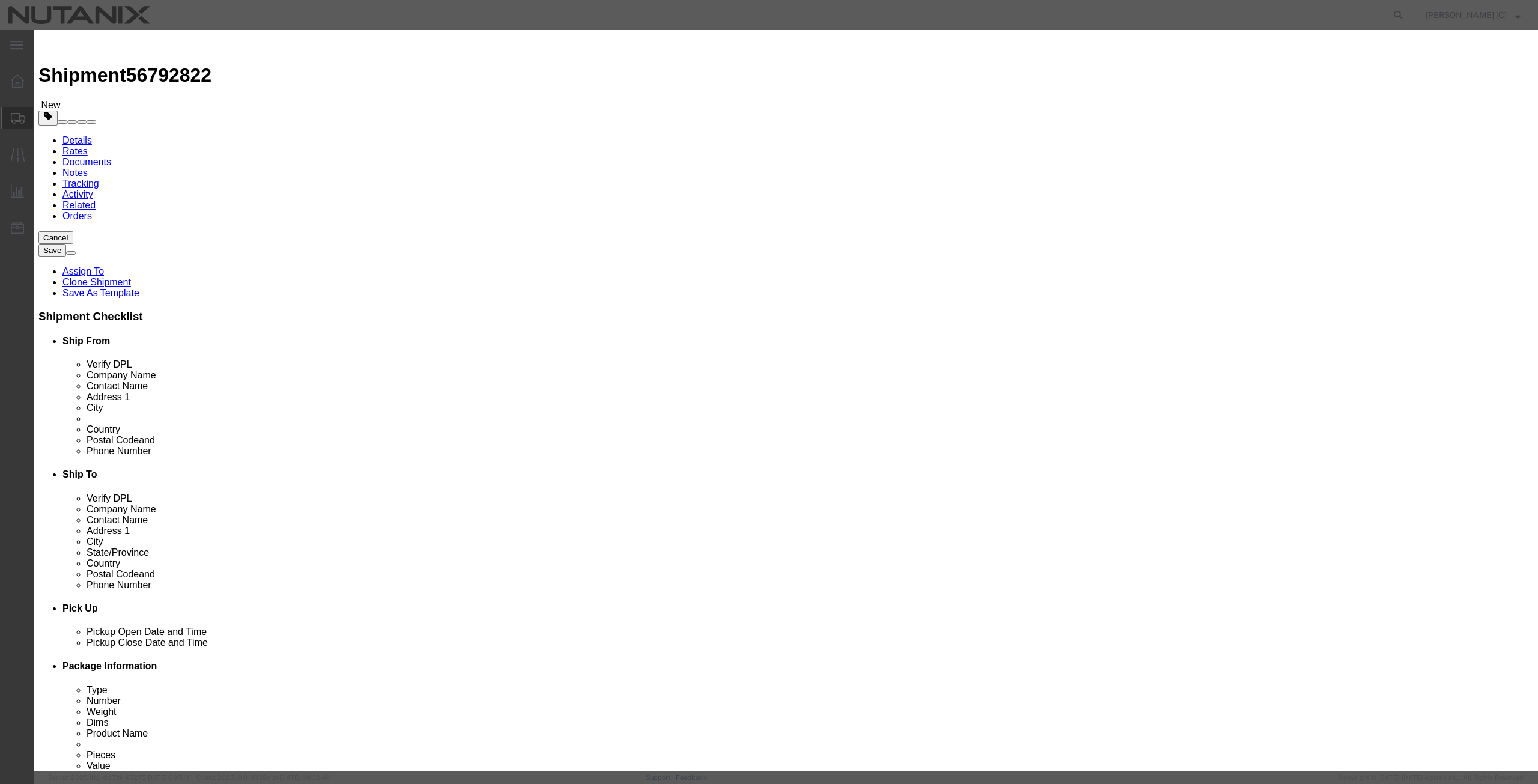
select select
checkbox input "false"
type input "Mac Book Pro"
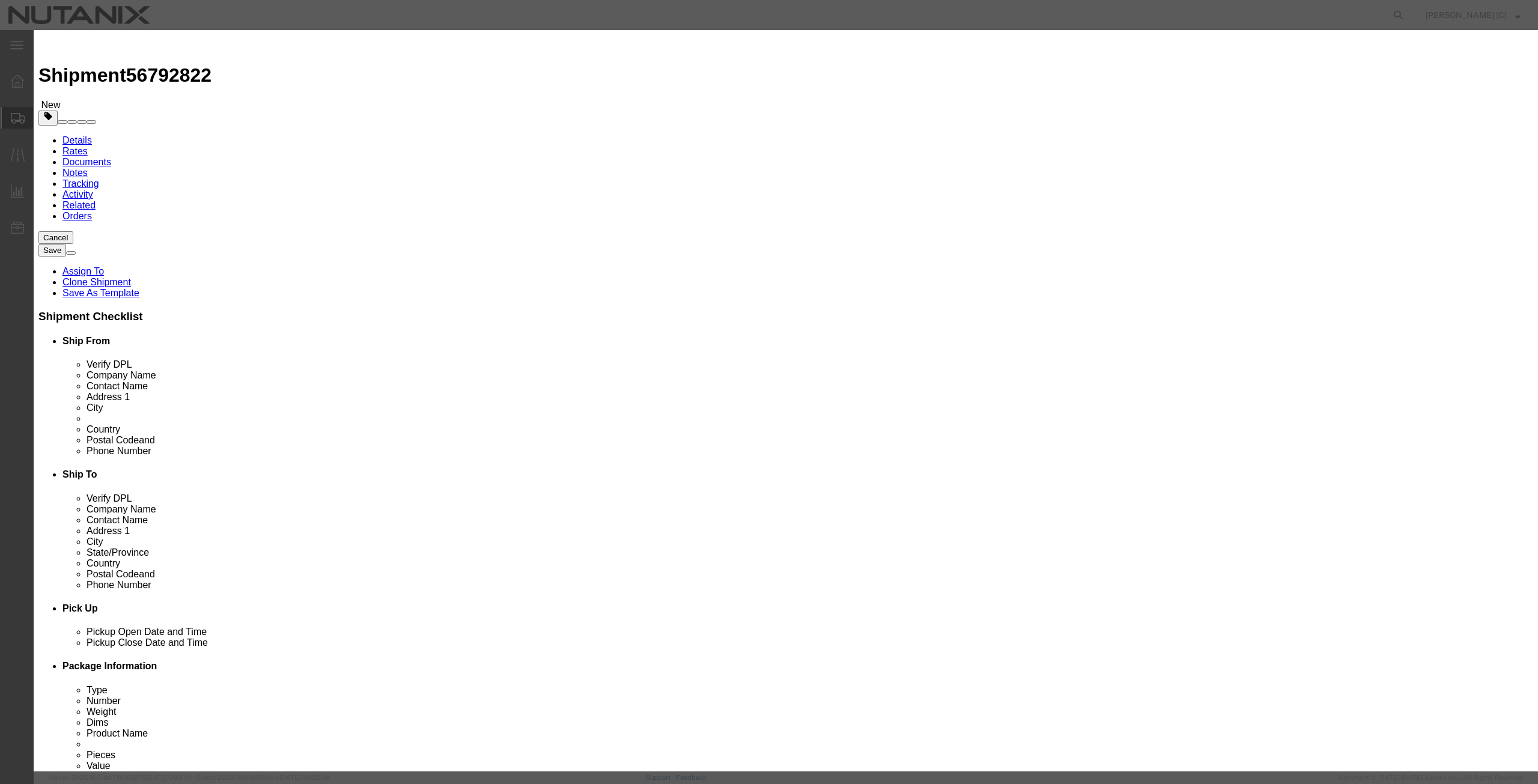
type textarea "Mac Book Pro"
type input "Mac Book Pro"
click input "text"
type input "1000"
click h3 "Edit content"
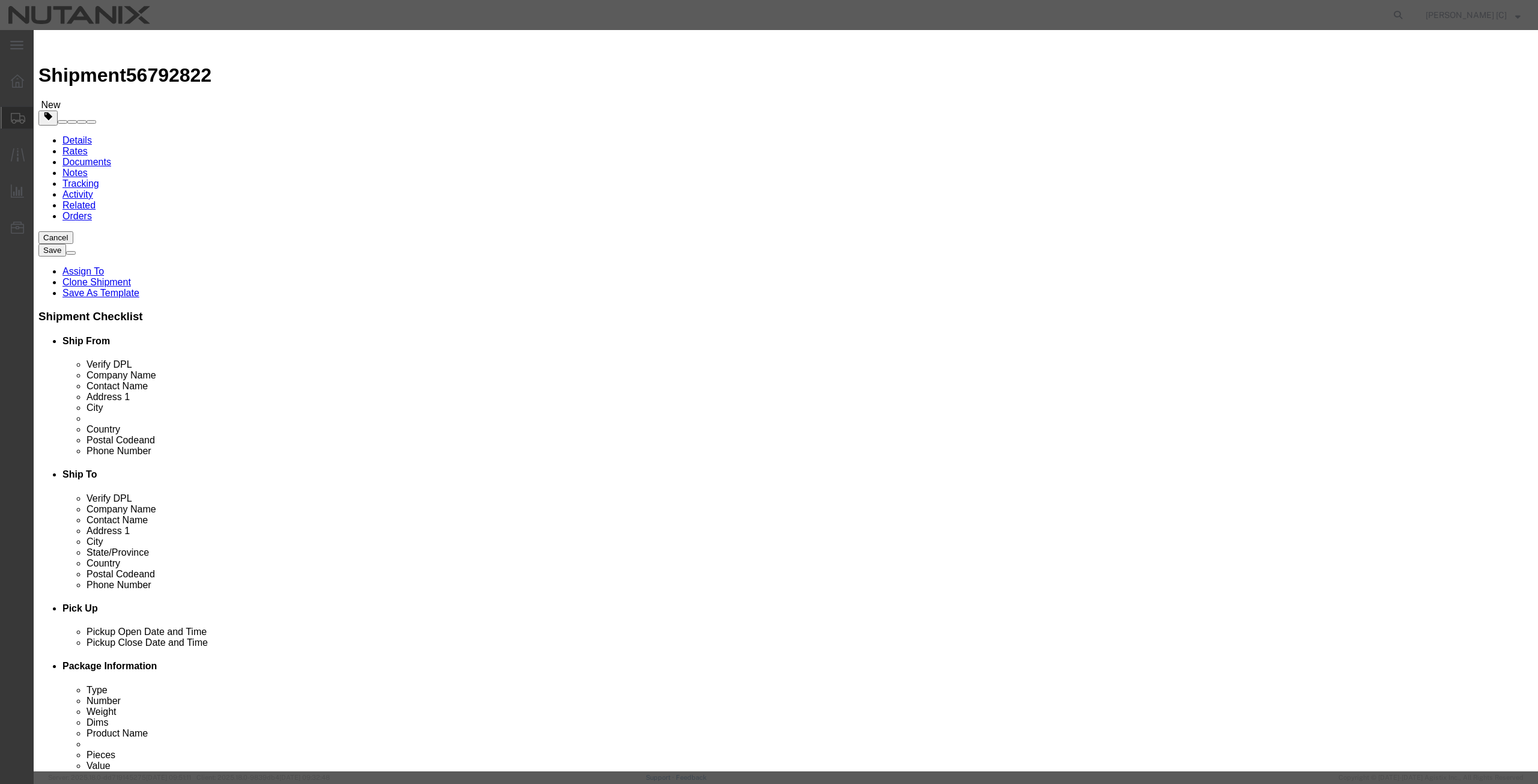
click select "Select Afghanistan Åland Islands Albania Algeria American Samoa Andorra Angola …"
select select "CN"
click select "Select Afghanistan Åland Islands Albania Algeria American Samoa Andorra Angola …"
click button "Save & Close"
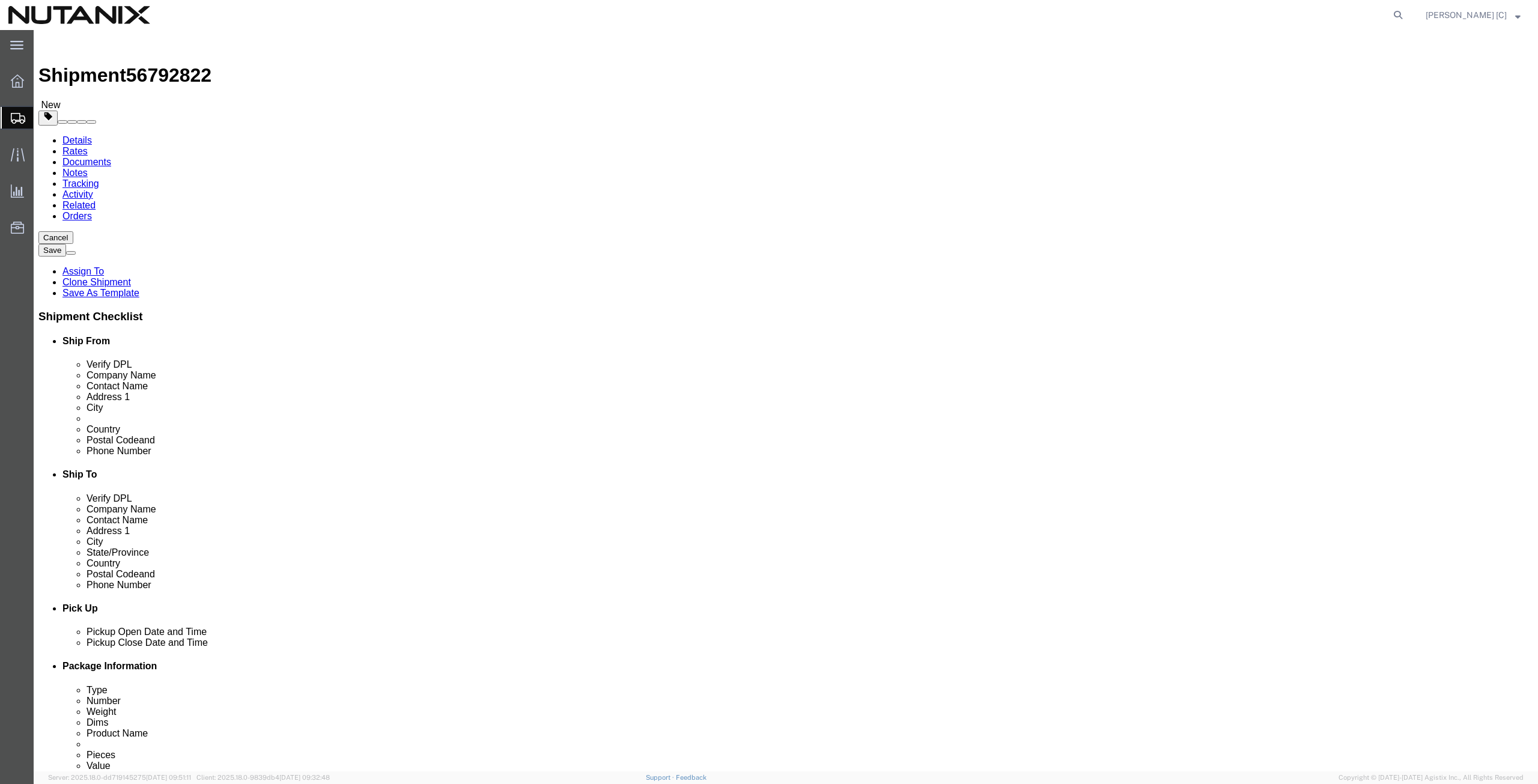
click button "Continue"
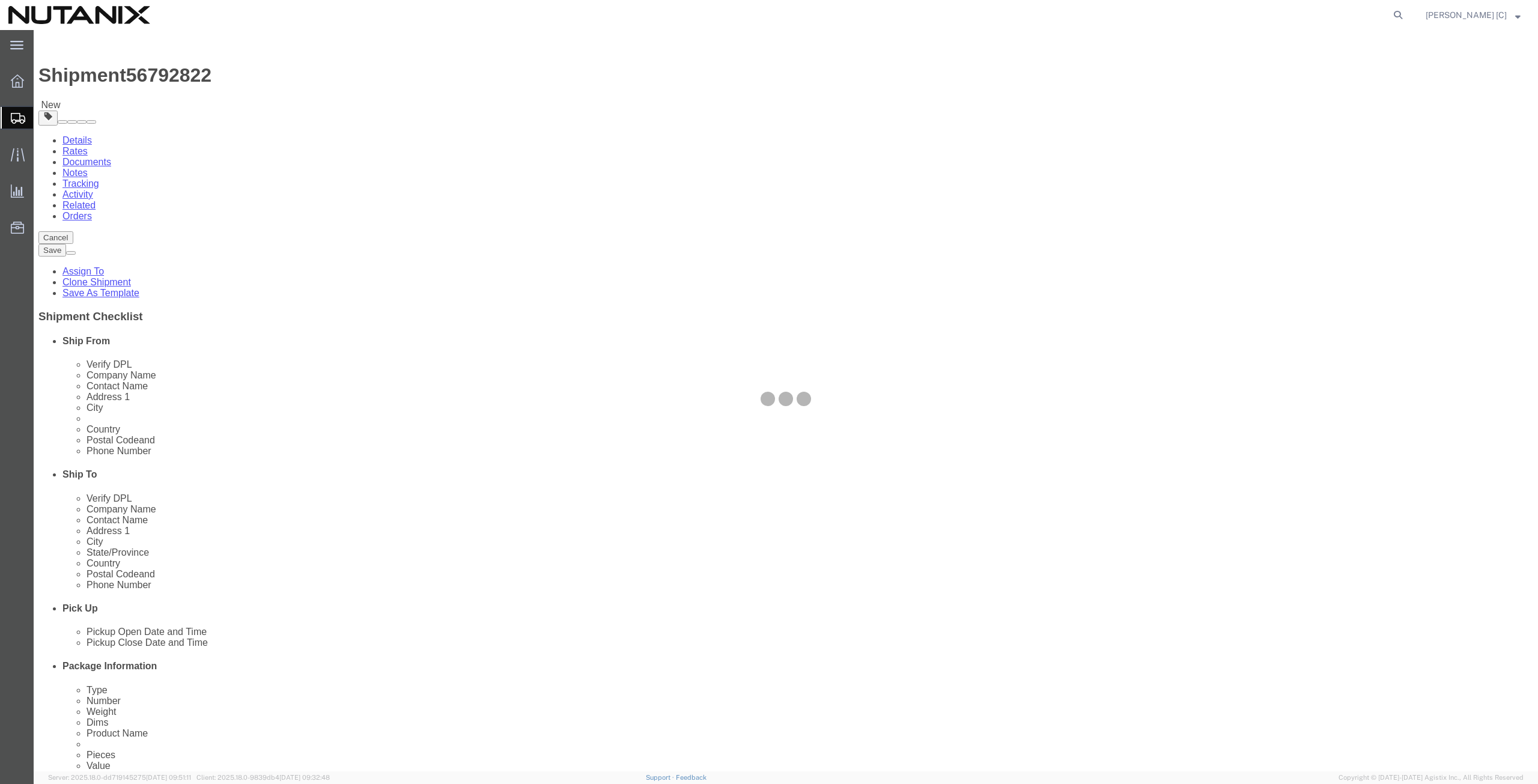
select select
select select "COSTCENTER"
select select "59656"
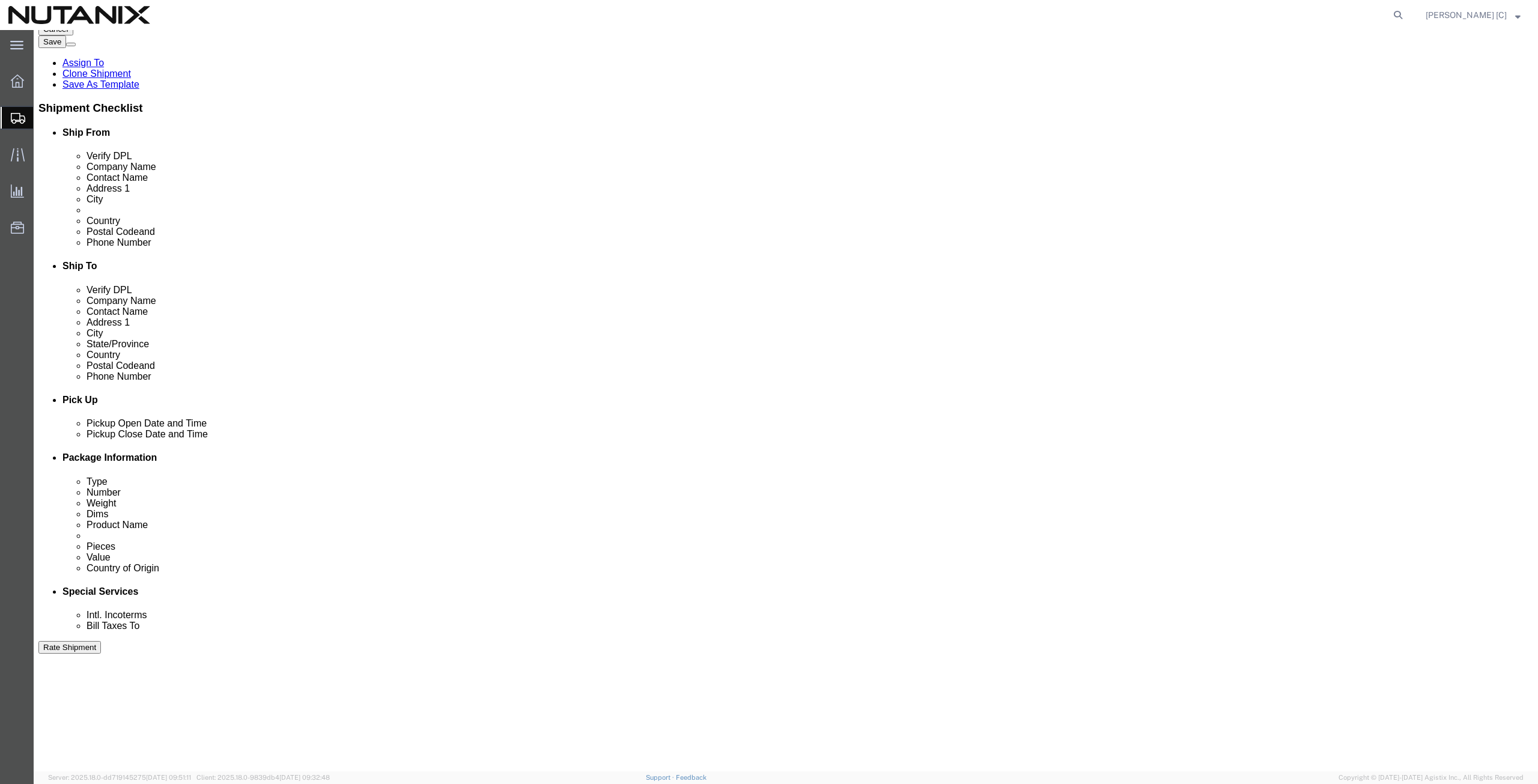
scroll to position [280, 0]
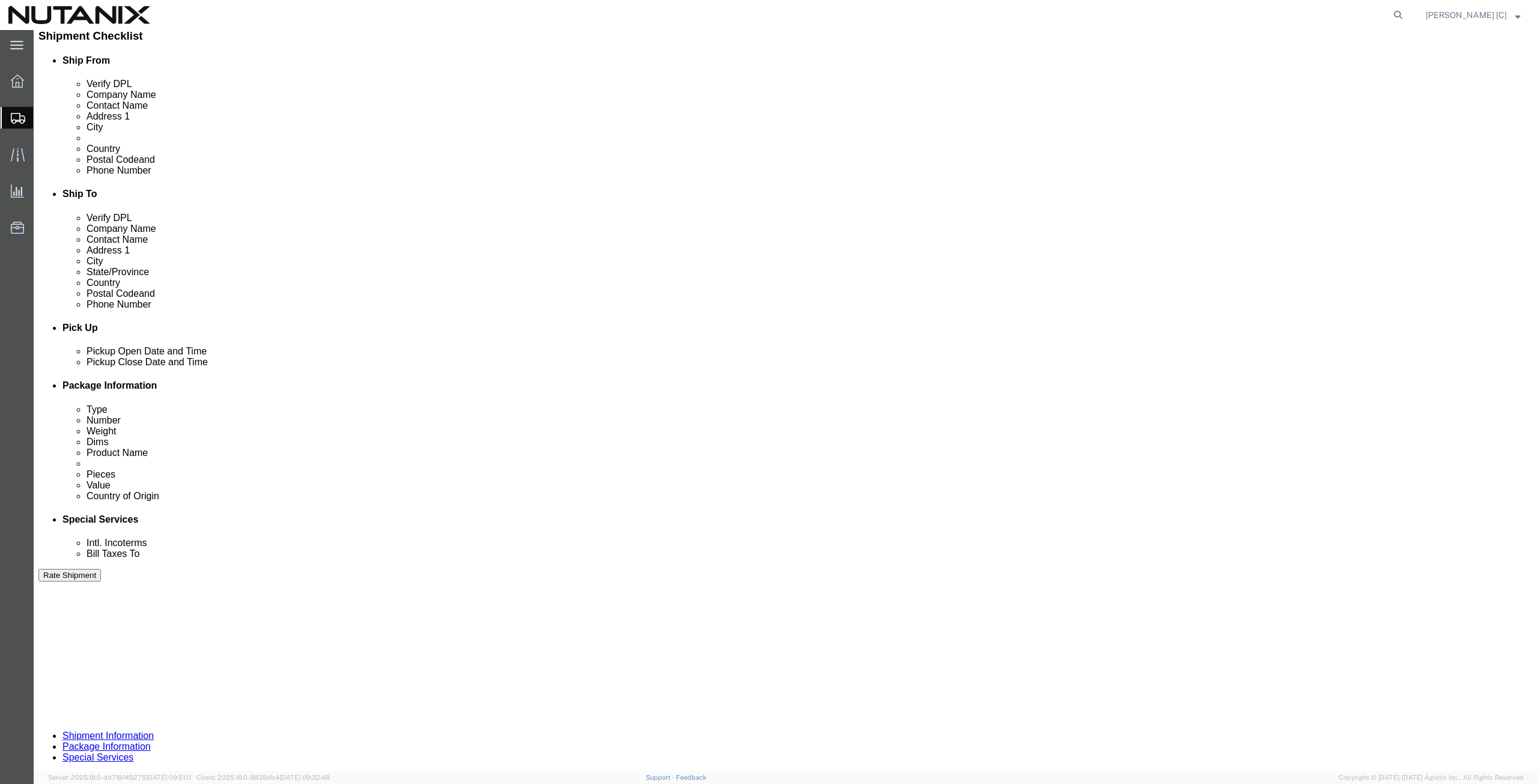
click select "Select Carriage Insurance Paid Carriage Paid To Cost and Freight Cost Insurance…"
select select "DDP"
click select "Select Carriage Insurance Paid Carriage Paid To Cost and Freight Cost Insurance…"
select select "SHIP"
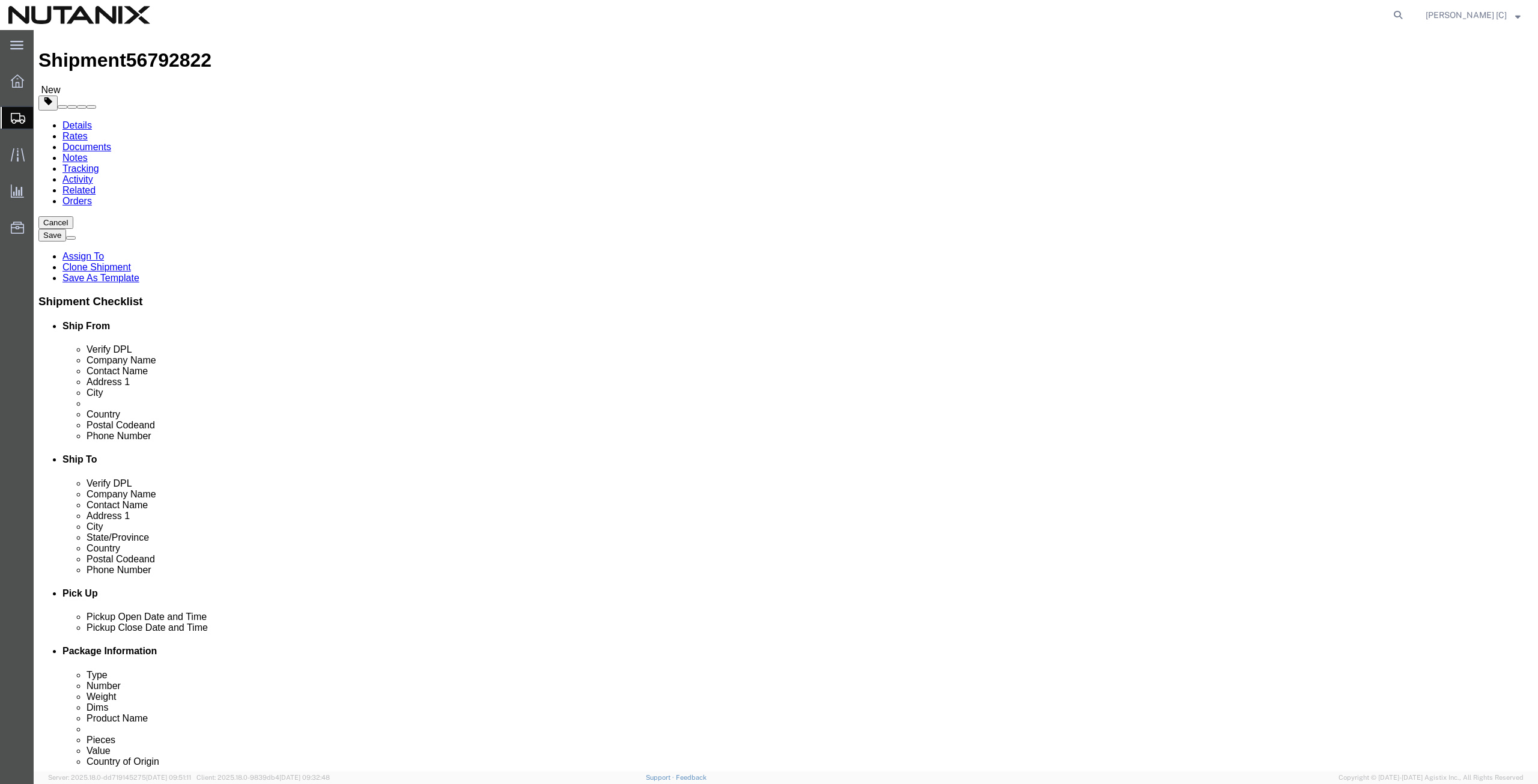
scroll to position [0, 0]
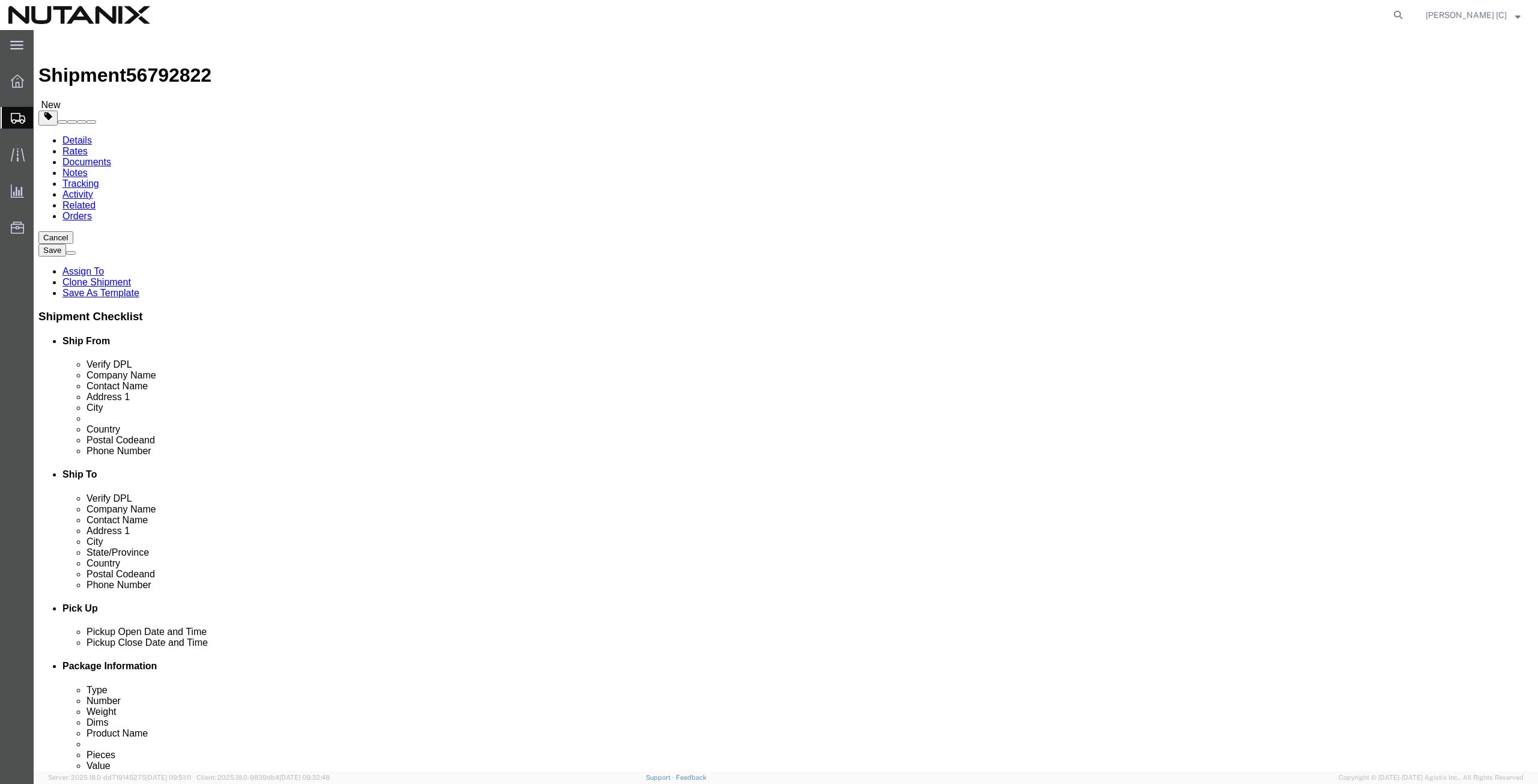
click icon
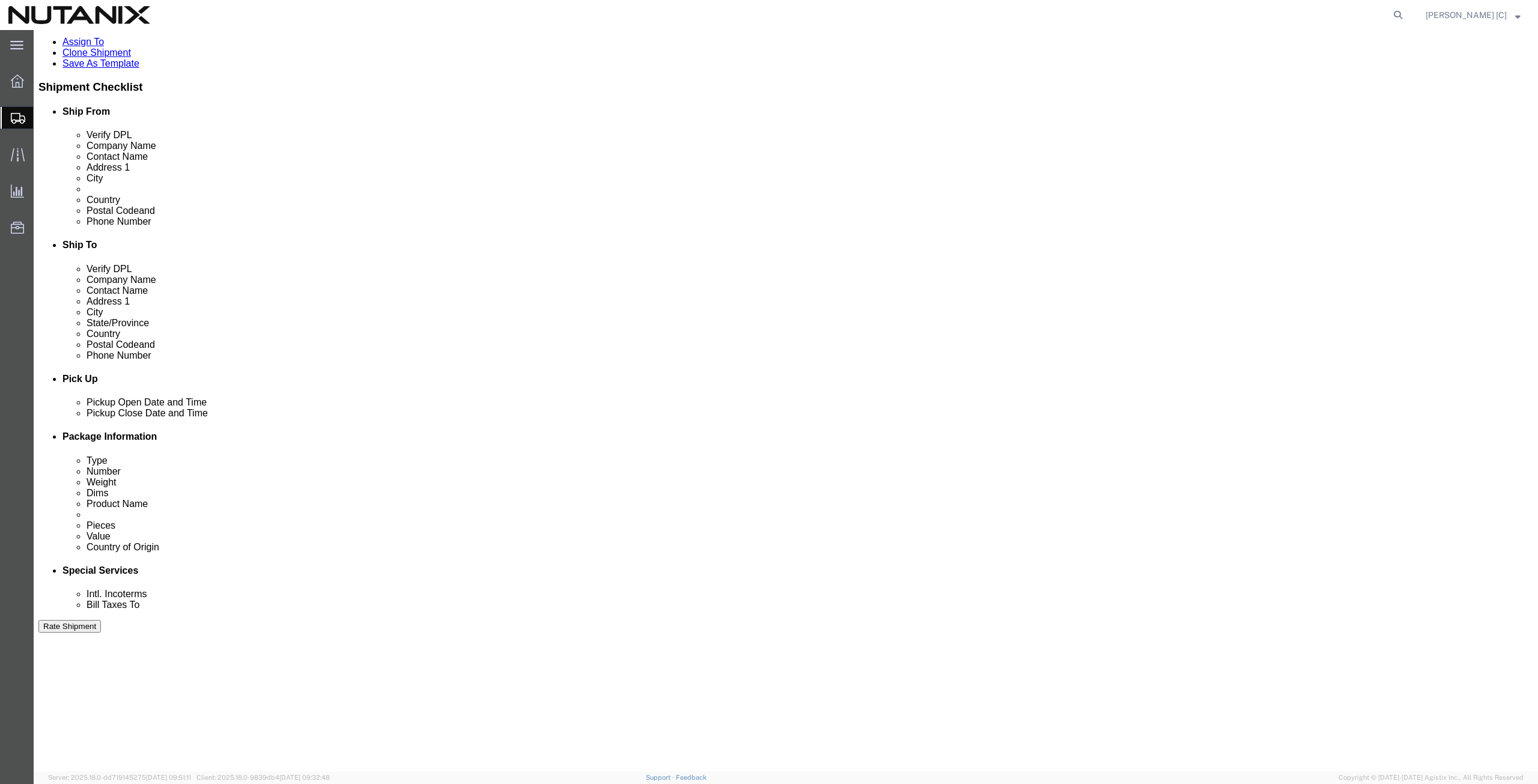
scroll to position [290, 0]
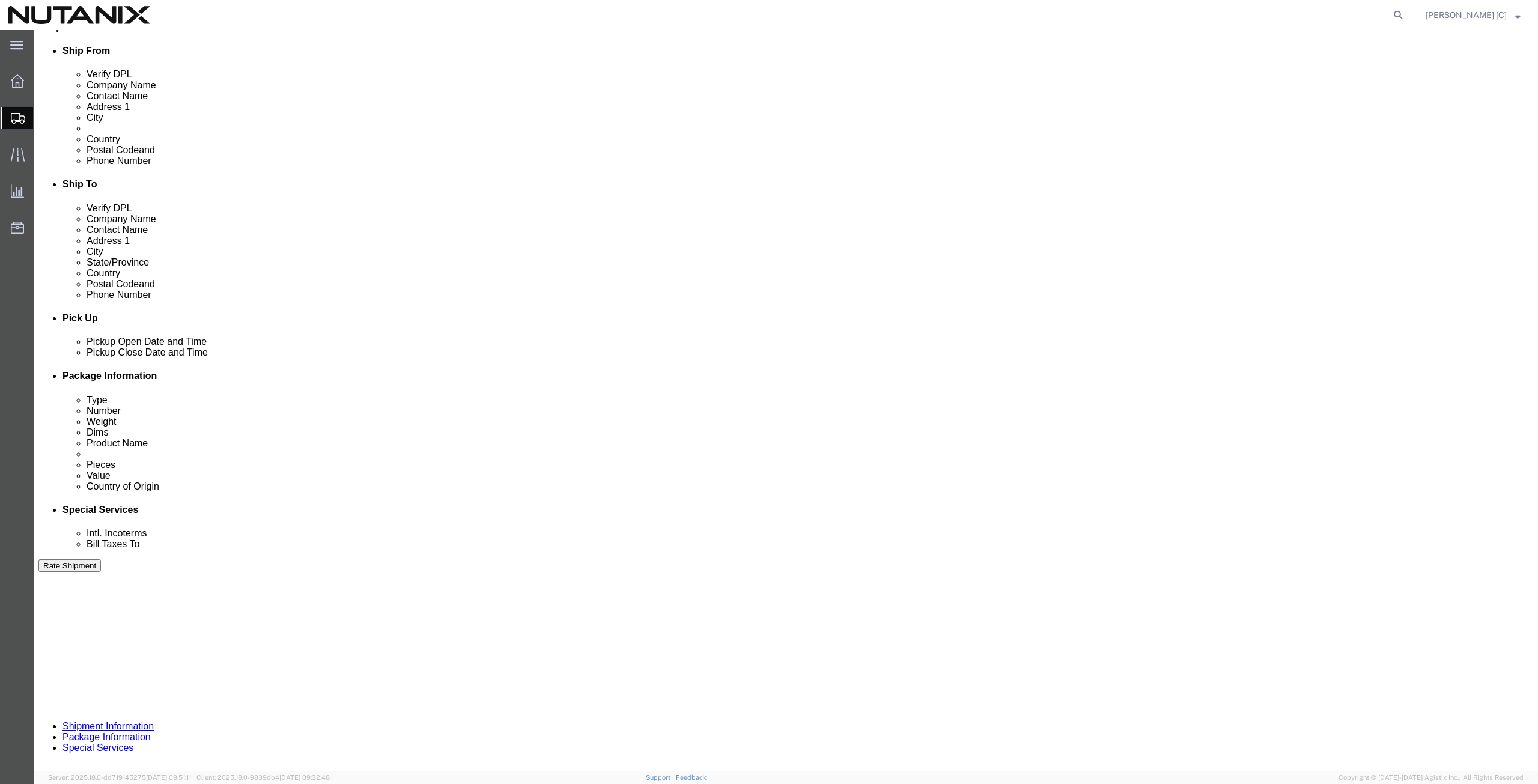
drag, startPoint x: 1221, startPoint y: 695, endPoint x: 1213, endPoint y: 695, distance: 8.0
click button "Continue"
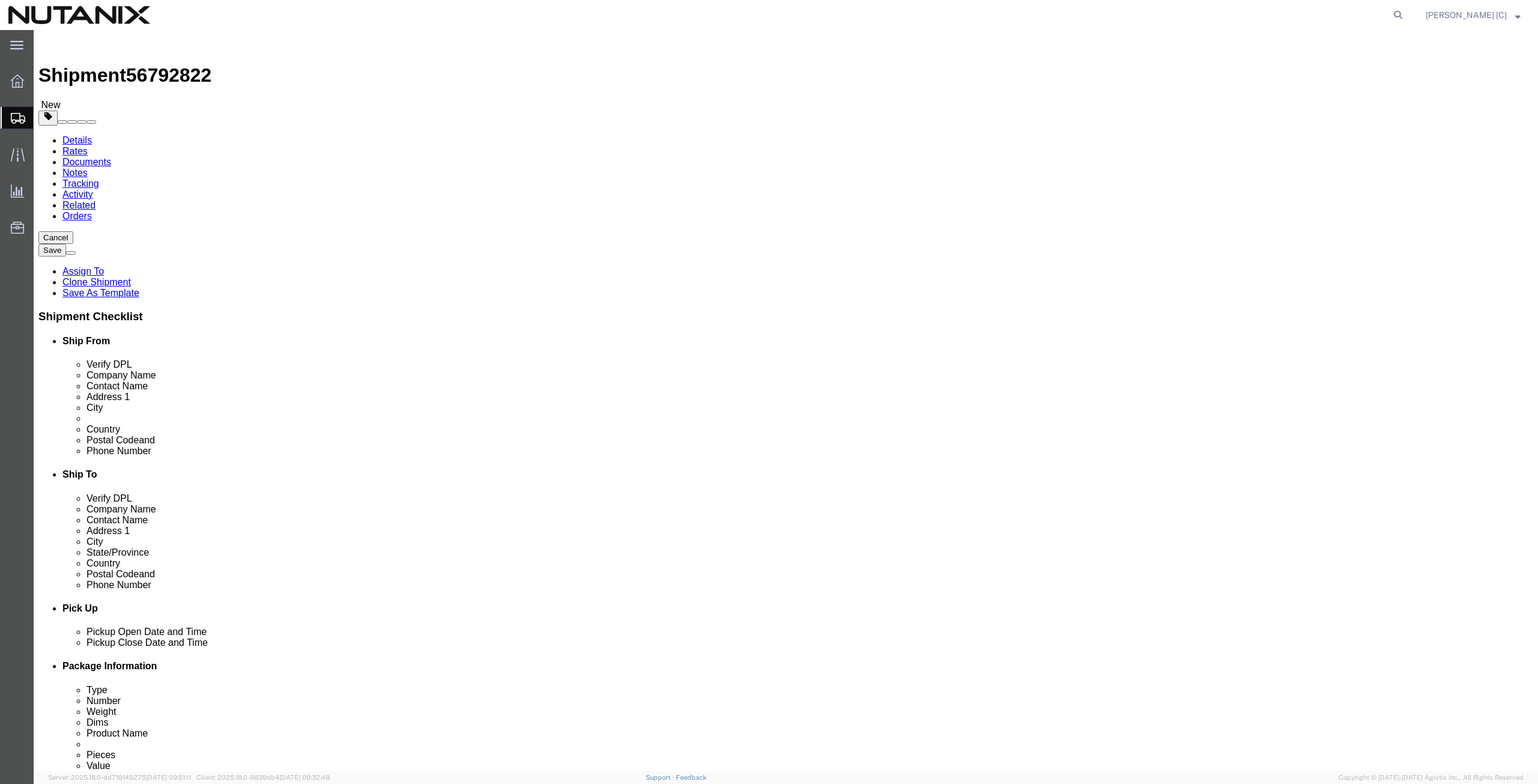
click button "Continue"
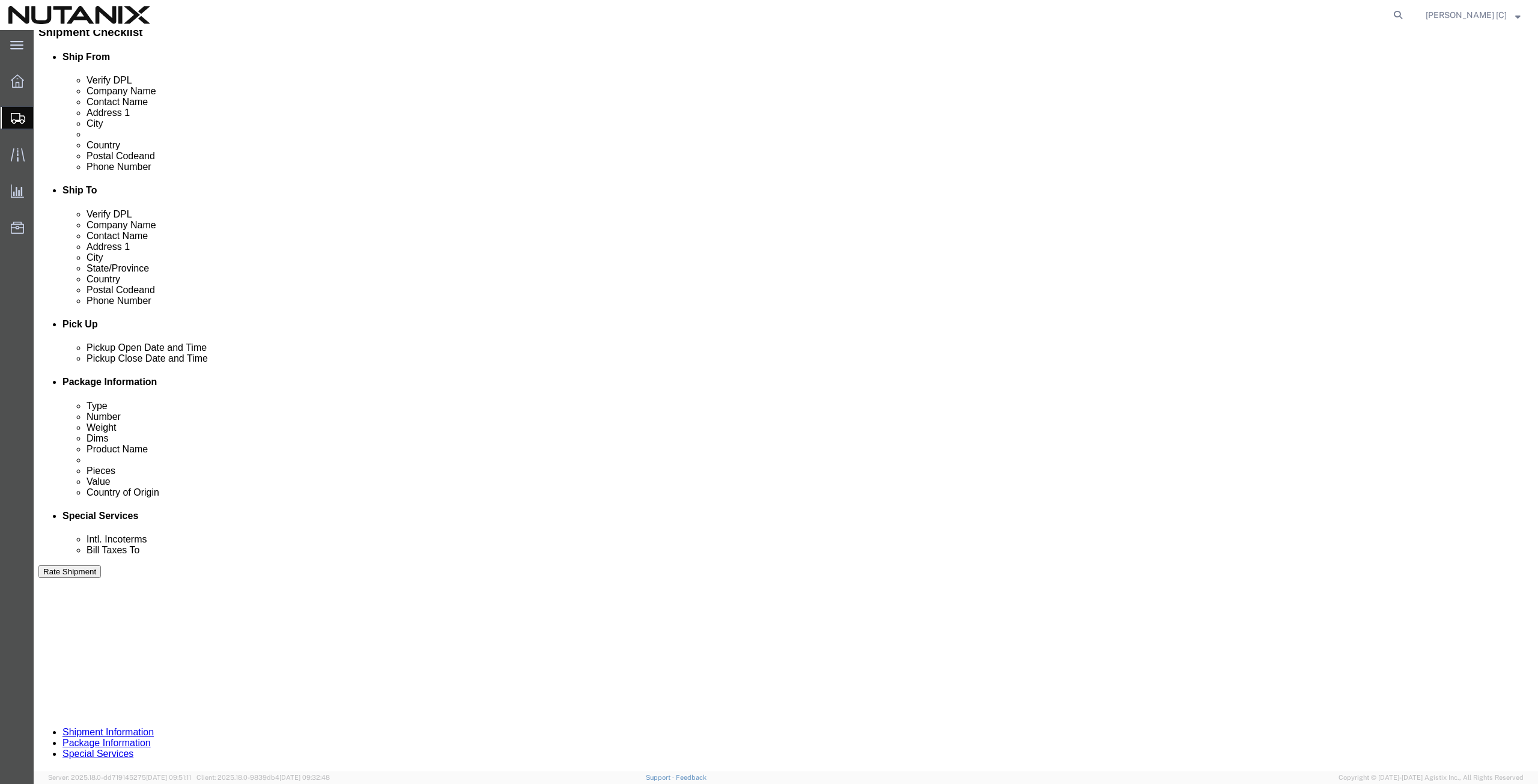
scroll to position [418, 0]
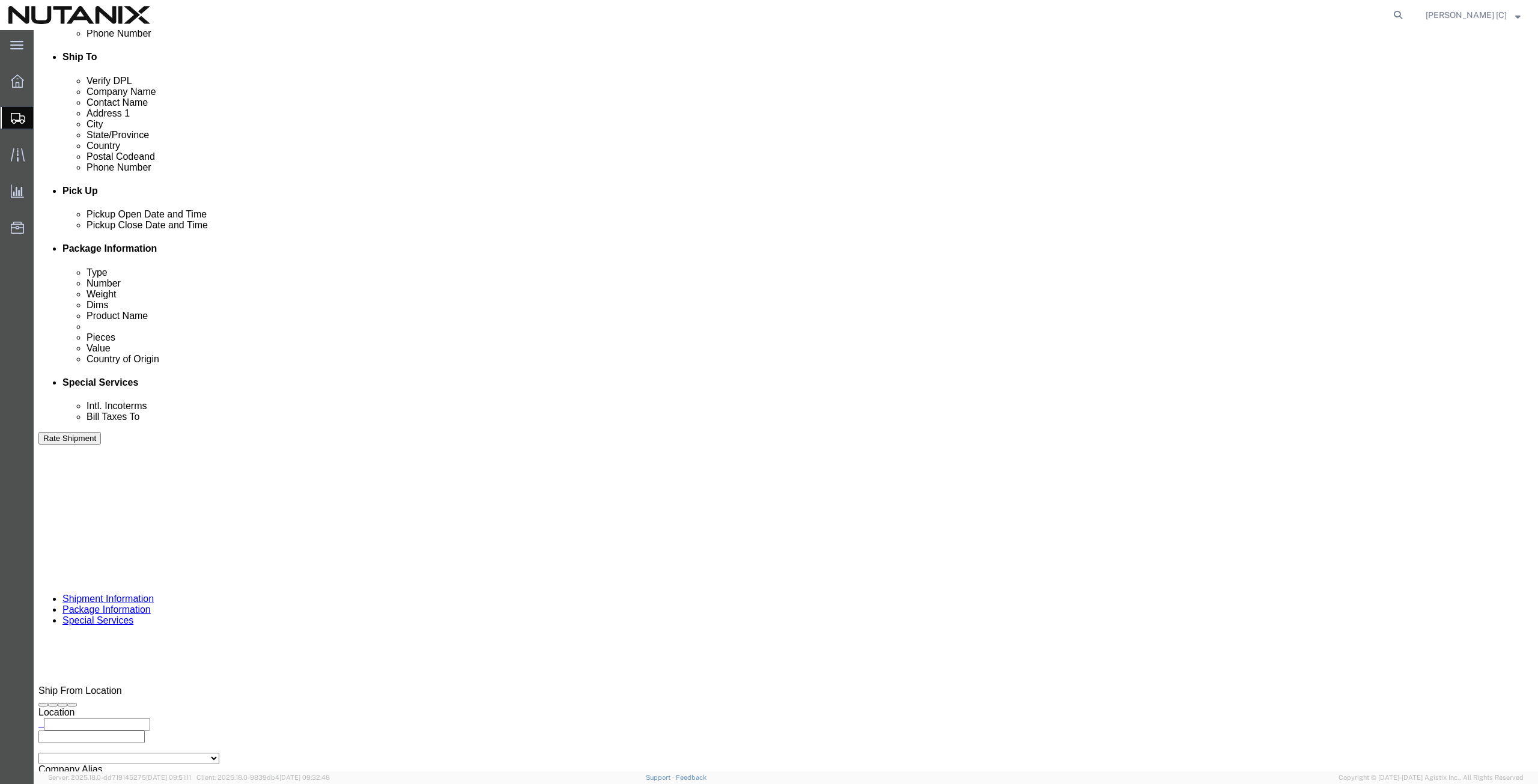
click button "Rate Shipment"
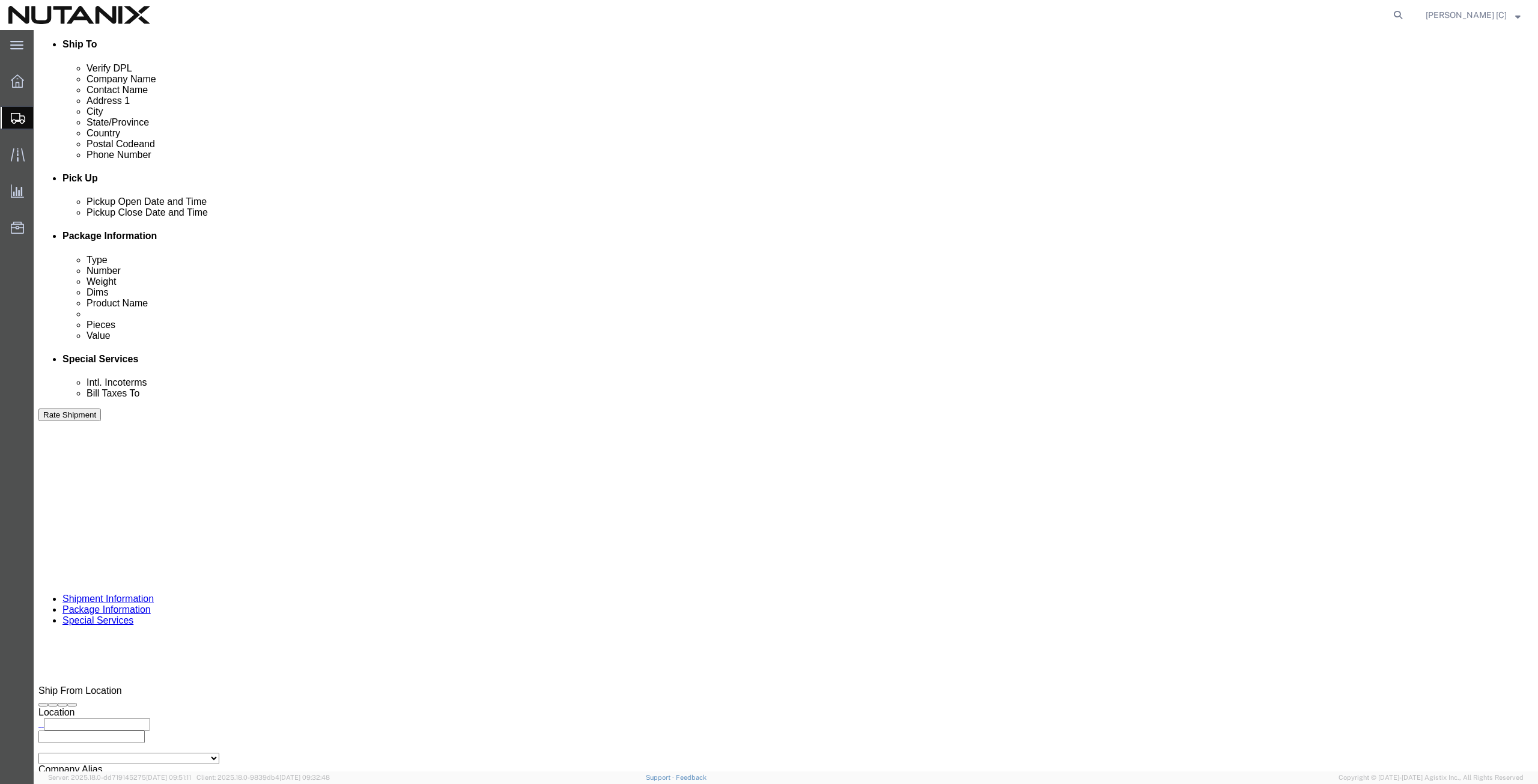
click button "Rate Shipment"
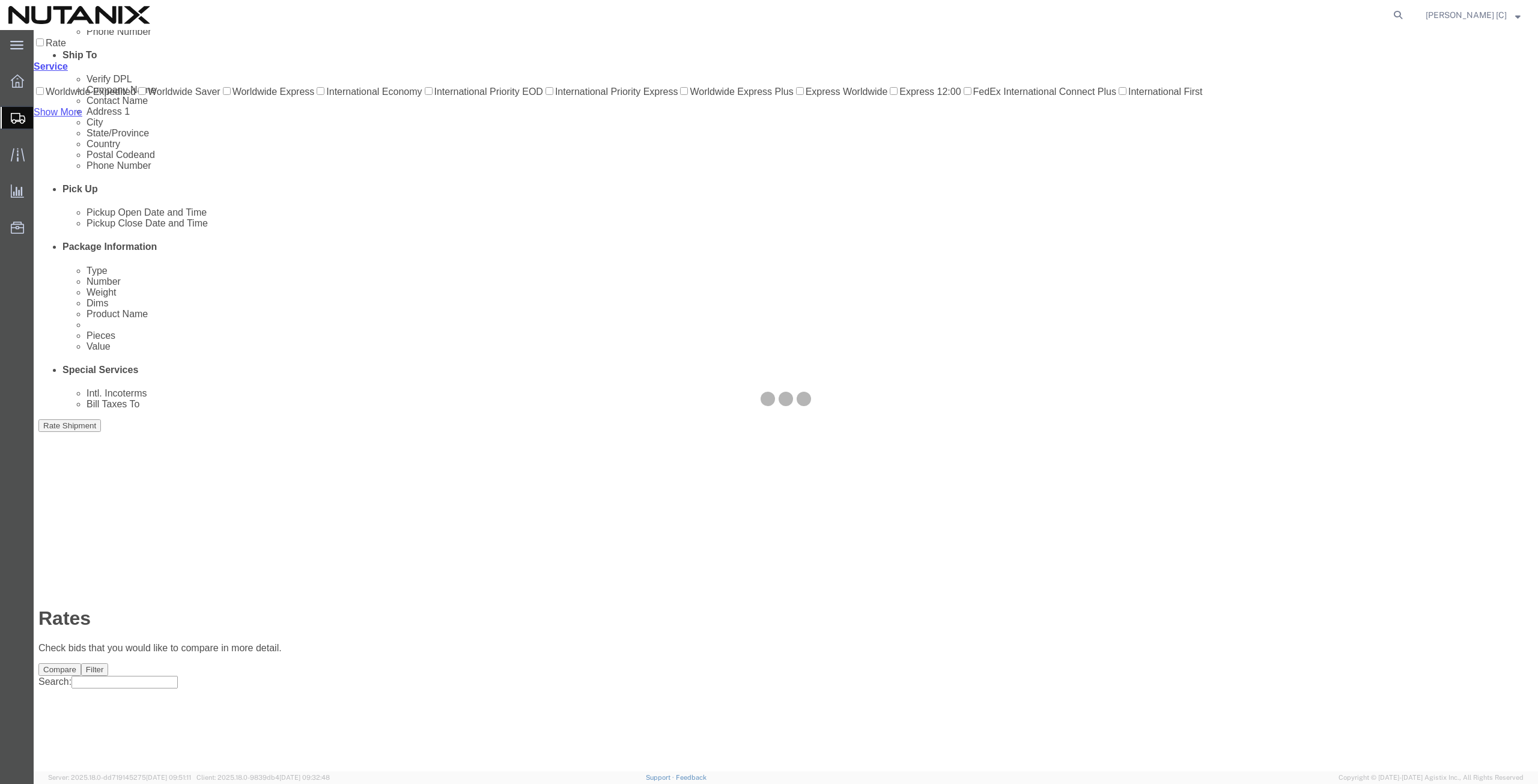
scroll to position [0, 0]
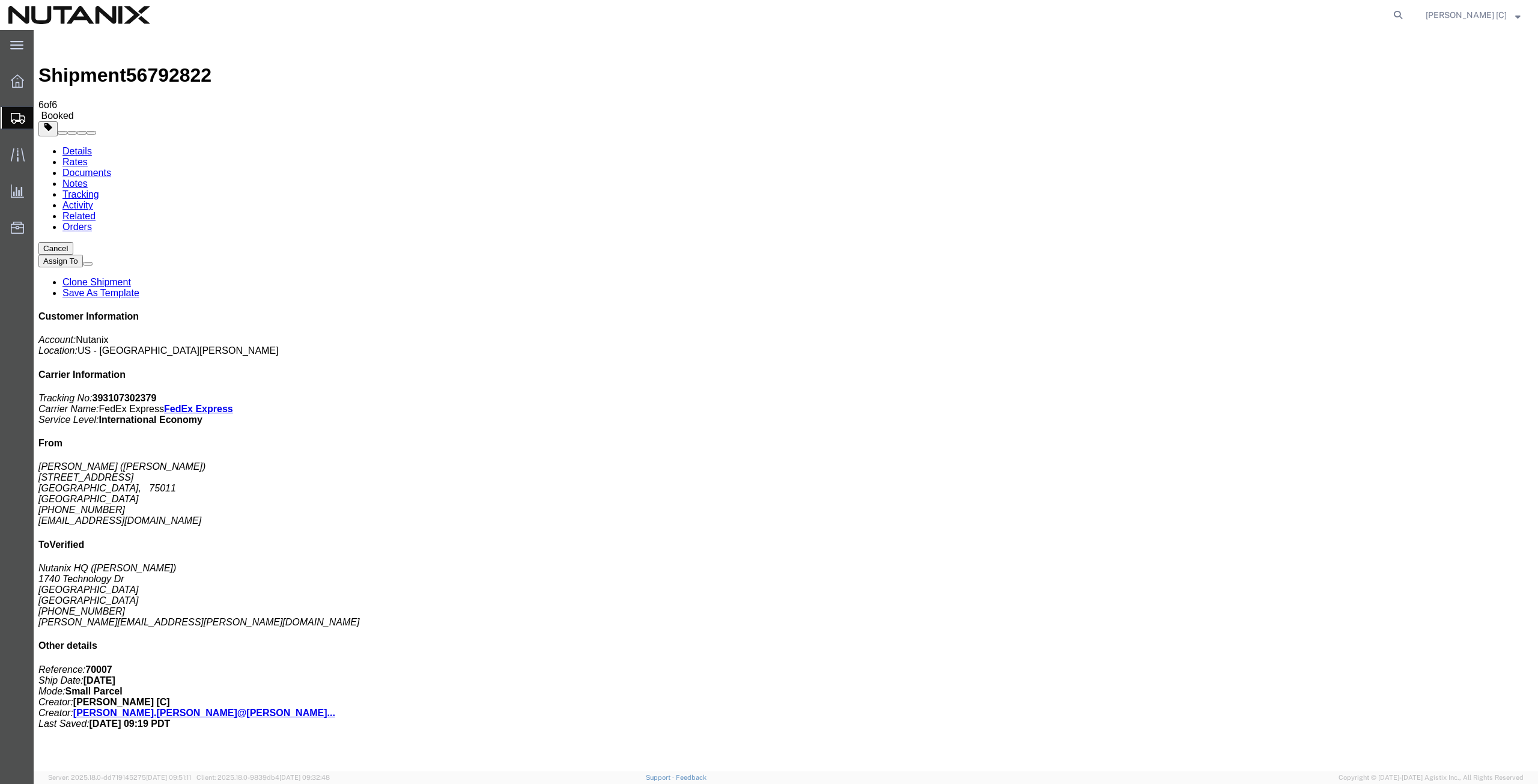
drag, startPoint x: 1429, startPoint y: 184, endPoint x: 1371, endPoint y: 180, distance: 58.1
click at [1371, 393] on p "Tracking No: 393107302379 Carrier Name: FedEx Express FedEx Express Service Lev…" at bounding box center [786, 409] width 1495 height 32
copy b "393107302379"
click at [0, 0] on span "Create Shipment" at bounding box center [0, 0] width 0 height 0
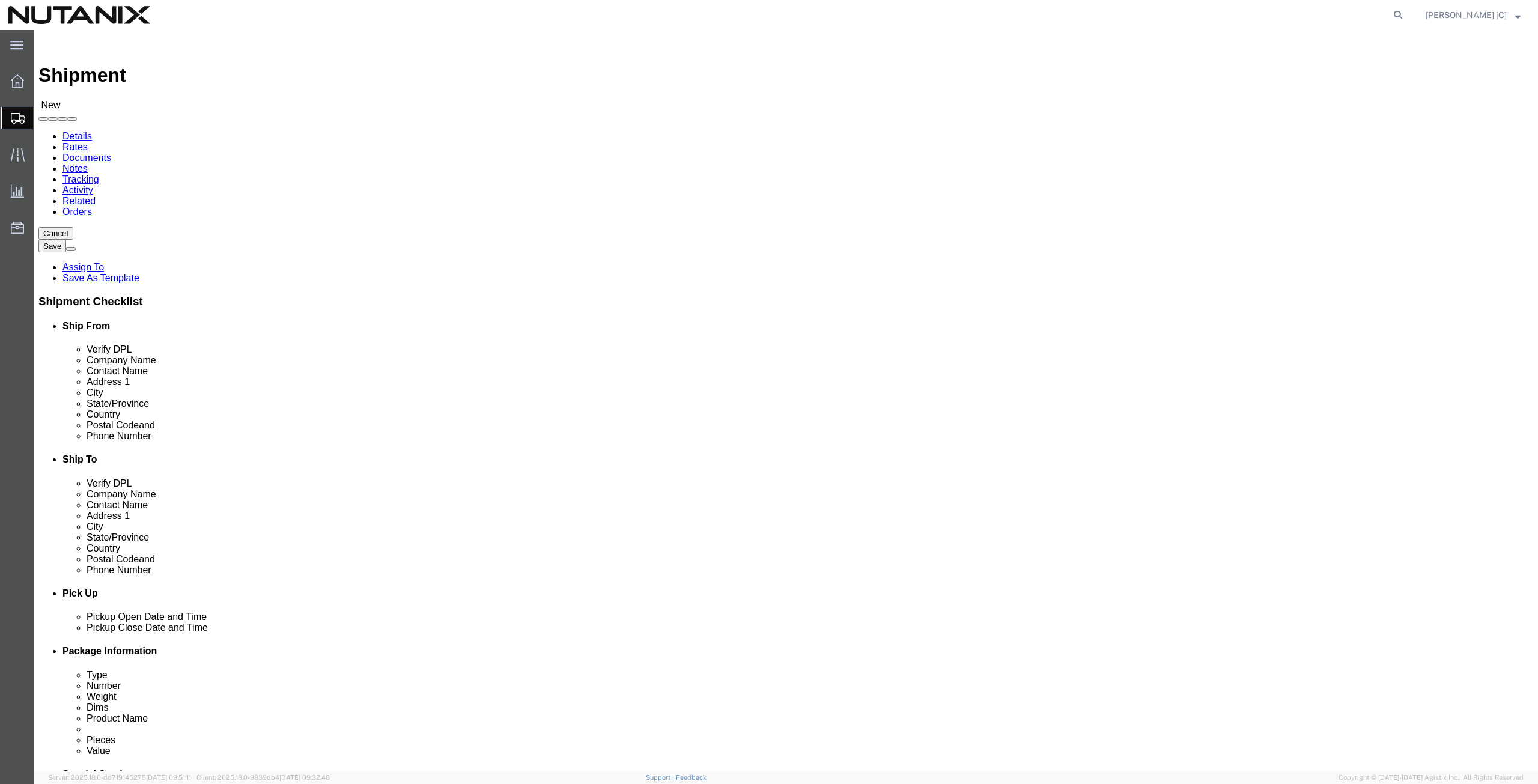
click input "text"
type input "art"
click p "- Nutanix HQ - (Art Campos) 1740 Technology Dr, San Jose, CA, 95110, US"
select select "CA"
type input "Art Campos"
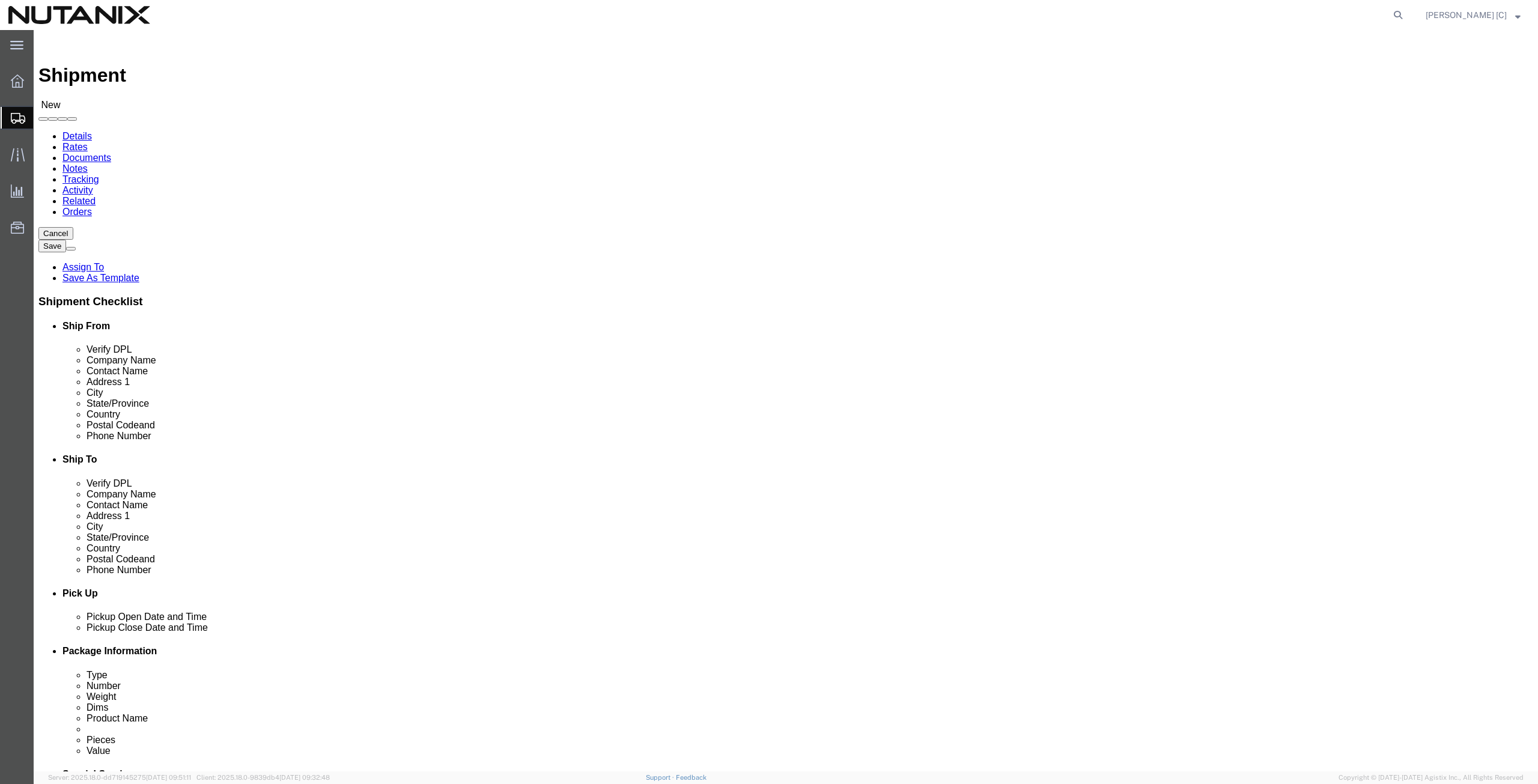
click input "text"
drag, startPoint x: 938, startPoint y: 219, endPoint x: 688, endPoint y: 255, distance: 252.6
click div "Location Select Select My Profile Location AE - Dubai City AU - Australia DE - …"
type input "Adrian Montanez"
click input "text"
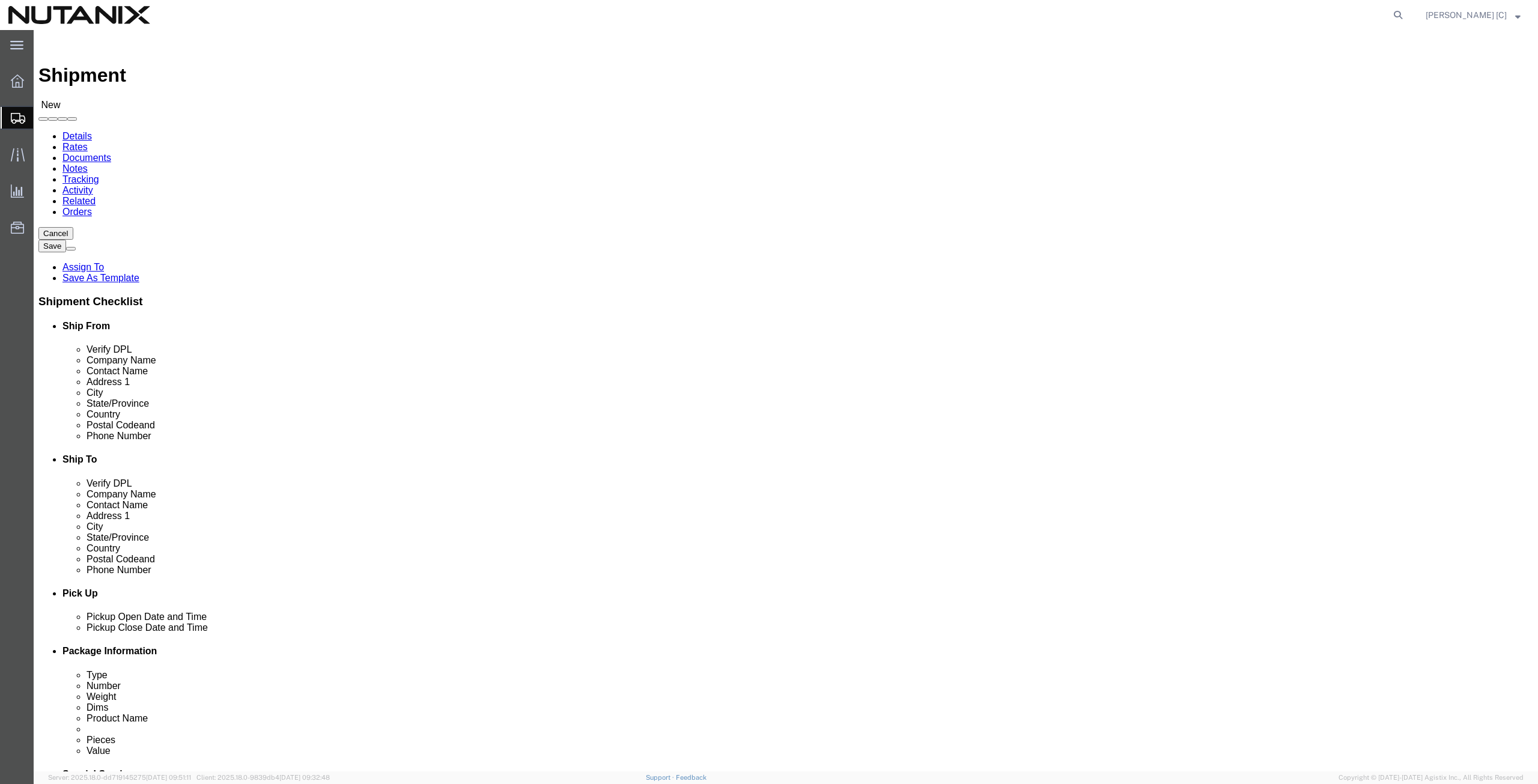
paste input "Adrian Montanez"
type input "Adrian Montanez"
click p "- Nutanix-New York - (Adrian Montanez) 1350 Broadway, Suite 1030, New York, NY,…"
select select "NY"
type input "Adrian Montanez"
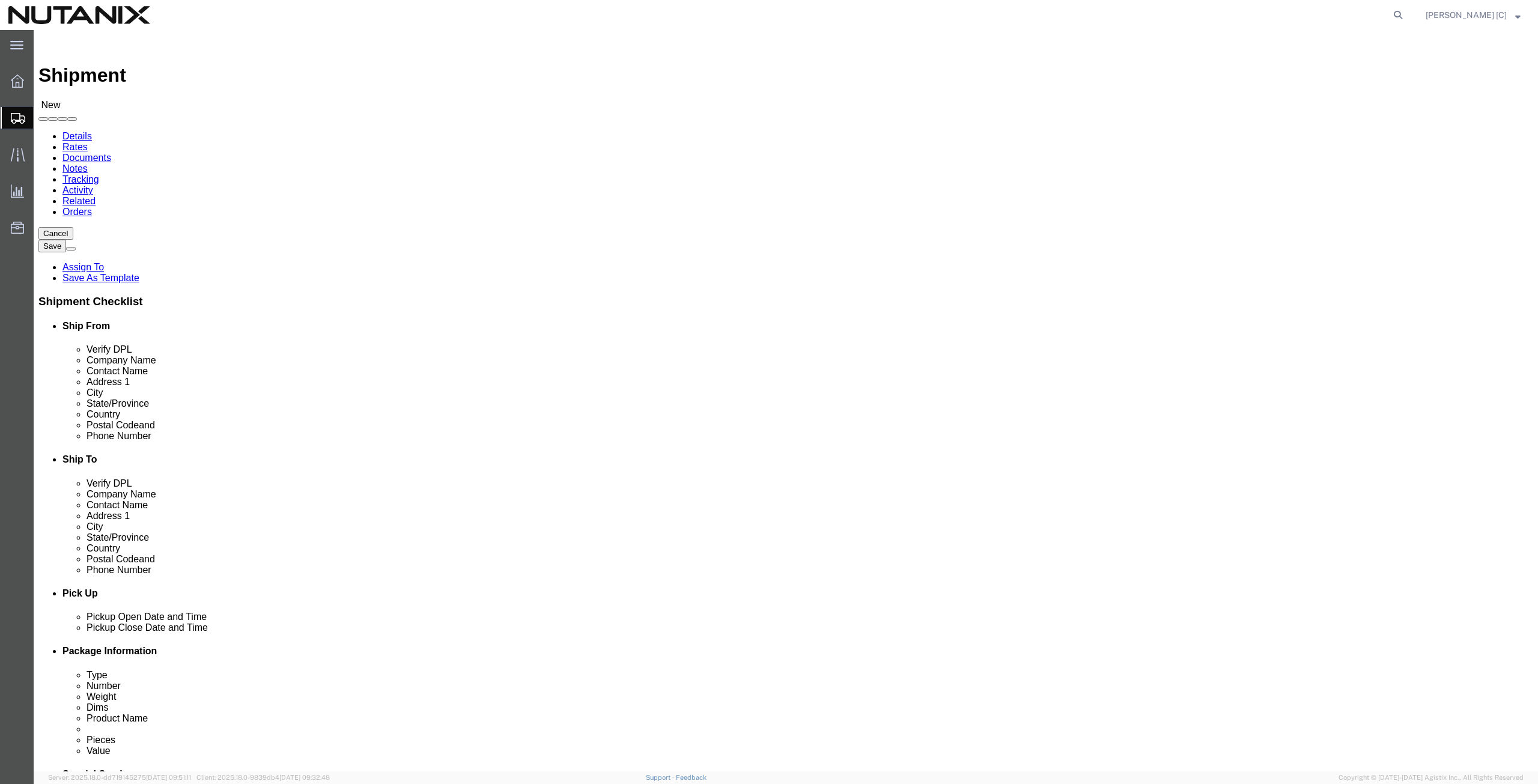
drag, startPoint x: 927, startPoint y: 408, endPoint x: 751, endPoint y: 425, distance: 176.8
click div "Location Select Select My Profile Location AE - Dubai City AU - Australia DE - …"
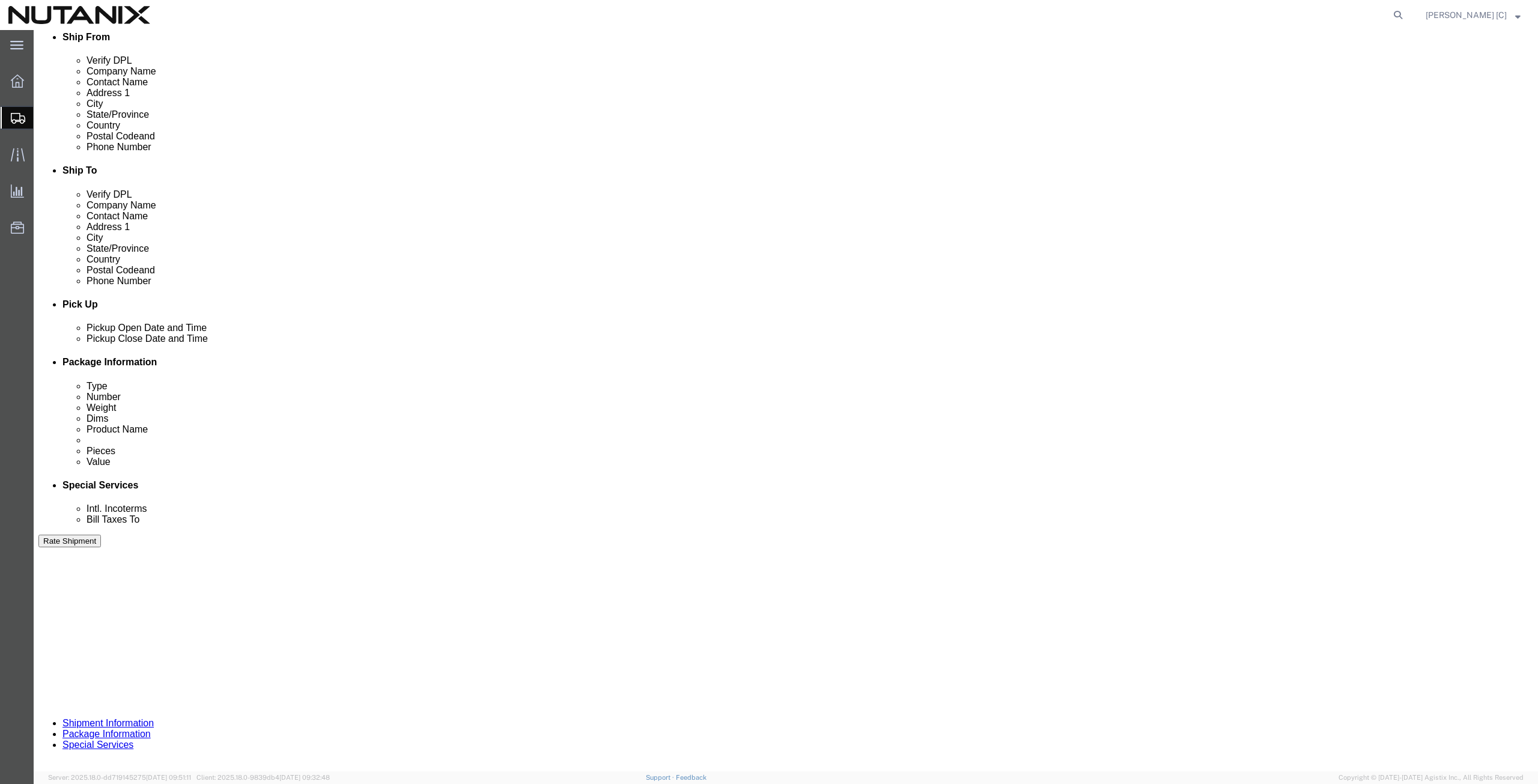
scroll to position [290, 0]
type input "3478730749"
click div "Sep 11 2025 10:00 AM"
type input "4:00 PM"
click button "Apply"
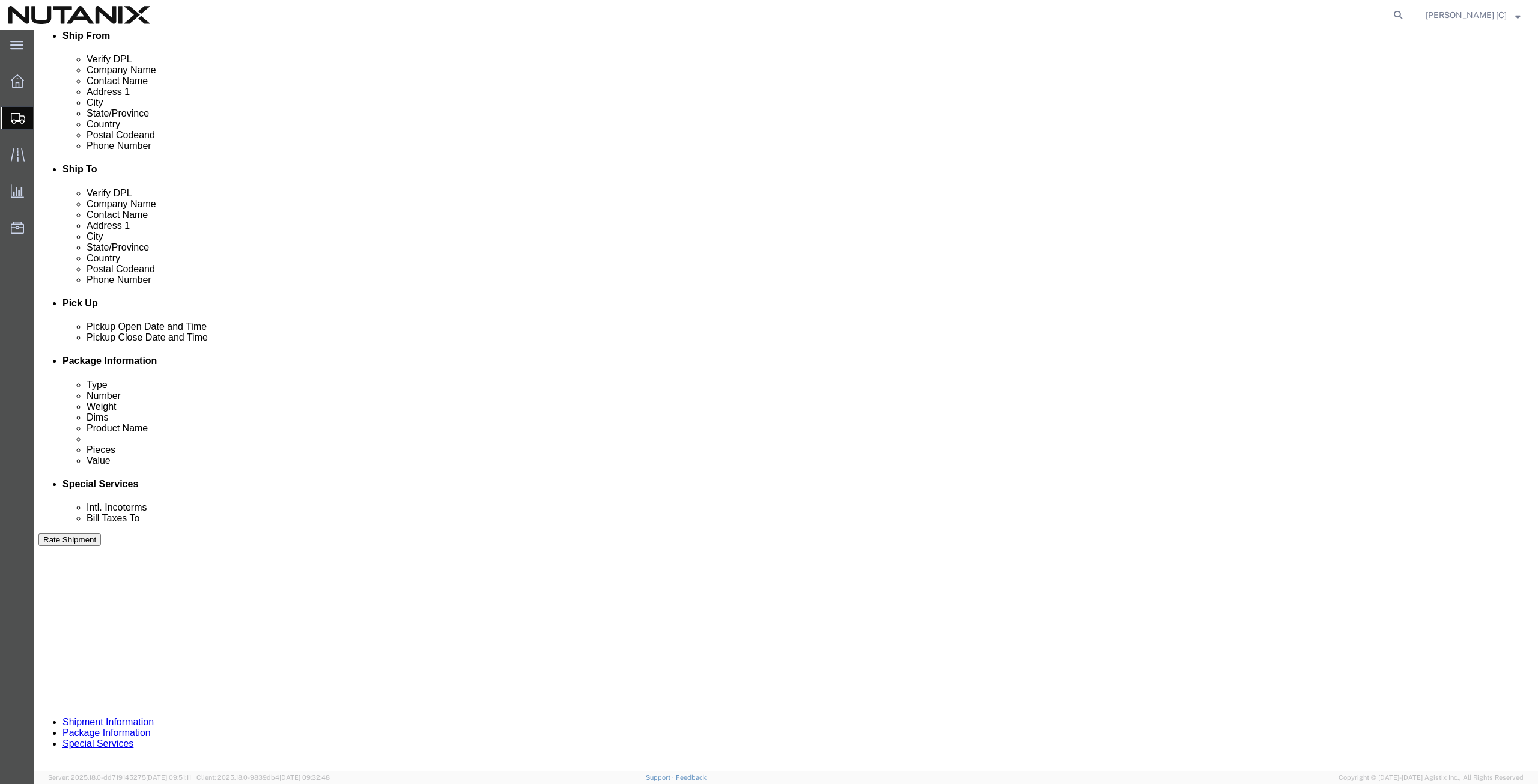
click input "text"
type input "40001"
click select "Select Account Type Activity ID Airline Appointment Number ASN Batch Request # …"
select select "PURCHORD"
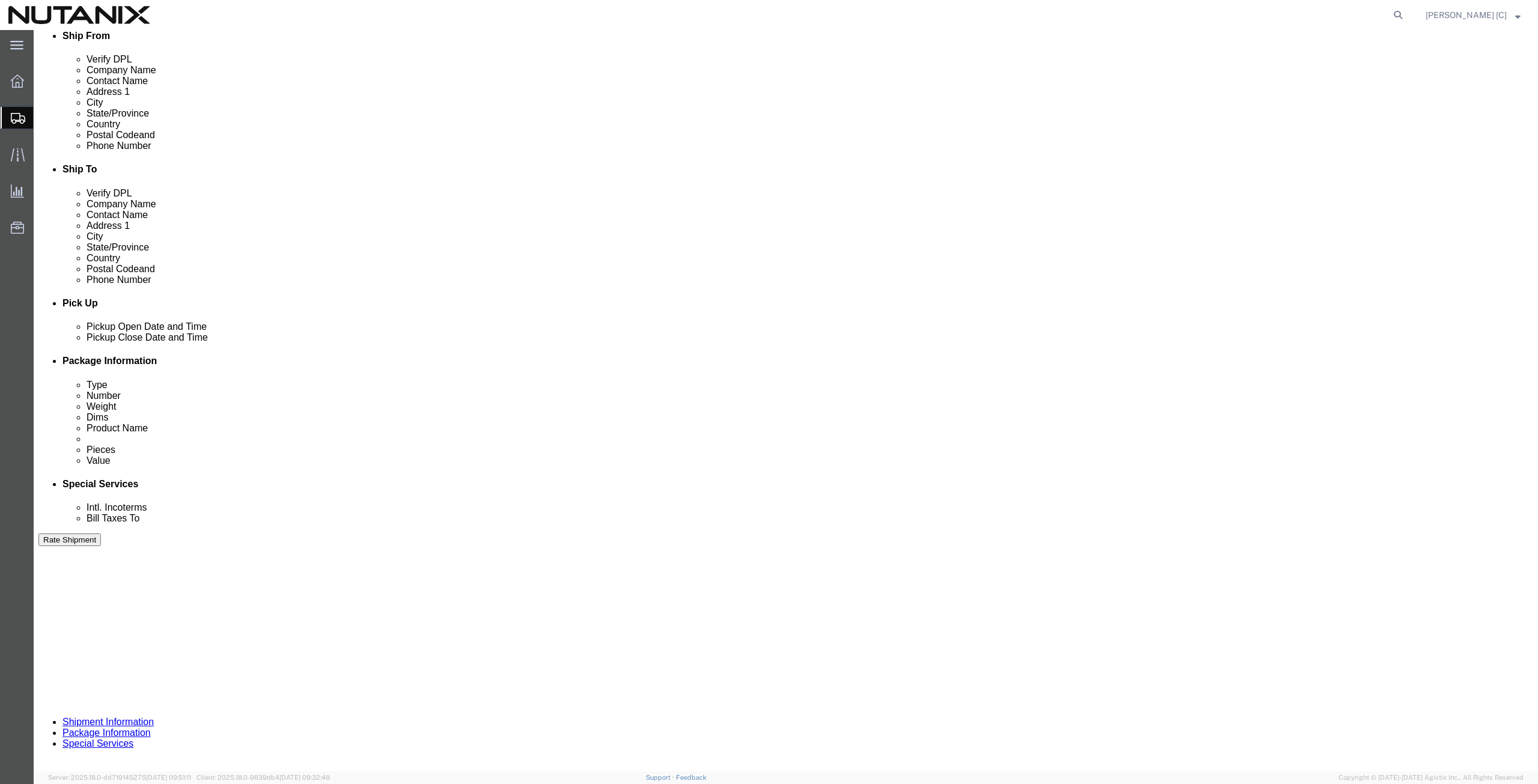
click select "Select Account Type Activity ID Airline Appointment Number ASN Batch Request # …"
click input "text"
type input "Swag"
click select "Select Air Less than Truckload Multi-Leg Ocean Freight Rail Small Parcel Truckl…"
select select "SMAL"
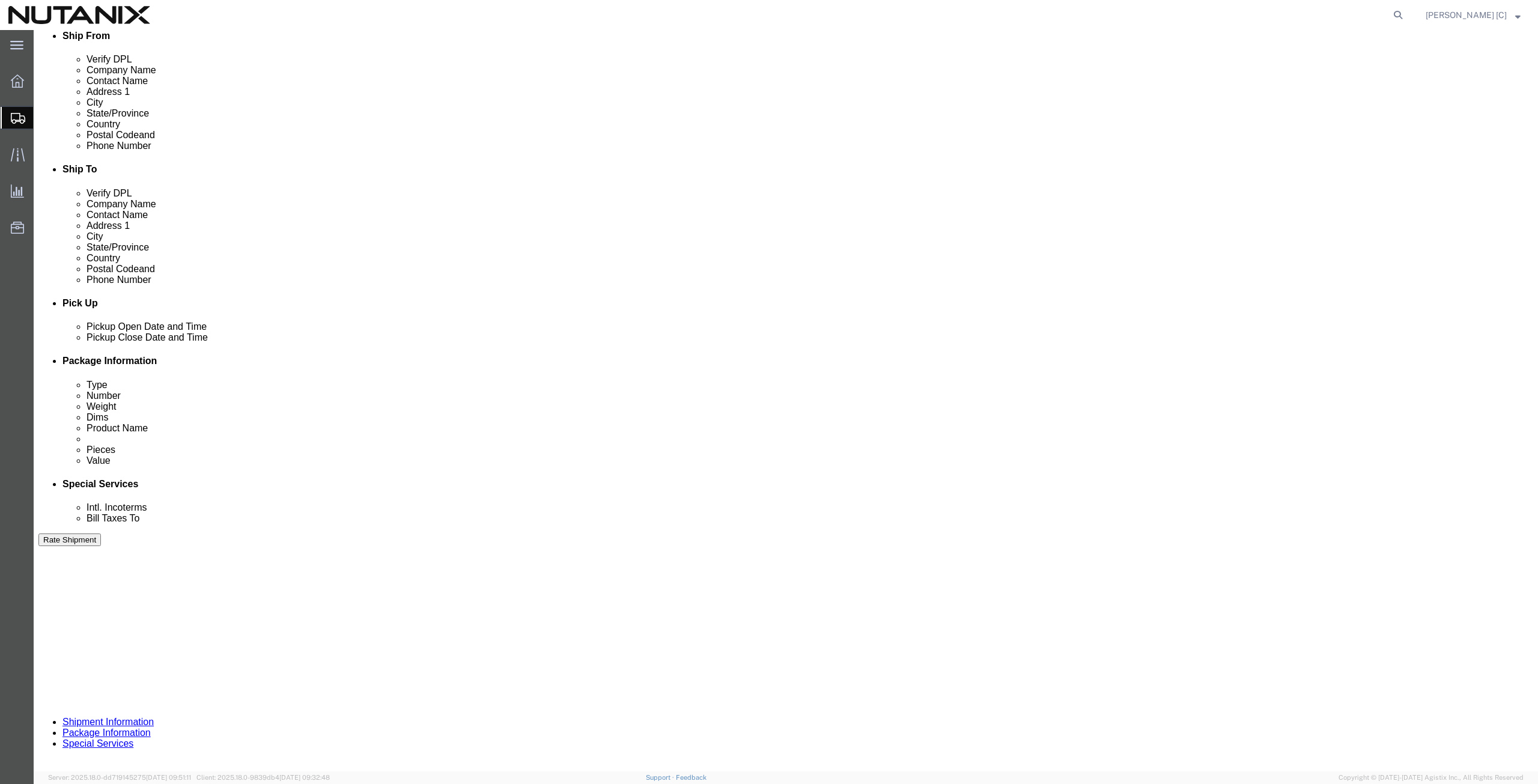
click select "Select Air Less than Truckload Multi-Leg Ocean Freight Rail Small Parcel Truckl…"
click button "Continue"
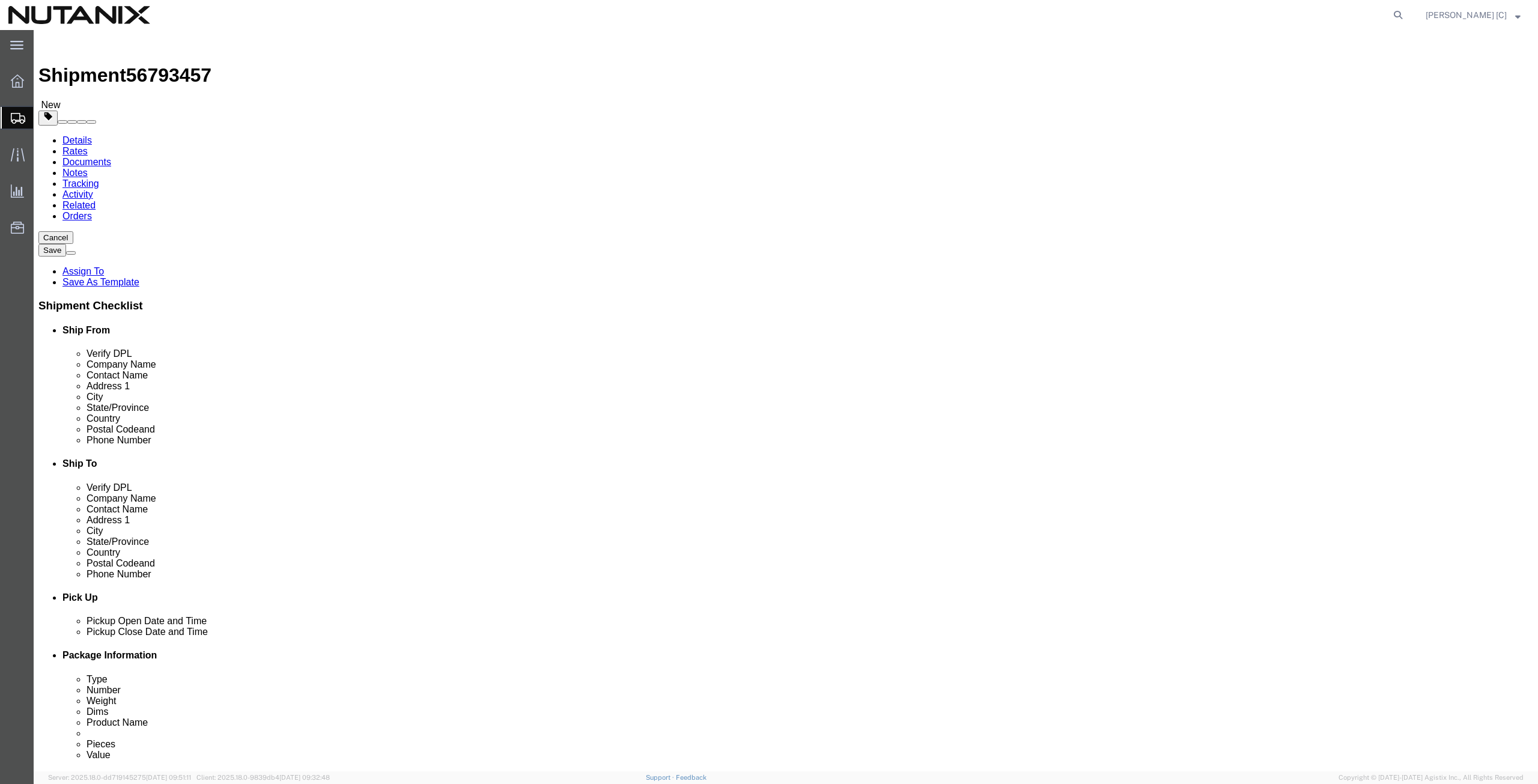
click input "text"
click select "Select Envelope Large Box Medium Box PAK Rack Small Box Tube Your Packaging"
select select "SBX"
click select "Select Envelope Large Box Medium Box PAK Rack Small Box Tube Your Packaging"
type input "12.25"
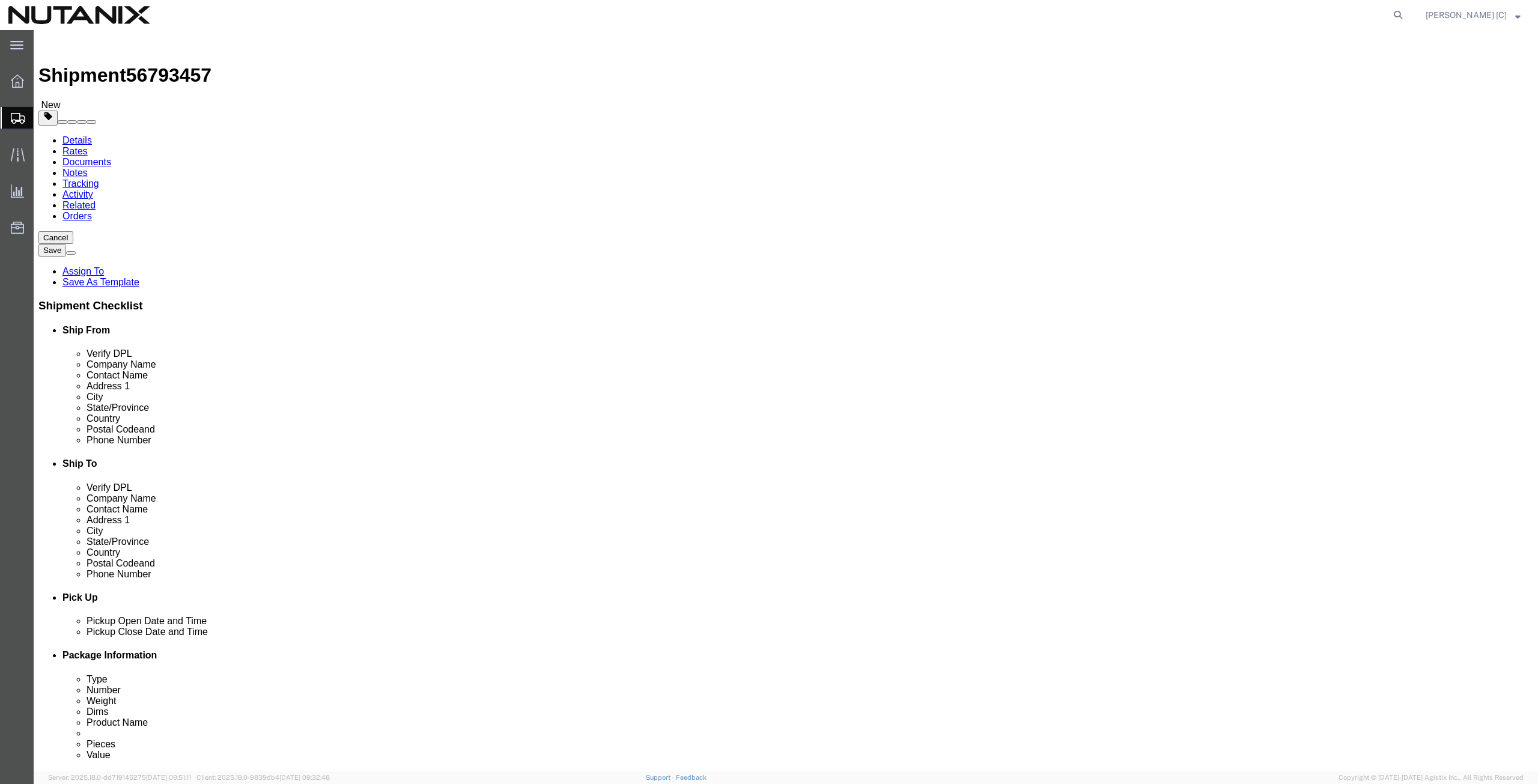
type input "11.00"
type input "1.50"
drag, startPoint x: 251, startPoint y: 273, endPoint x: -2, endPoint y: 285, distance: 253.3
click html "Shipment 56793457 New Details Rates Documents Notes Tracking Activity Related O…"
type input "1.75"
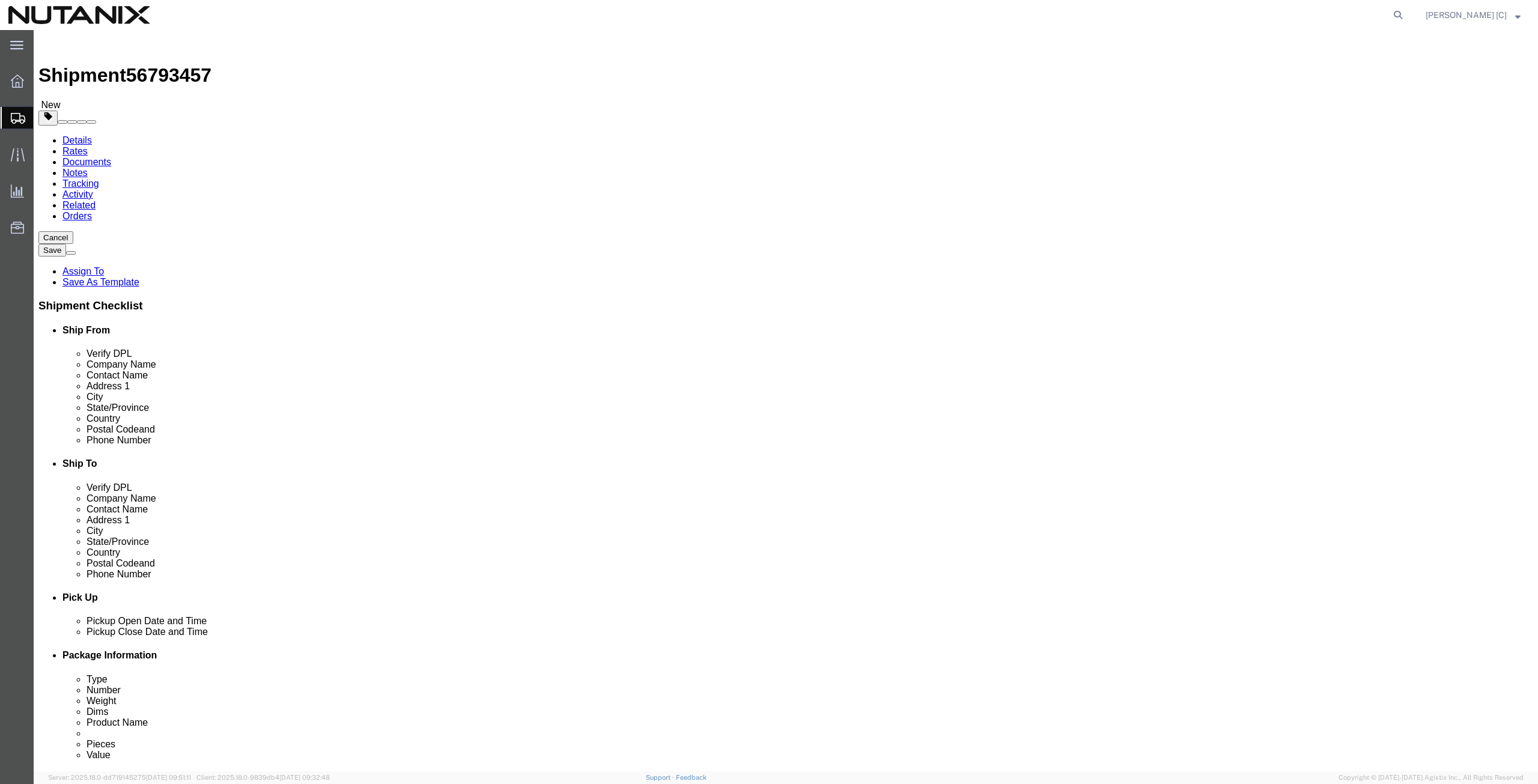
click link "Add Content"
click div
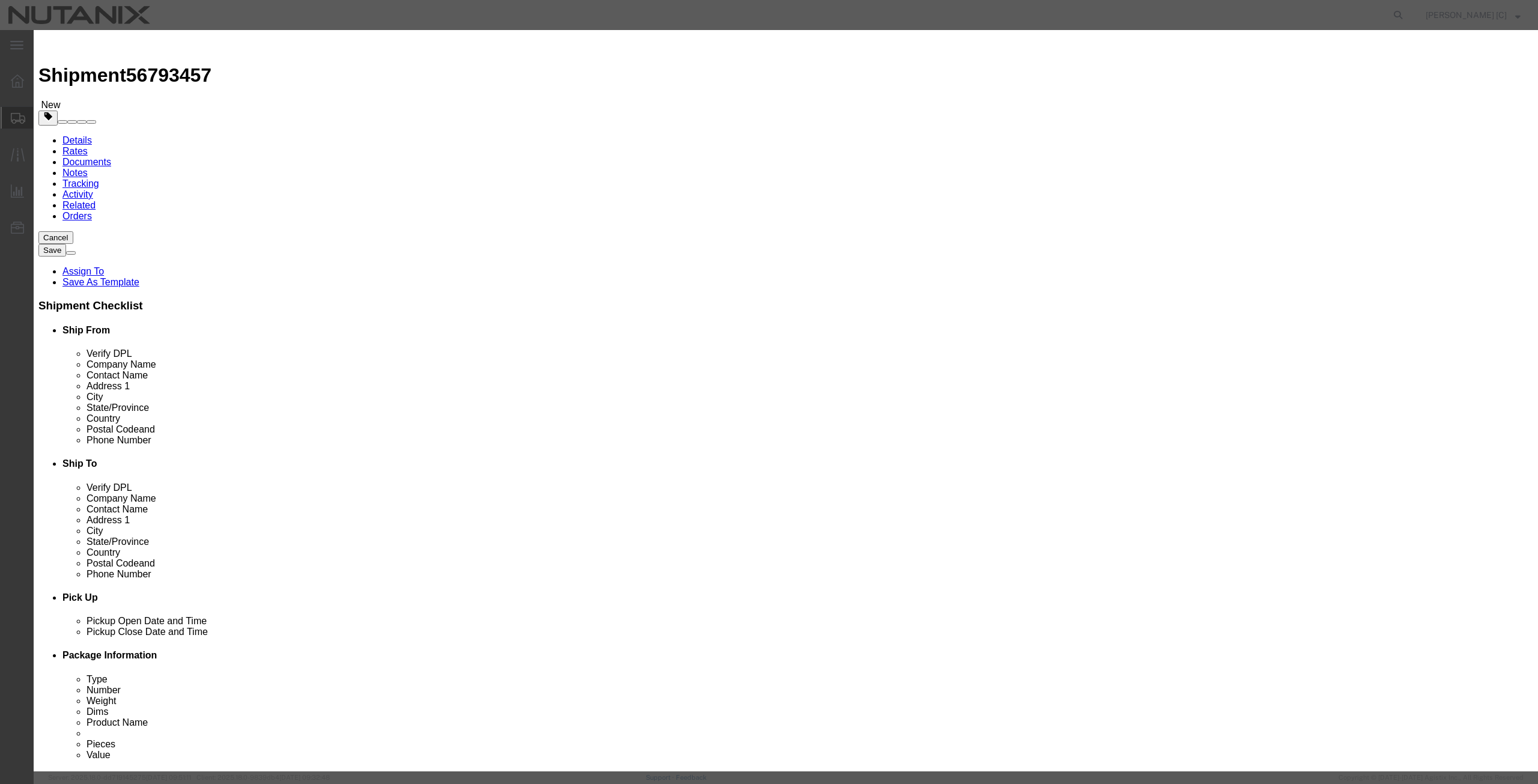
click input "text"
type input "Note books /pens/pins/chapstick/earbuds/folder"
drag, startPoint x: 559, startPoint y: 117, endPoint x: 191, endPoint y: 171, distance: 371.9
click div "Add content Commodity library Product Name Note books /pens/pins/chapstick/earb…"
type input "16"
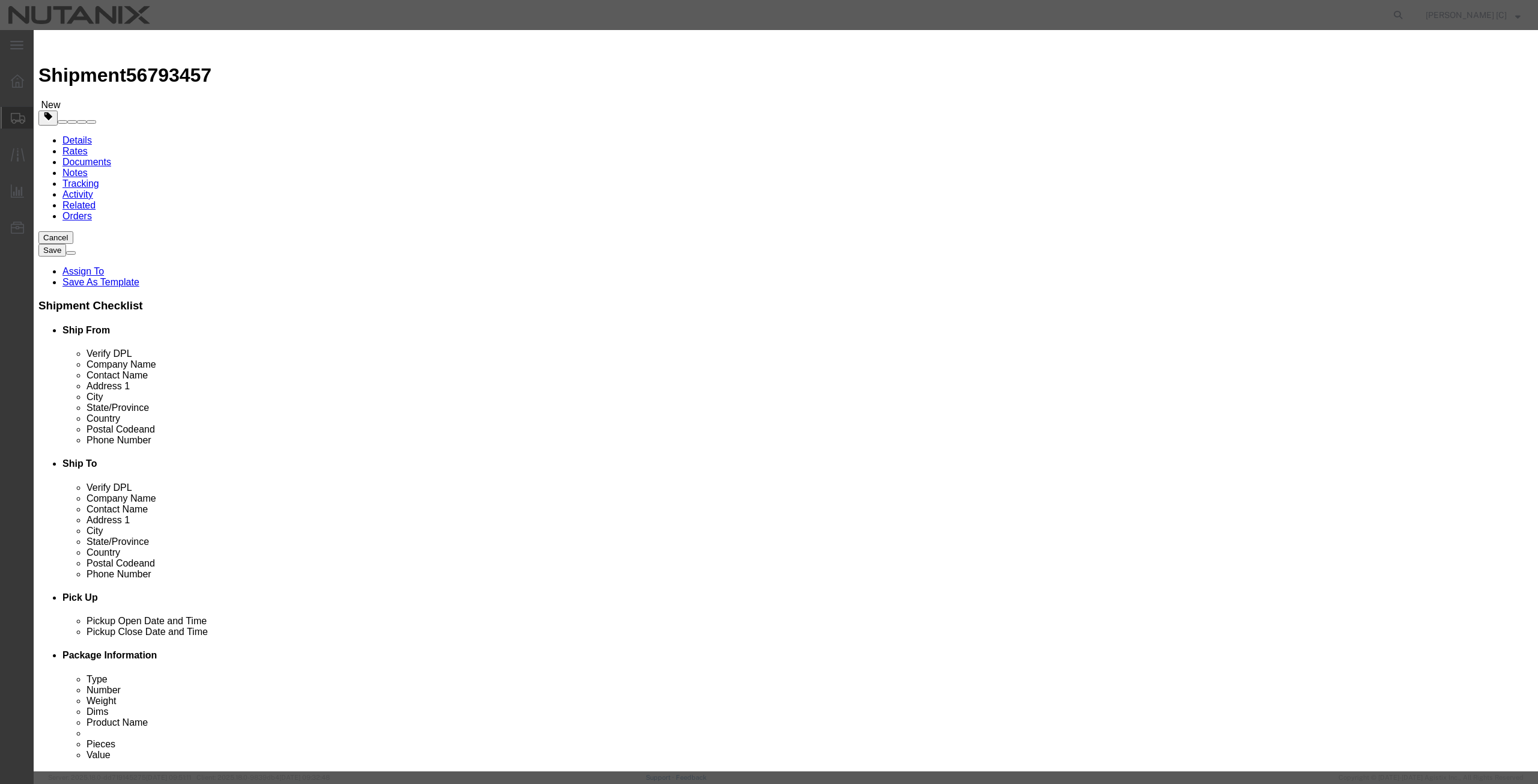
click input "text"
type input "100"
drag, startPoint x: 731, startPoint y: 94, endPoint x: 290, endPoint y: 142, distance: 443.6
click div "Add content Commodity library Product Name Note books /pens/pins/chapstick/earb…"
click textarea
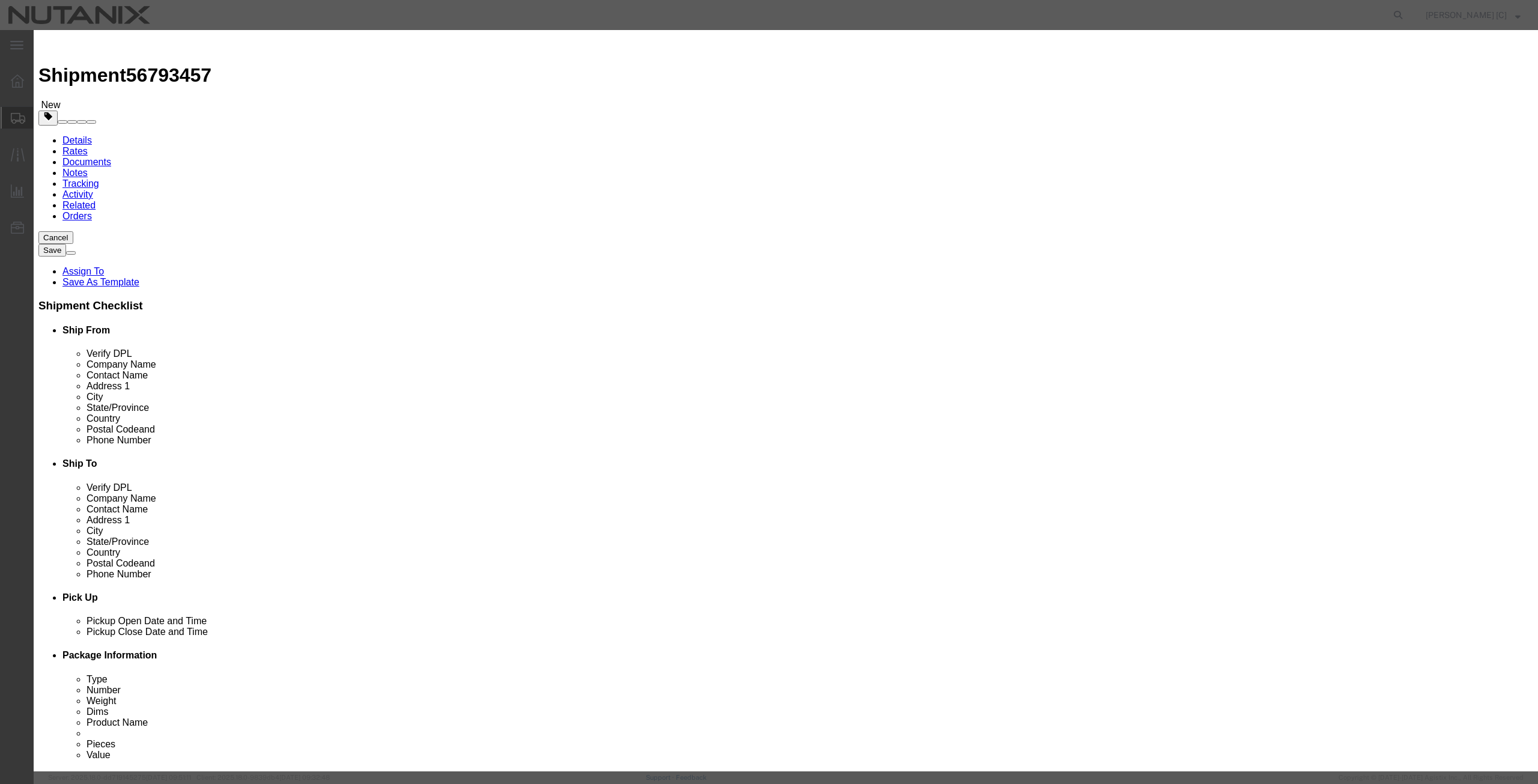
paste textarea "Note books /pens/pins/chapstick/earbuds/folder"
type textarea "Note books /pens/pins/chapstick/earbuds/folder"
click button "Save & Close"
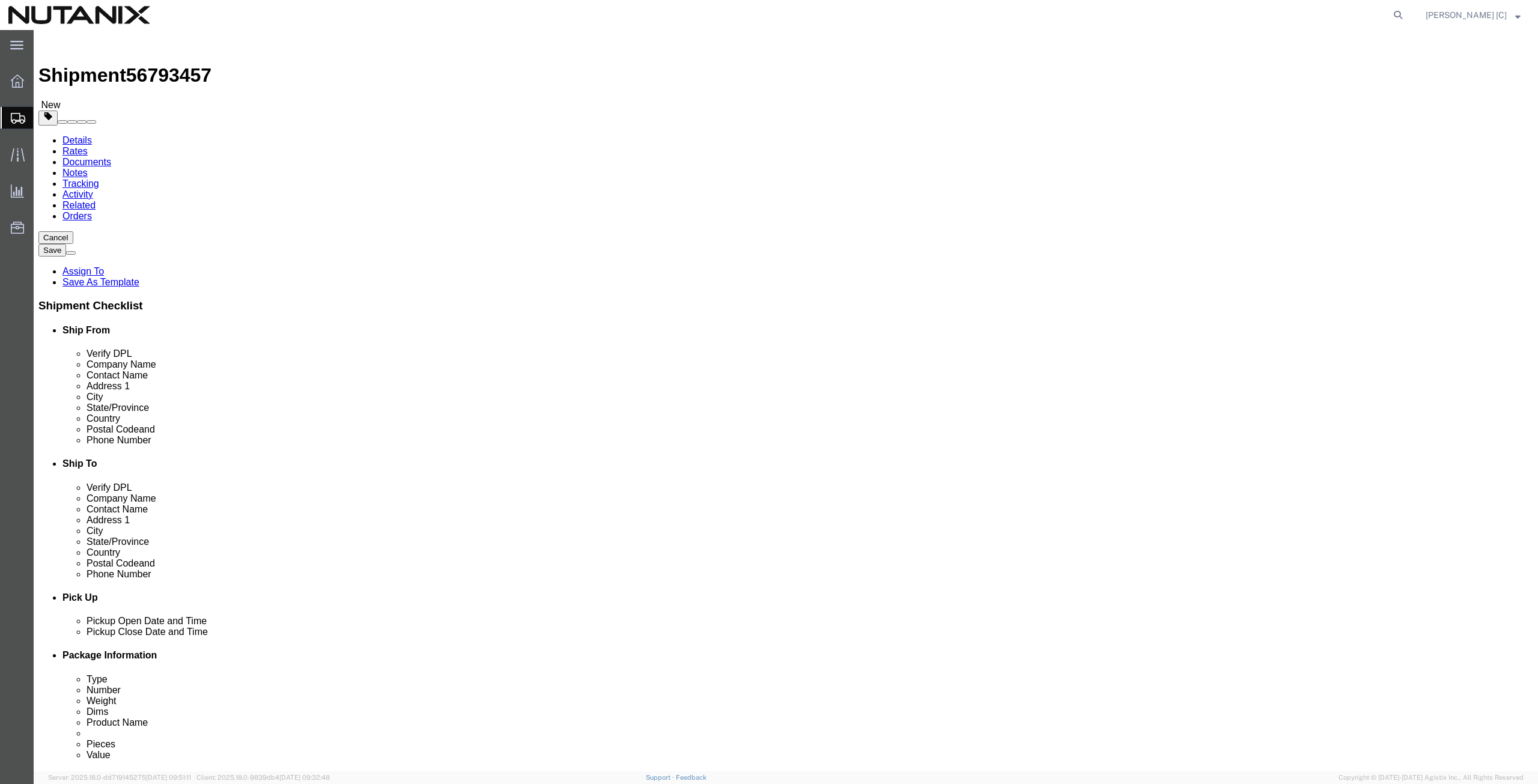
click button "Continue"
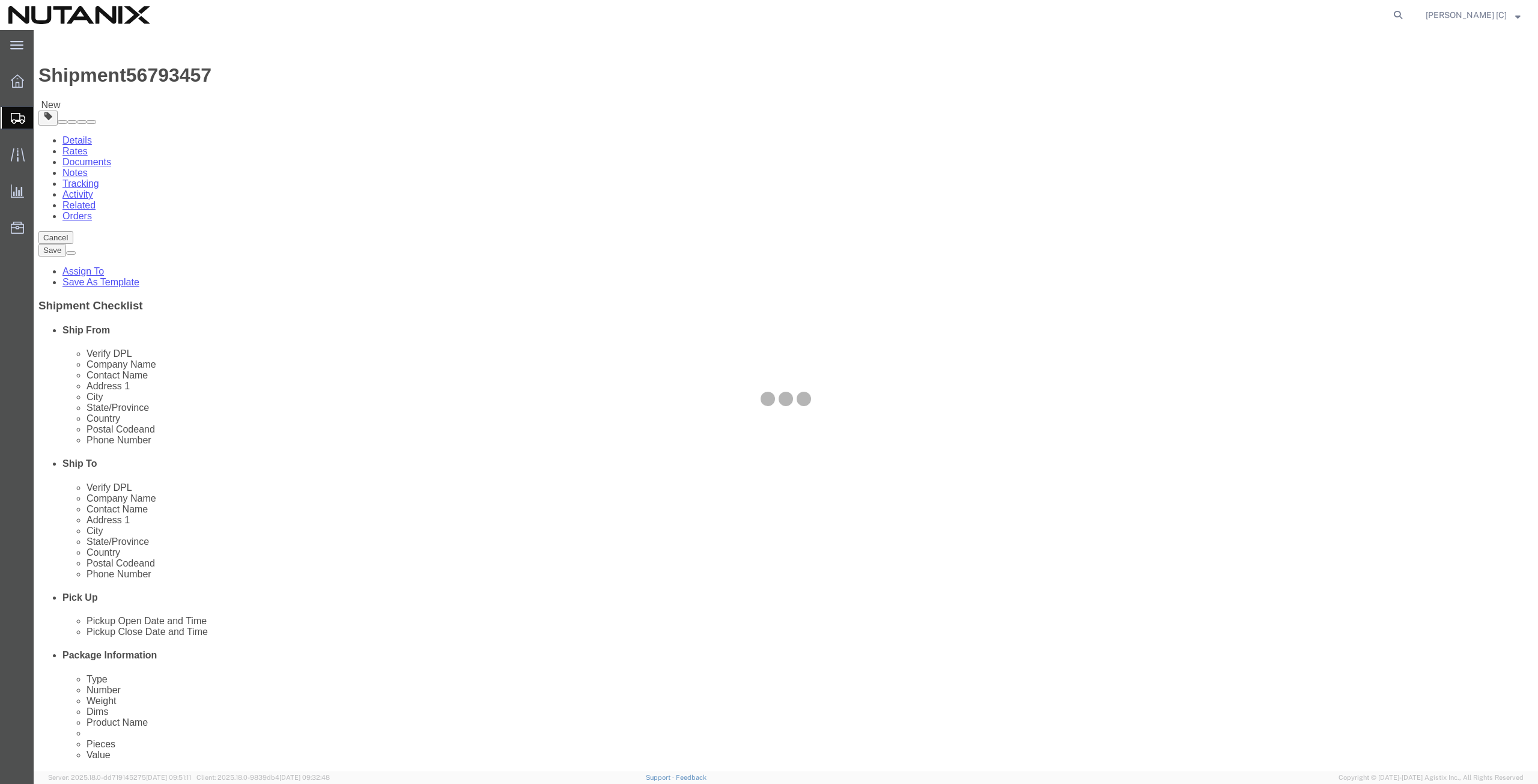
select select
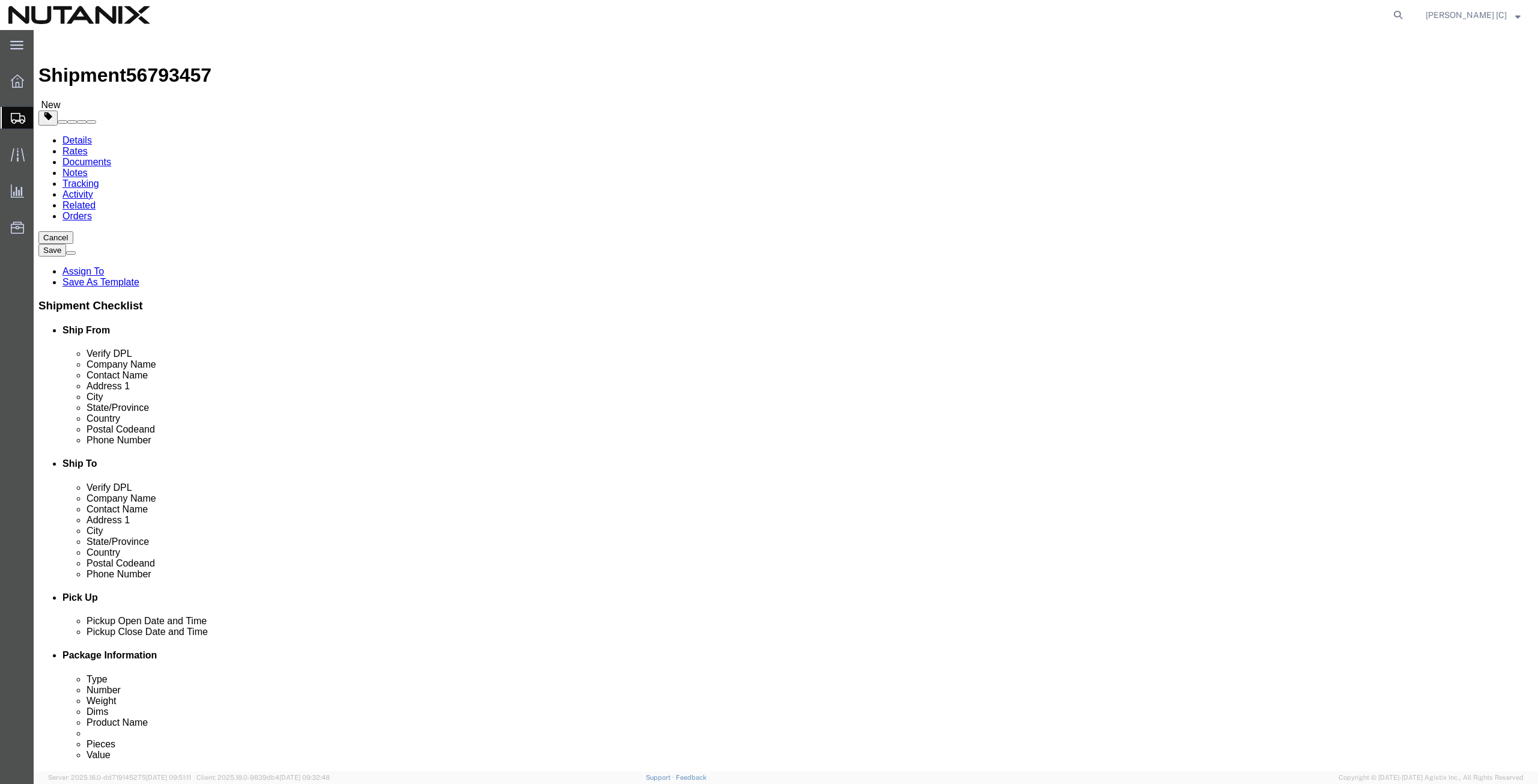
click icon
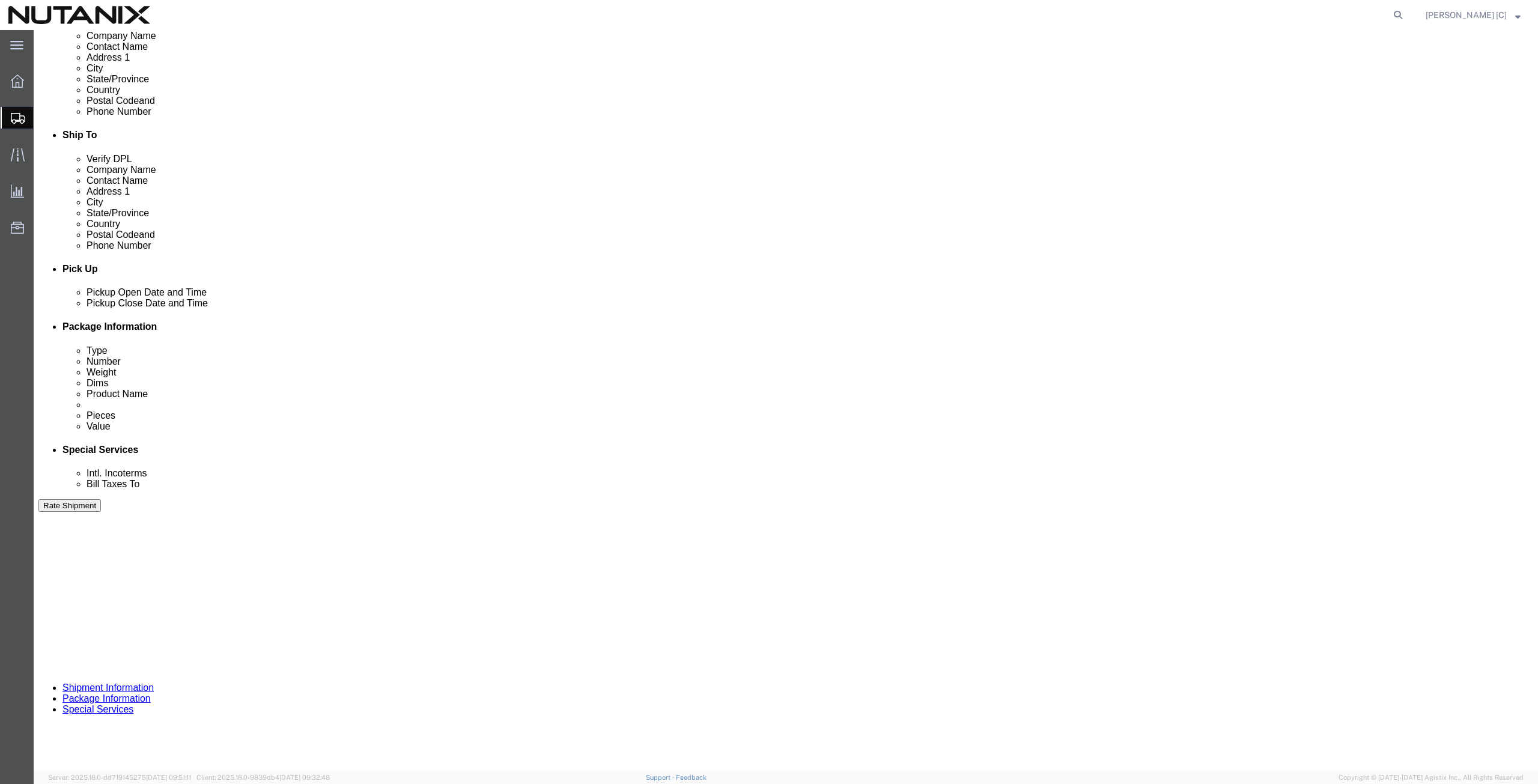
scroll to position [418, 0]
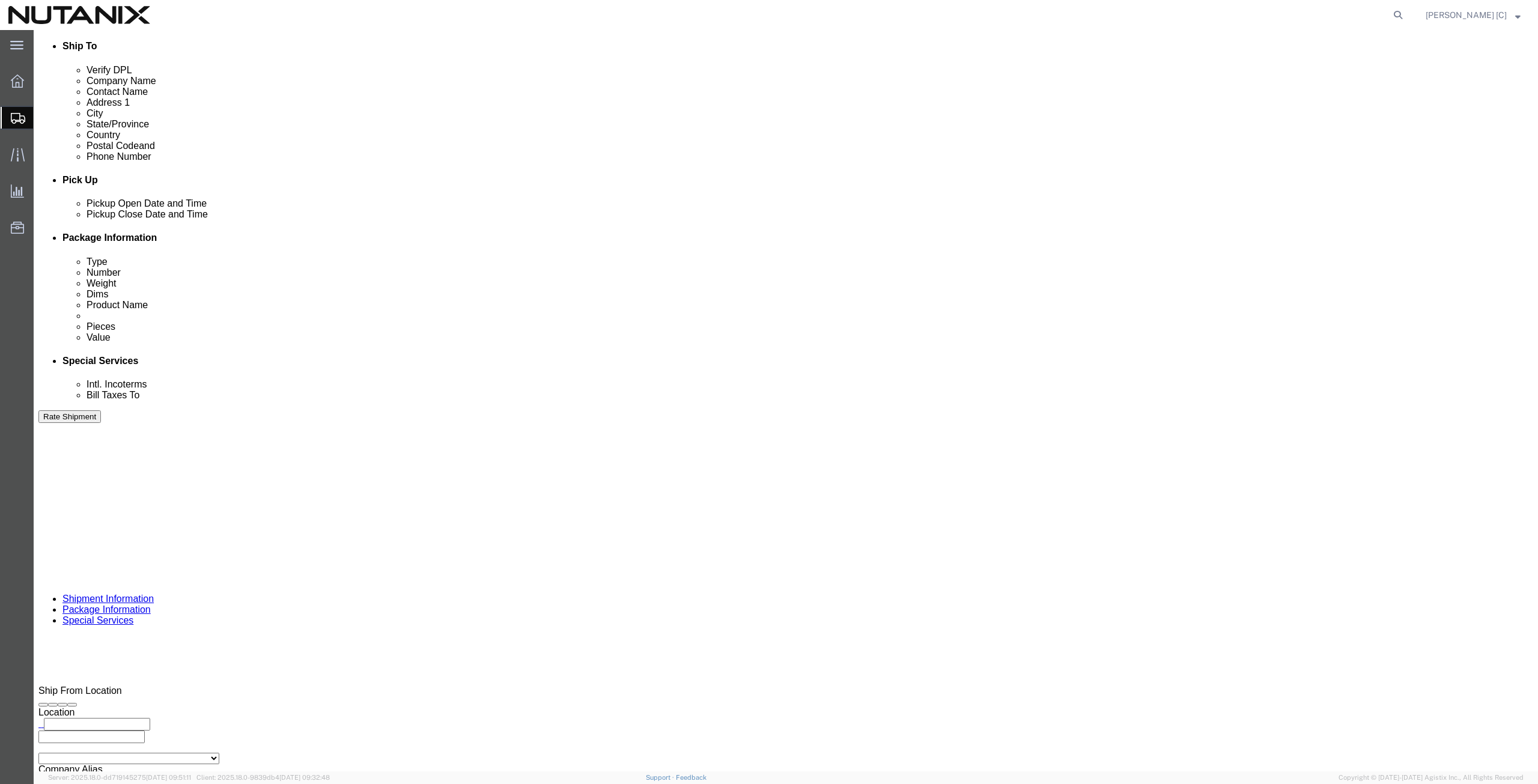
click input "text"
type input "thanh.bach@nutanix.com"
click button "Rate Shipment"
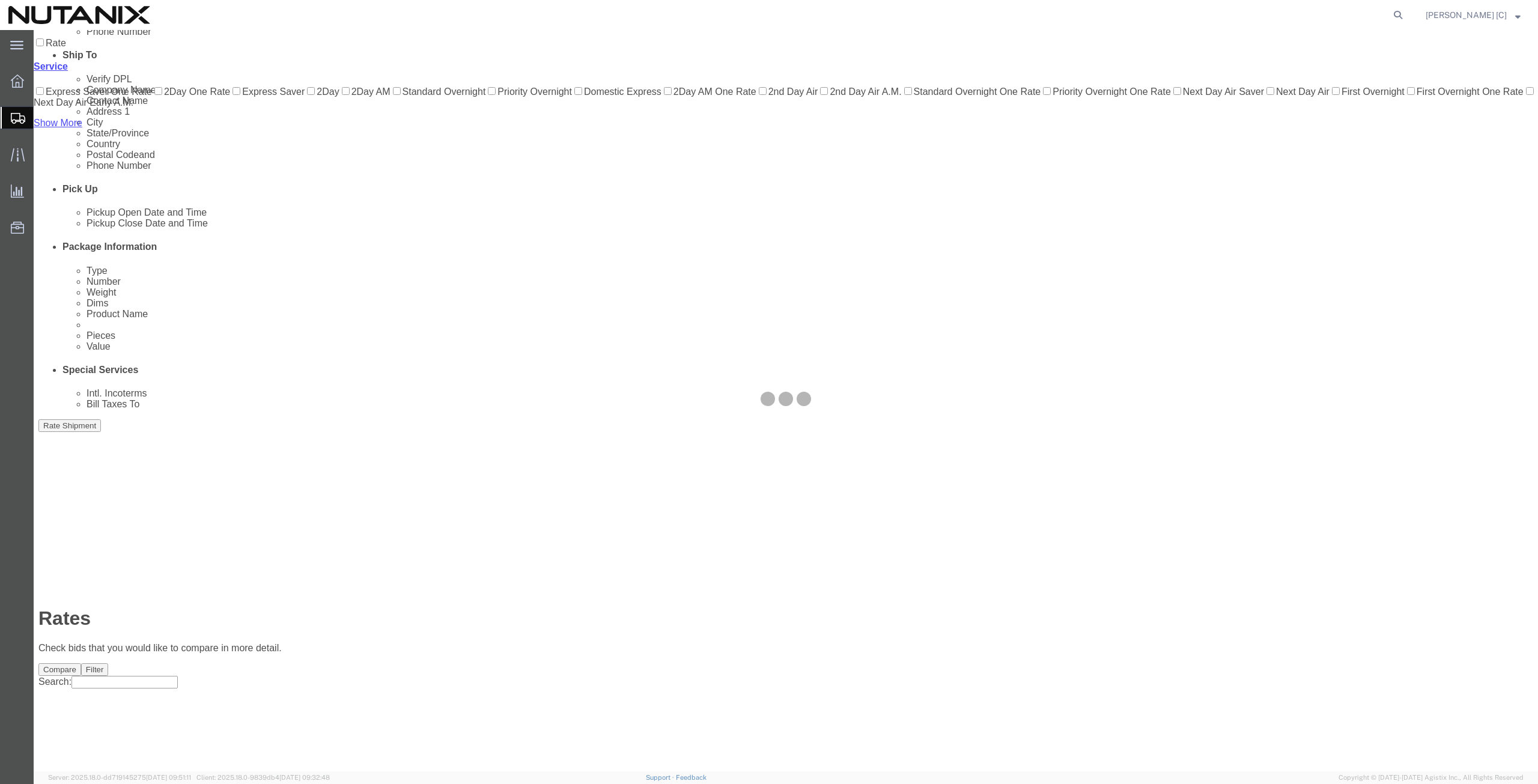
scroll to position [0, 0]
